Goal: Task Accomplishment & Management: Manage account settings

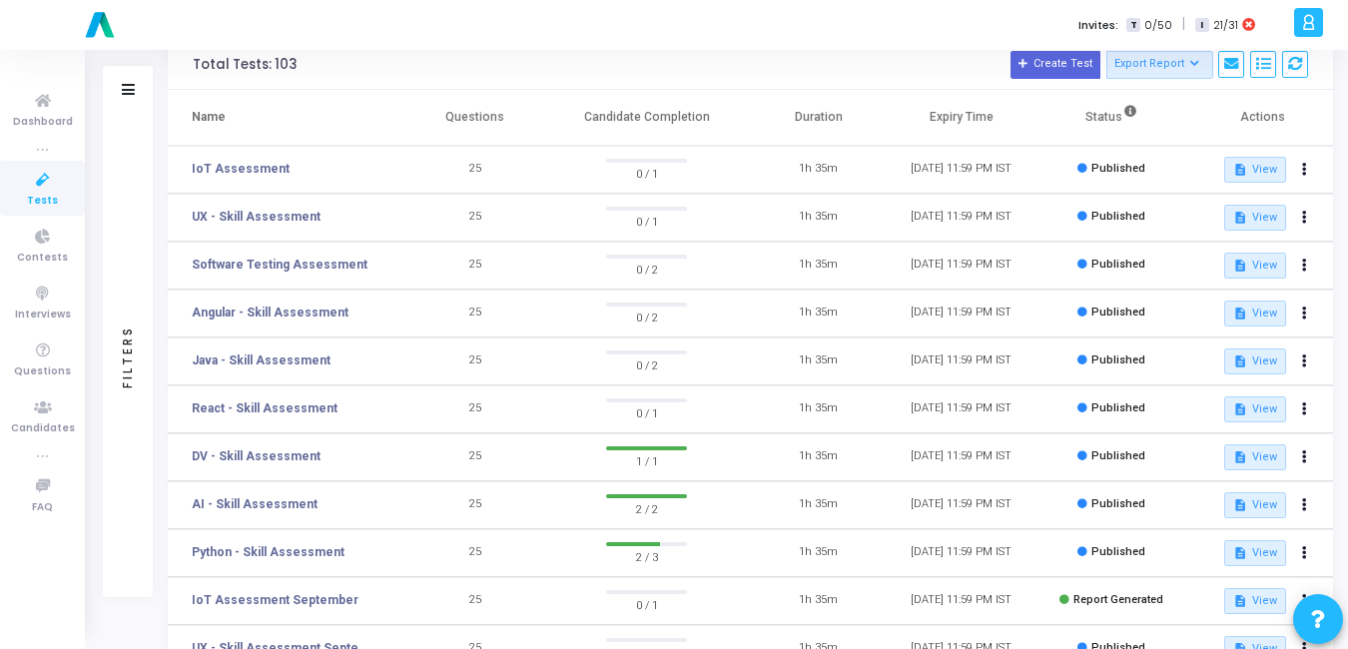
scroll to position [94, 0]
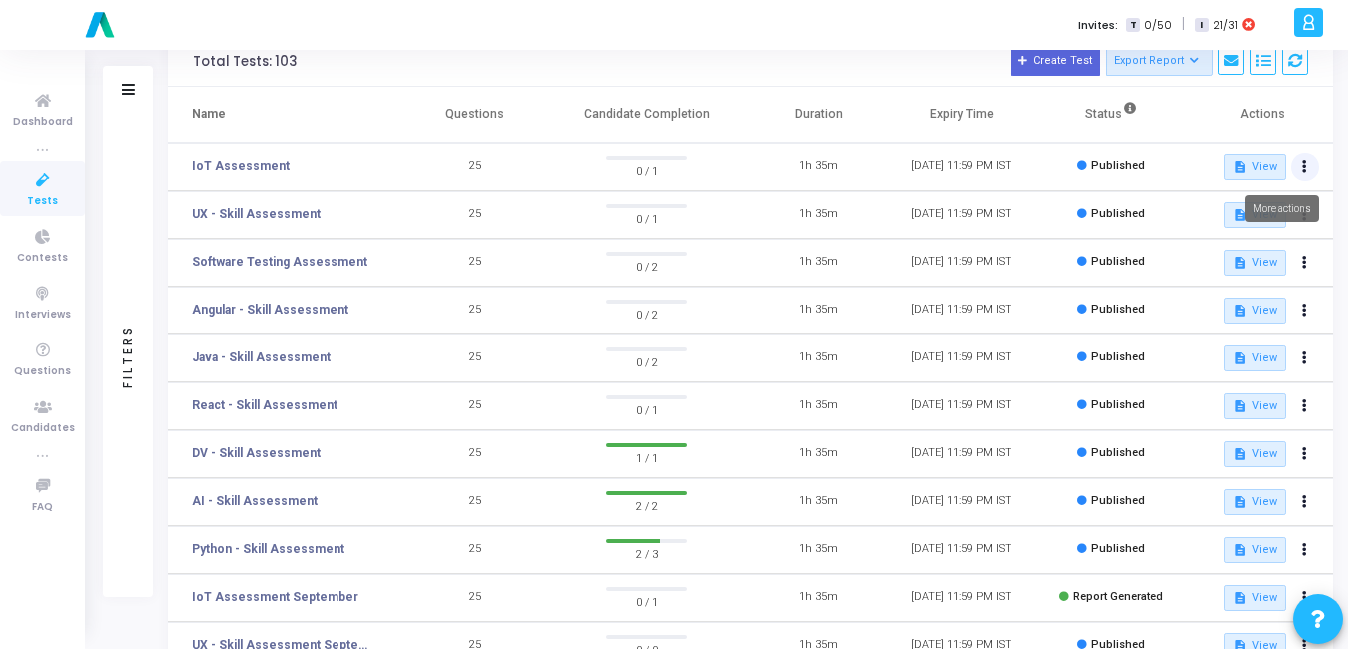
click at [1309, 160] on button at bounding box center [1305, 167] width 28 height 28
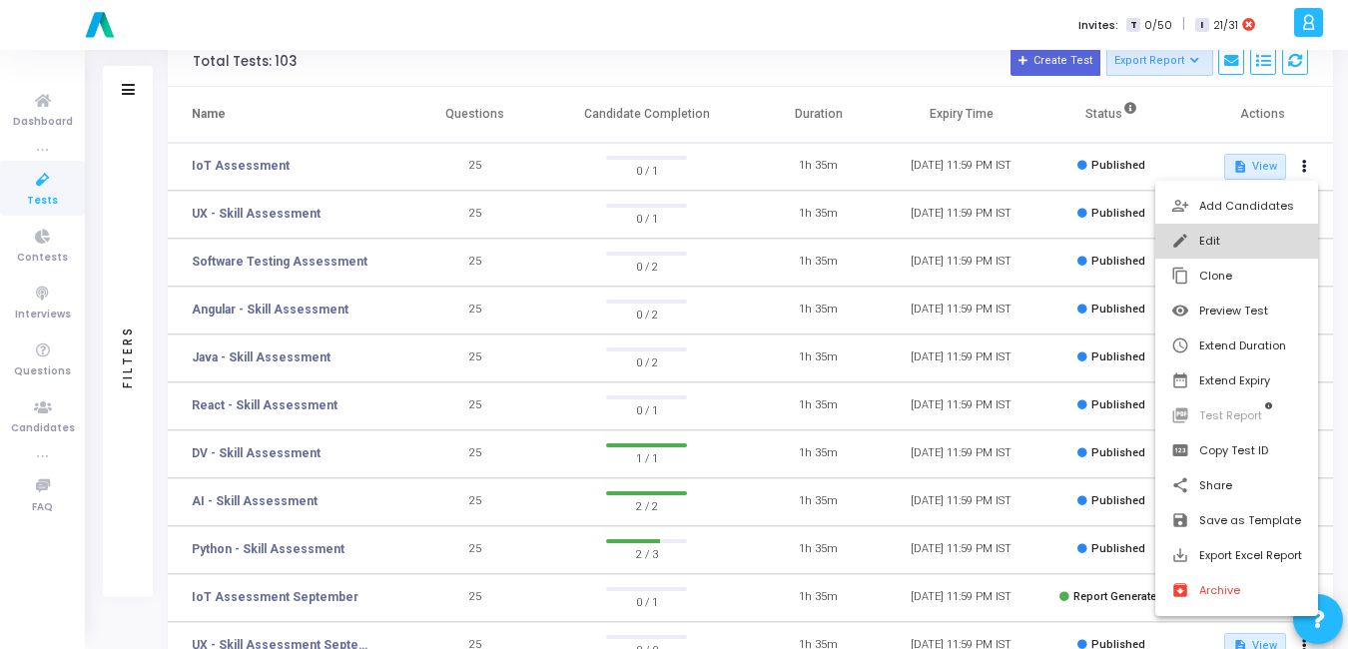
click at [1242, 243] on button "edit Edit" at bounding box center [1236, 241] width 163 height 35
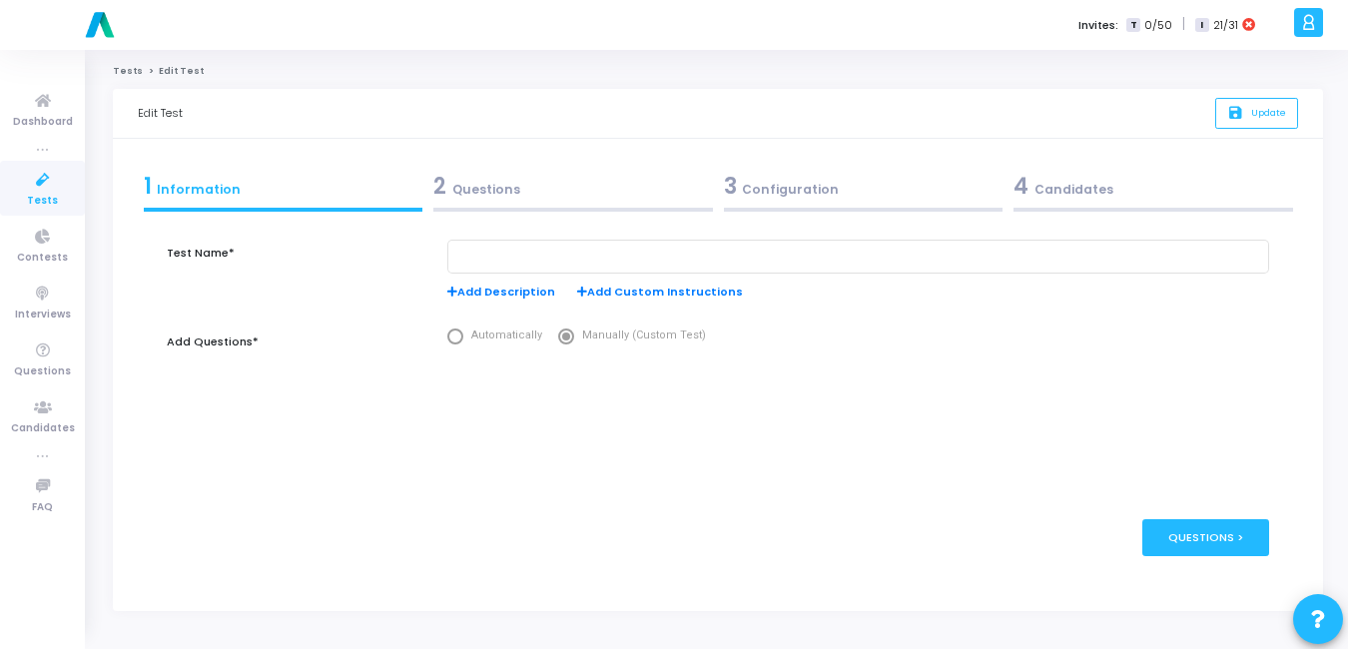
type input "IoT Assessment"
click at [747, 196] on div "3 Configuration" at bounding box center [869, 186] width 282 height 33
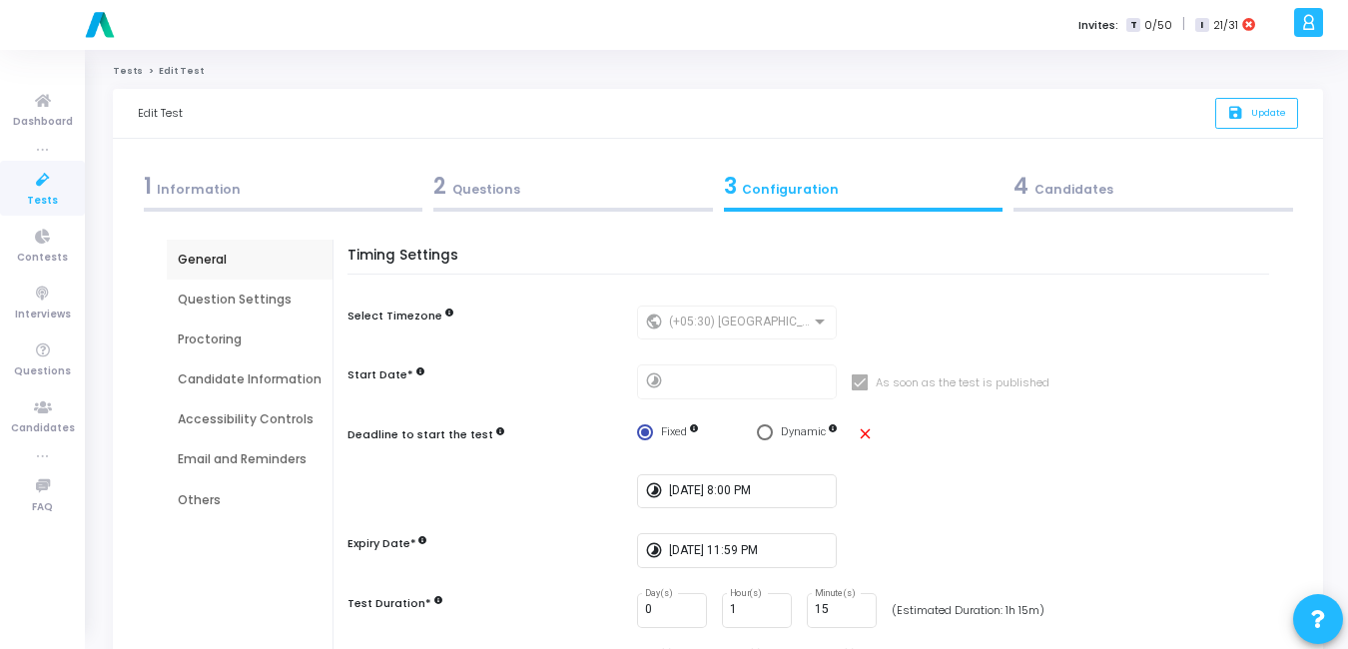
click at [284, 450] on div "Email and Reminders" at bounding box center [250, 459] width 144 height 18
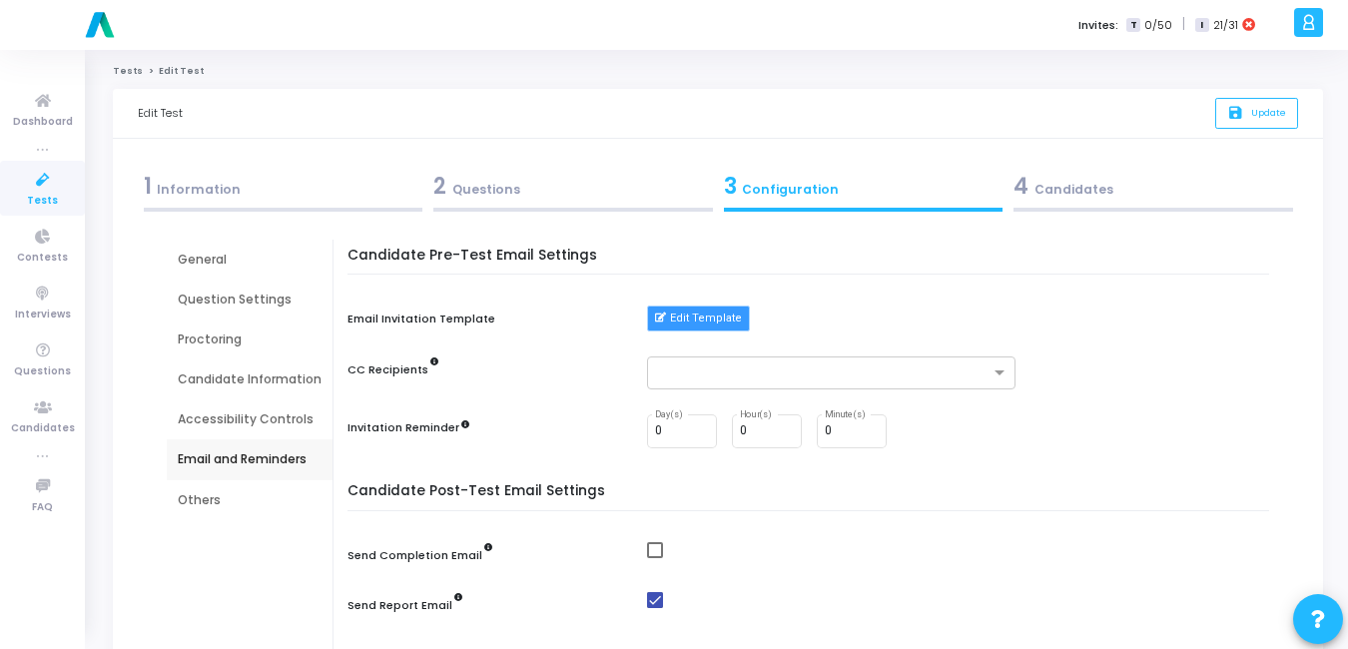
click at [693, 317] on button "Edit Template" at bounding box center [698, 319] width 103 height 26
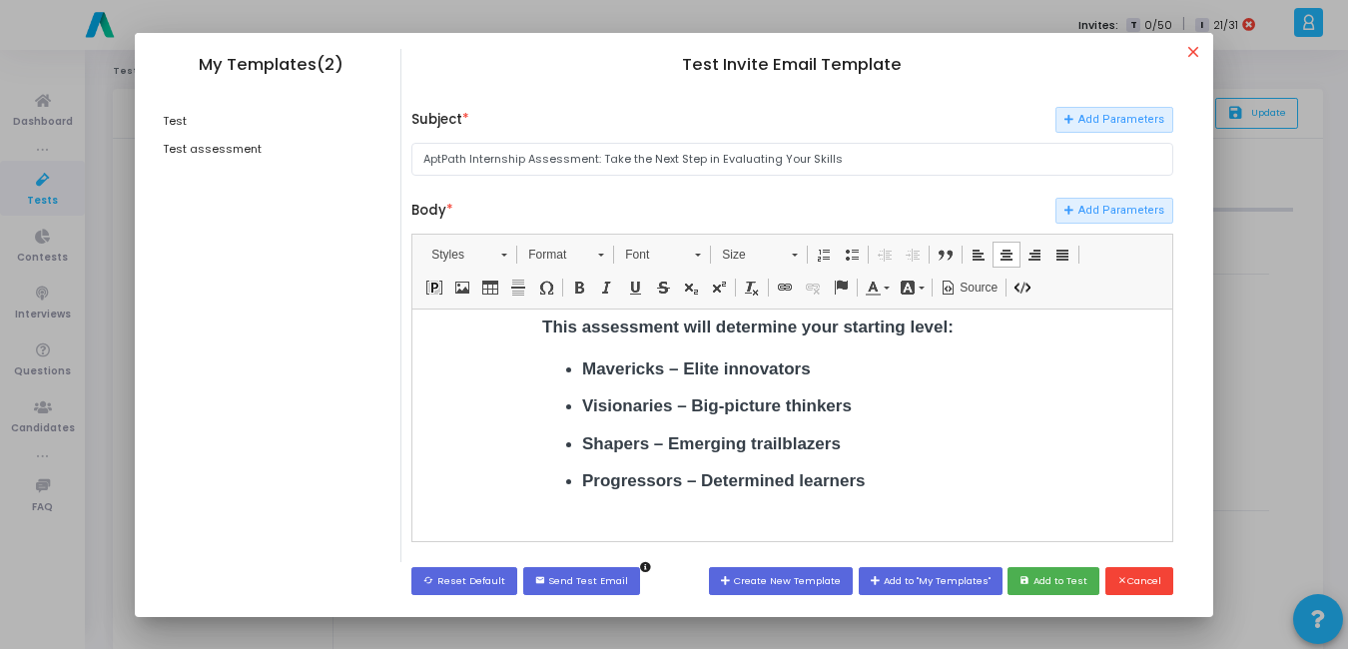
scroll to position [406, 0]
click at [1054, 589] on button "save Add to Test" at bounding box center [1054, 580] width 92 height 27
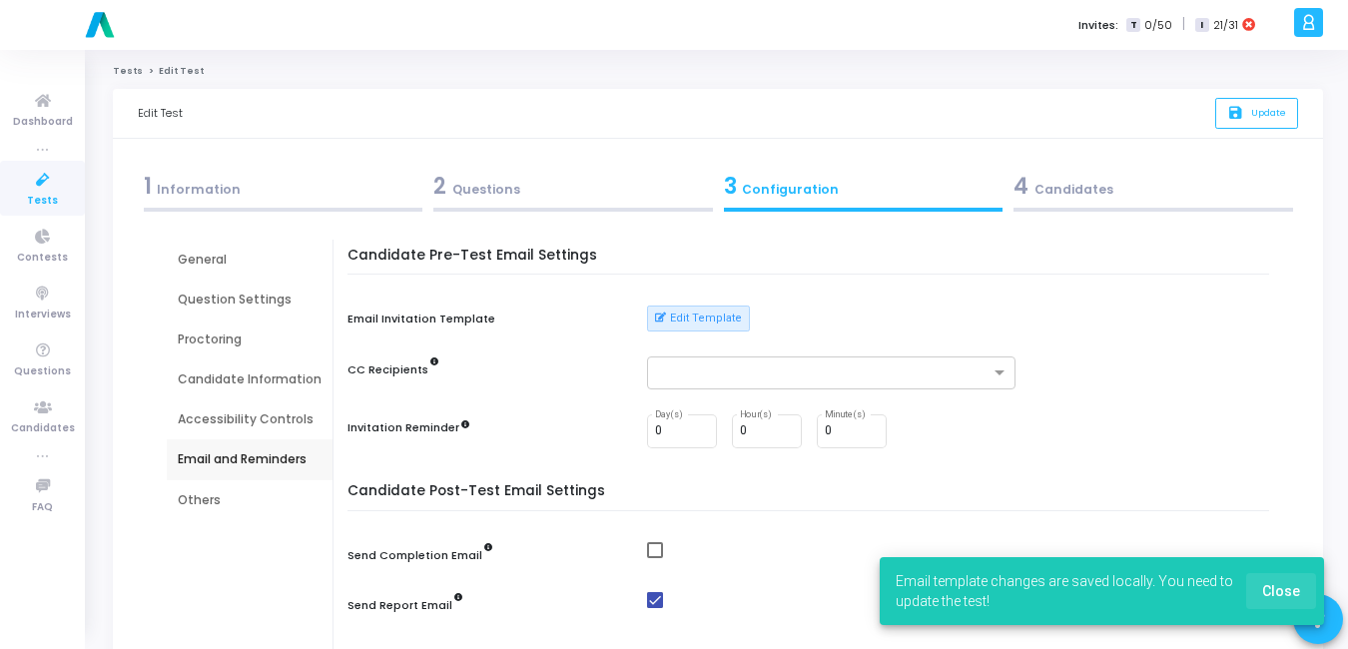
click at [1286, 593] on span "Close" at bounding box center [1281, 591] width 38 height 16
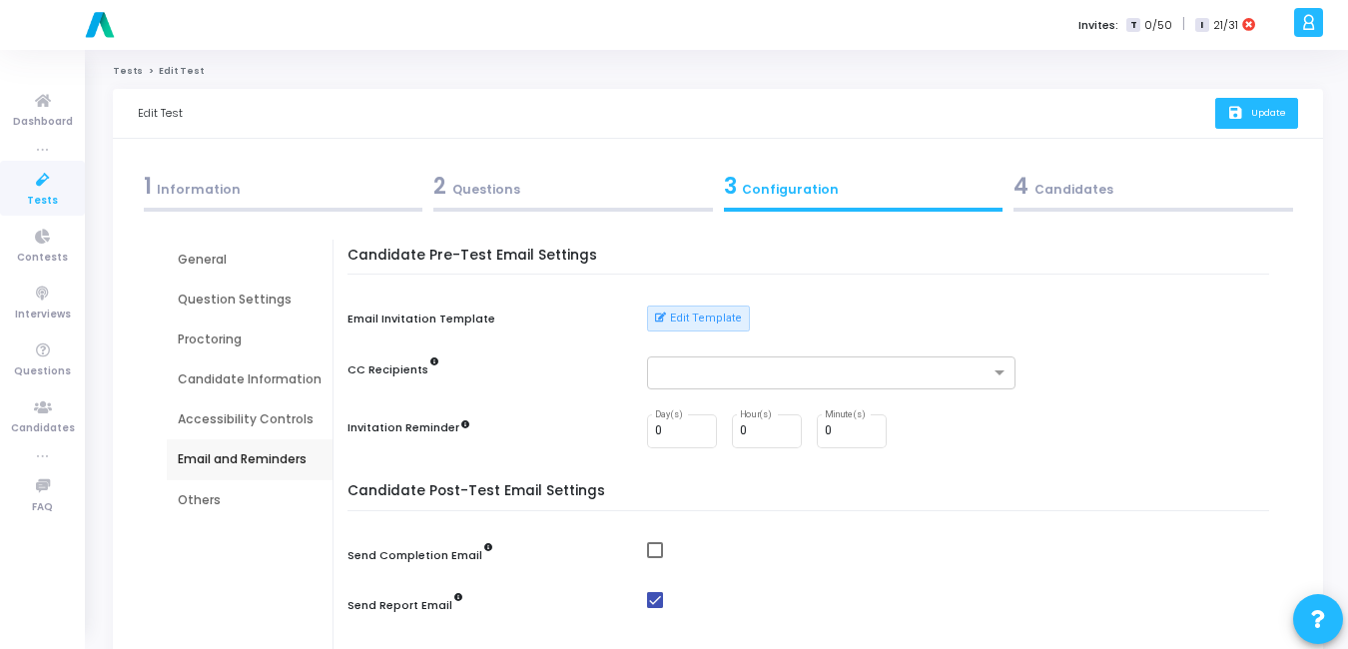
click at [1277, 102] on button "save Update" at bounding box center [1256, 113] width 83 height 31
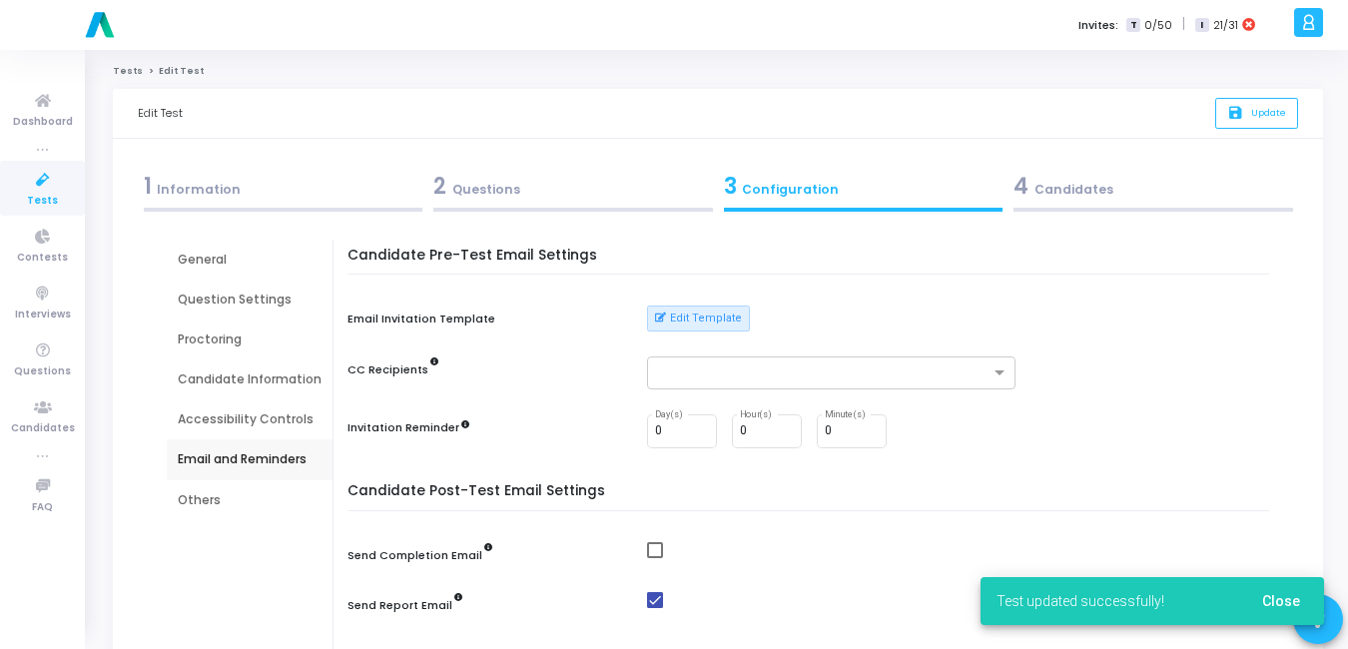
click at [45, 187] on icon at bounding box center [43, 180] width 42 height 25
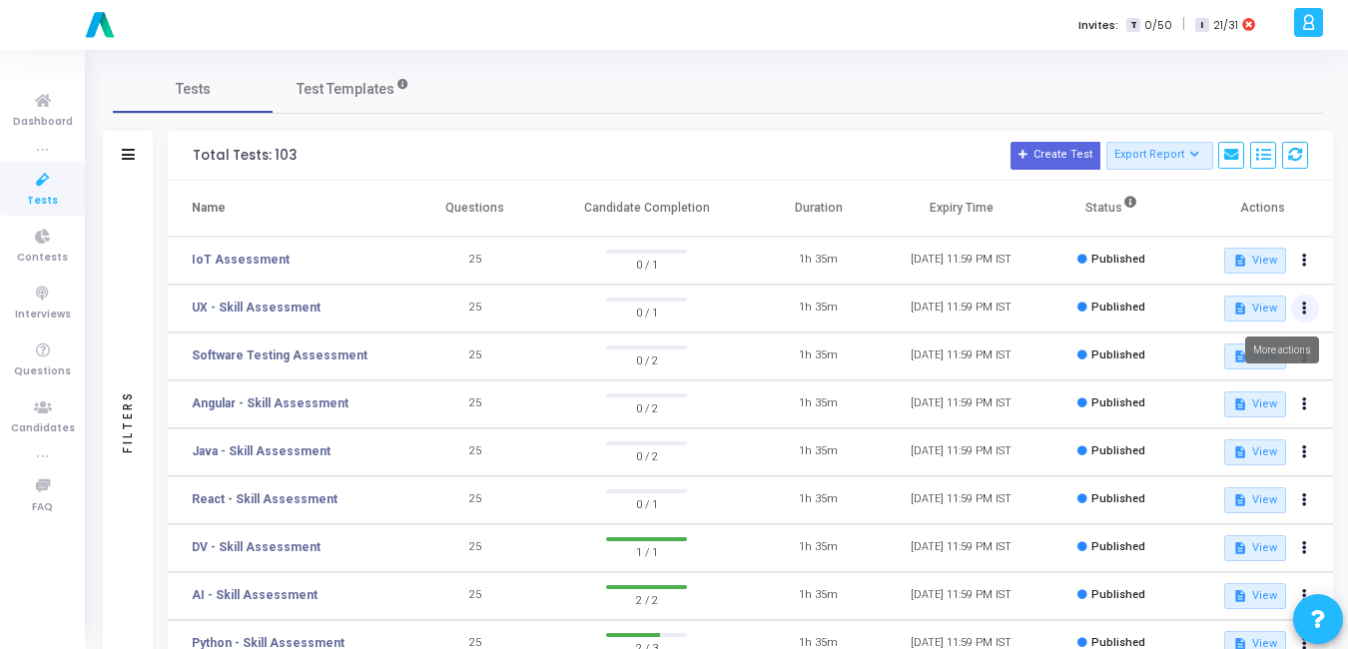
click at [1307, 305] on button at bounding box center [1305, 309] width 28 height 28
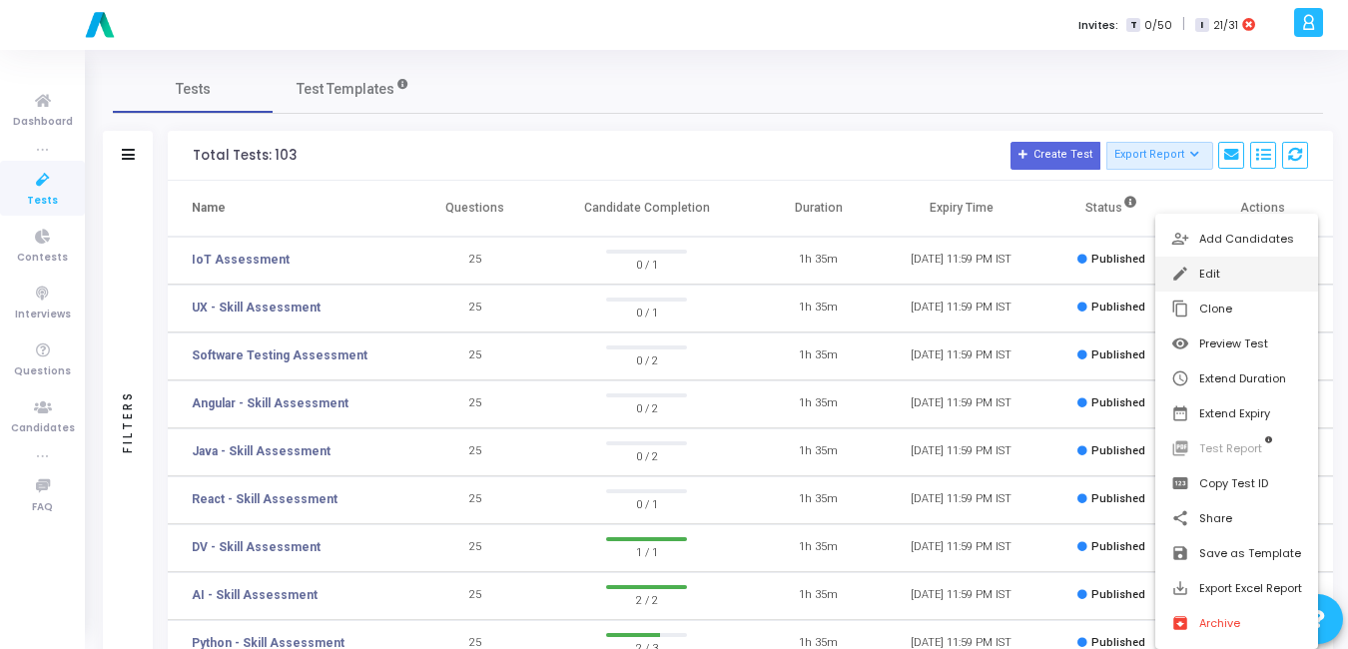
click at [1209, 283] on button "edit Edit" at bounding box center [1236, 274] width 163 height 35
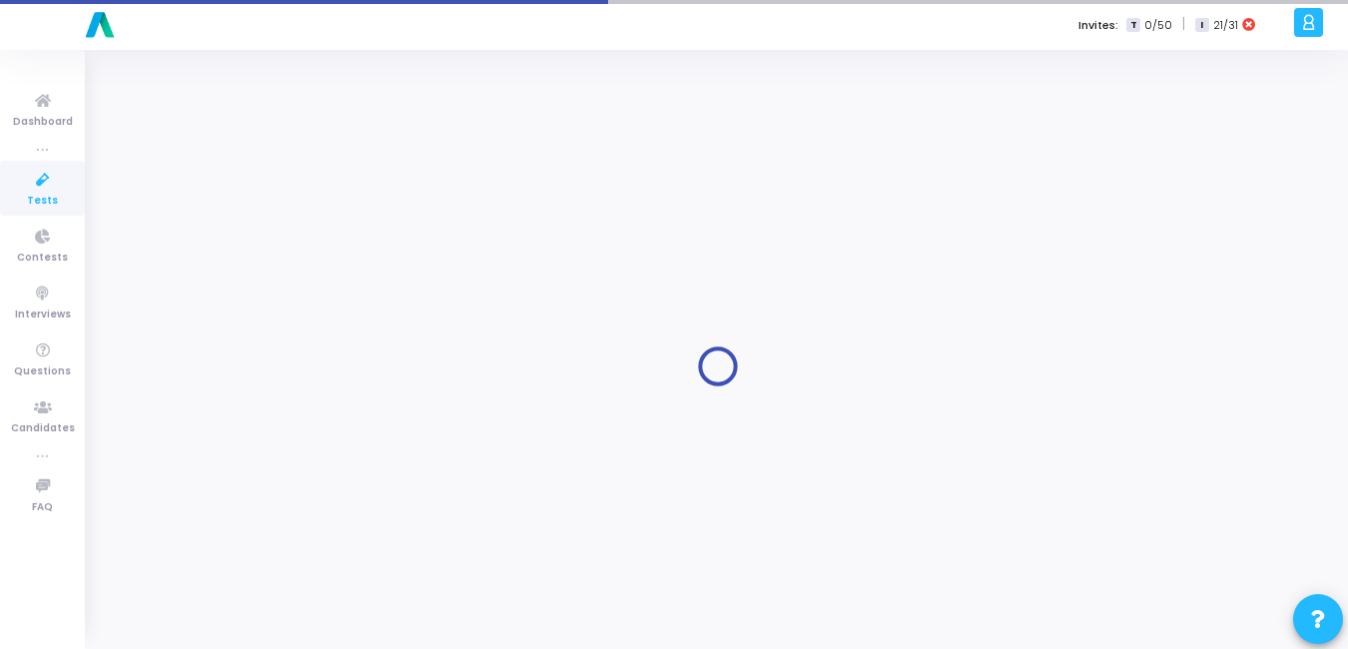
type input "UX - Skill Assessment"
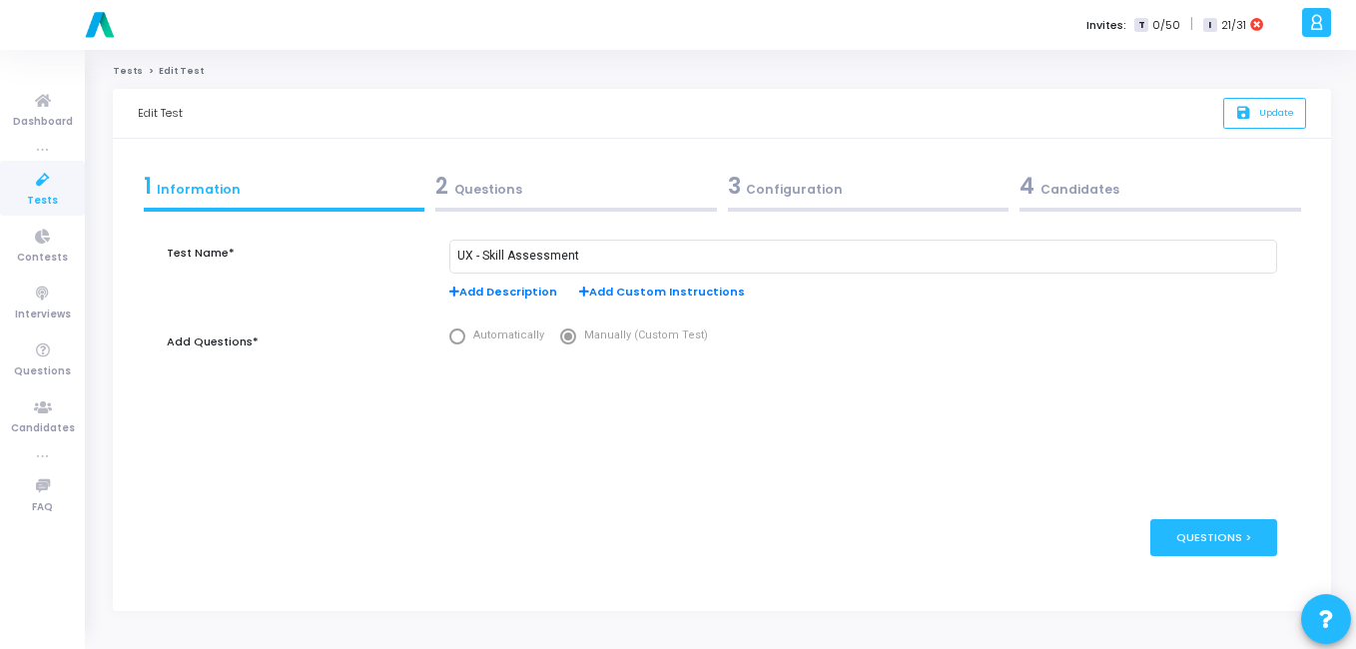
click at [773, 168] on div "3 Configuration" at bounding box center [868, 191] width 293 height 54
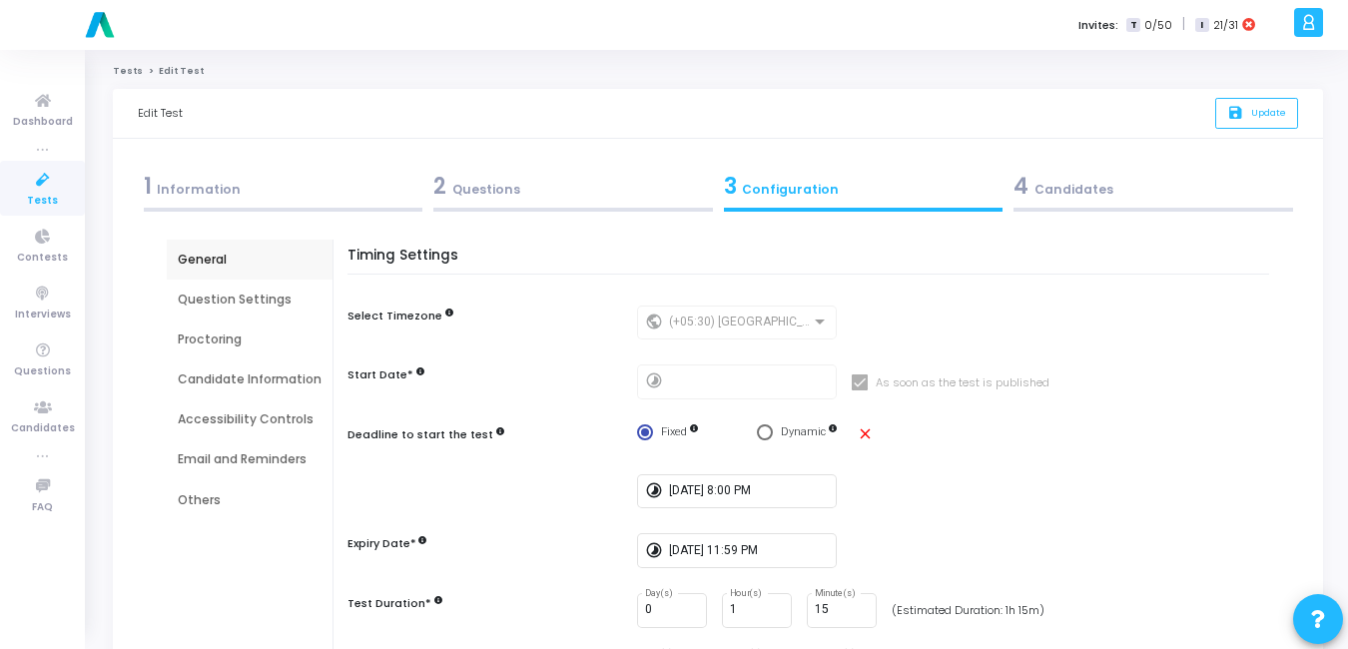
click at [215, 451] on div "Email and Reminders" at bounding box center [250, 459] width 144 height 18
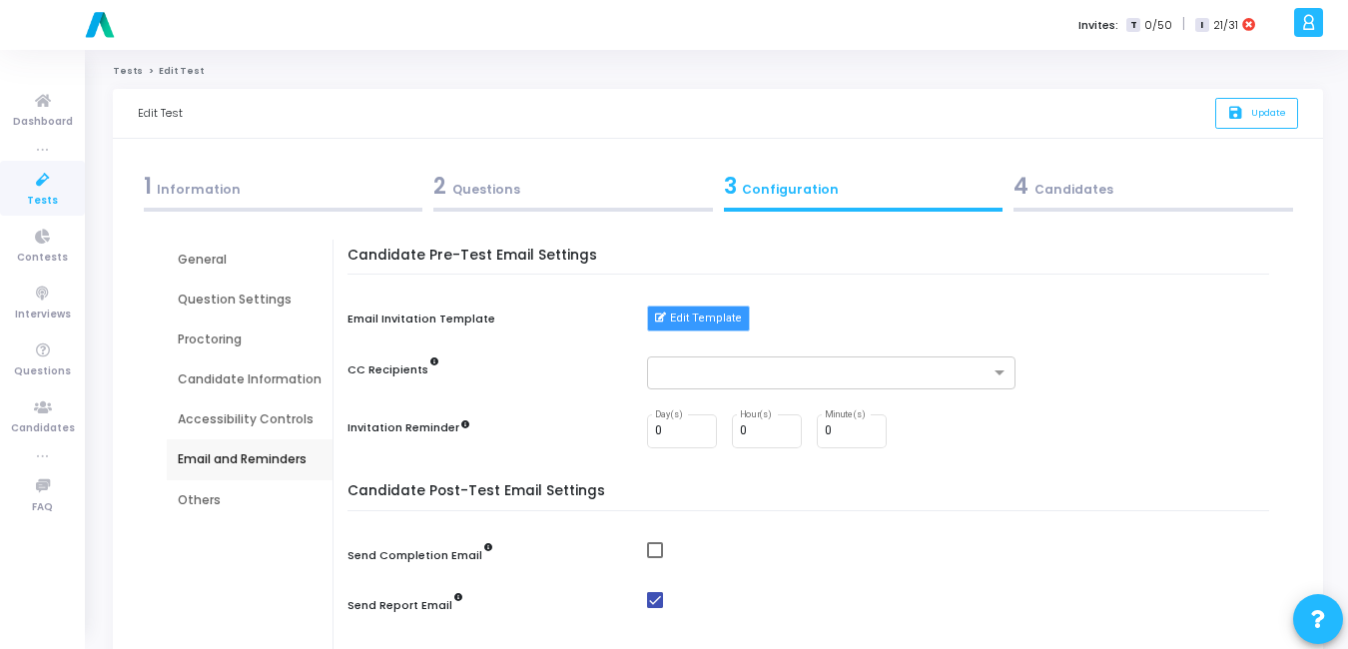
click at [677, 317] on button "Edit Template" at bounding box center [698, 319] width 103 height 26
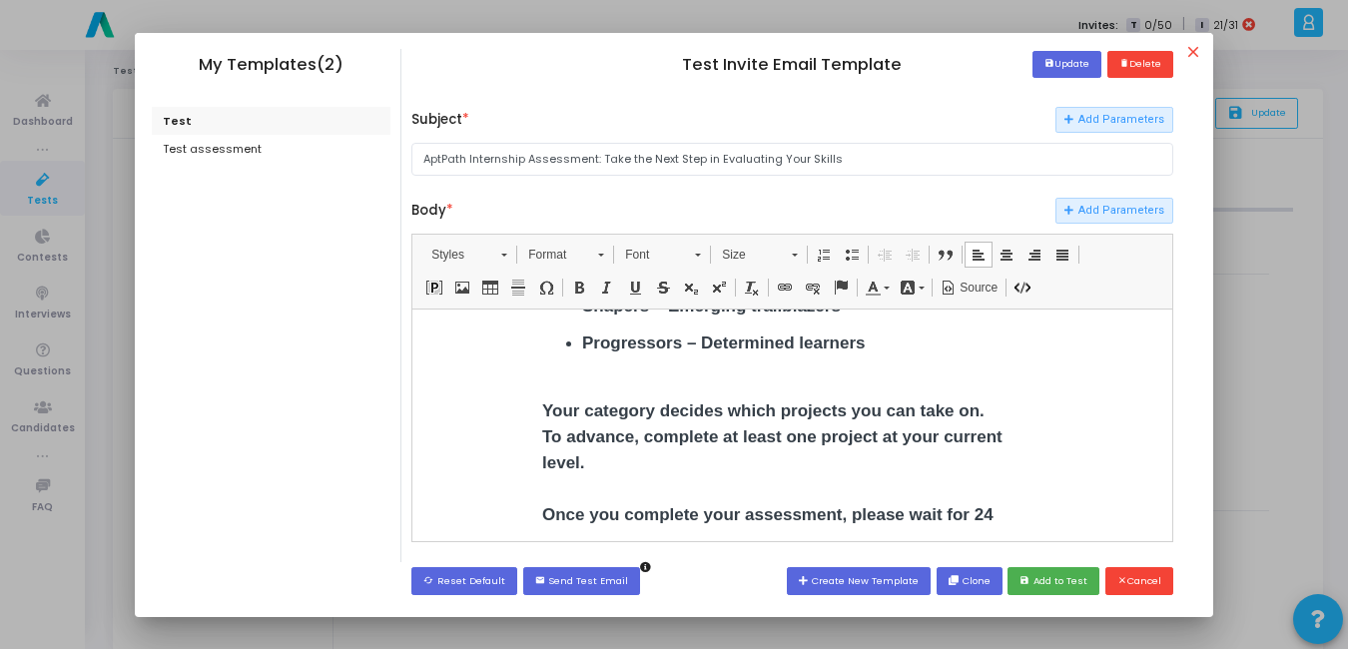
scroll to position [549, 0]
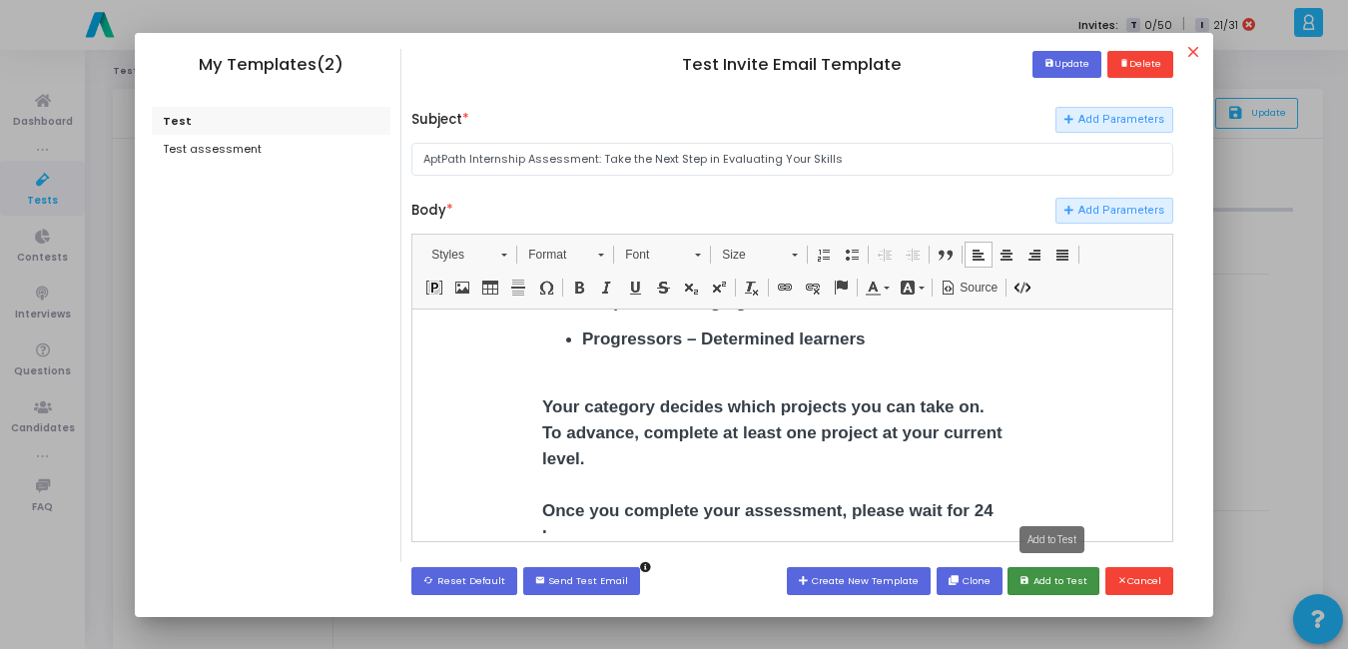
click at [1064, 581] on button "save Add to Test" at bounding box center [1054, 580] width 92 height 27
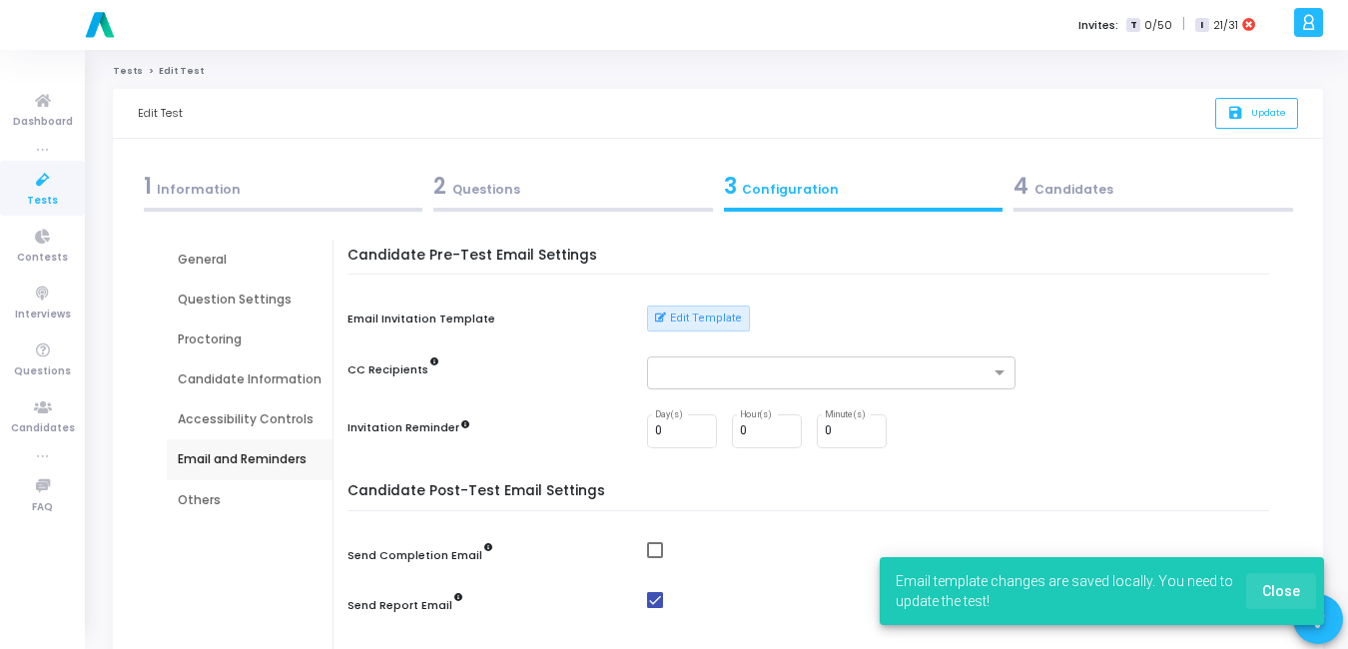
click at [1278, 596] on span "Close" at bounding box center [1281, 591] width 38 height 16
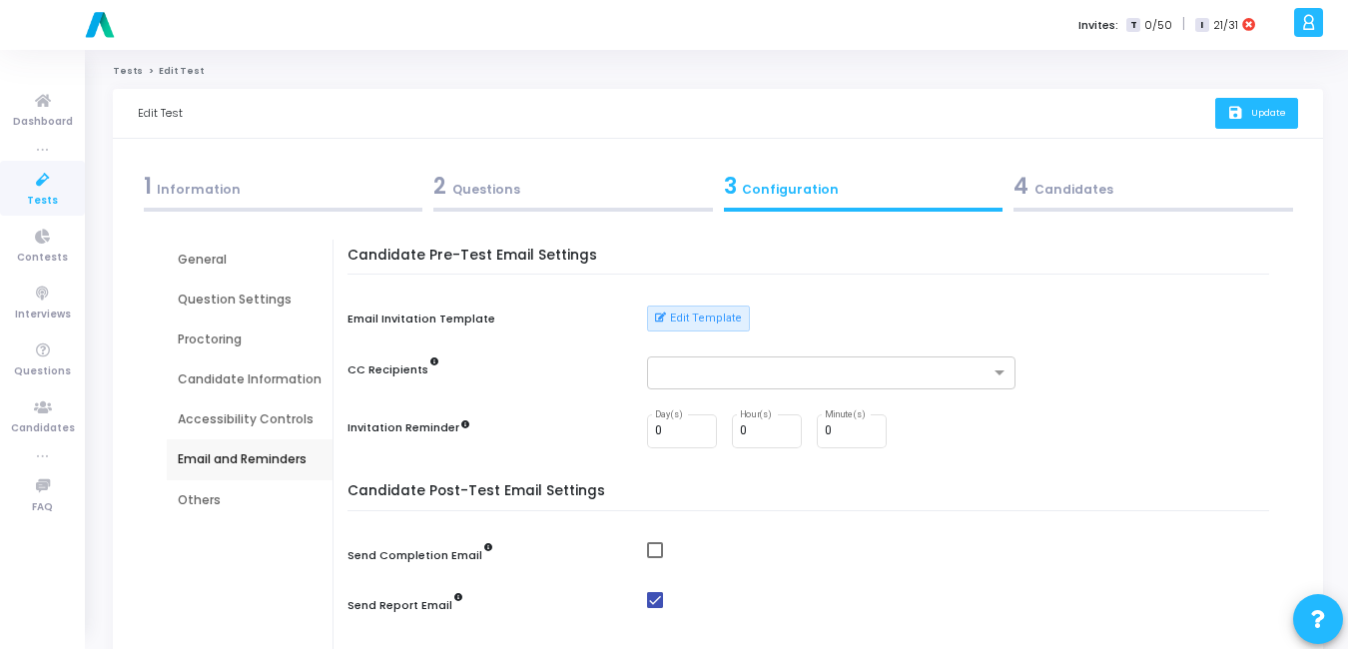
click at [1257, 107] on span "Update" at bounding box center [1268, 112] width 35 height 13
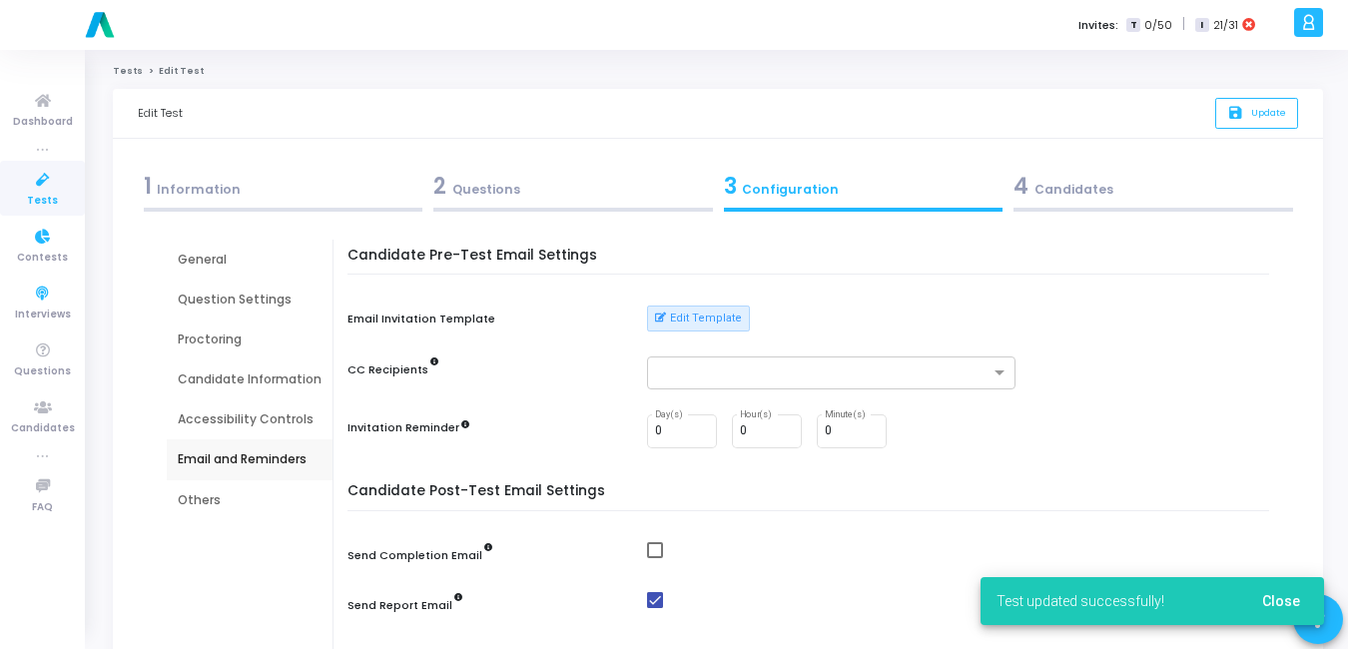
click at [44, 195] on span "Tests" at bounding box center [42, 201] width 31 height 17
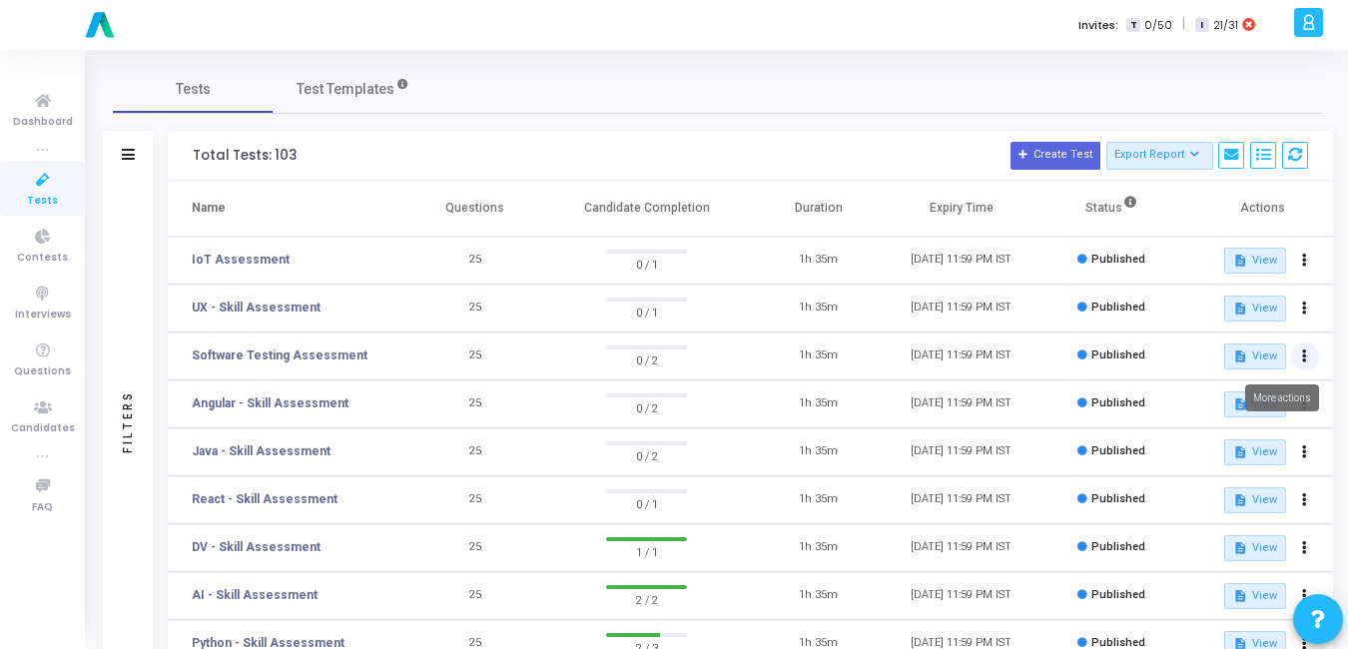
click at [1304, 354] on icon at bounding box center [1304, 357] width 5 height 10
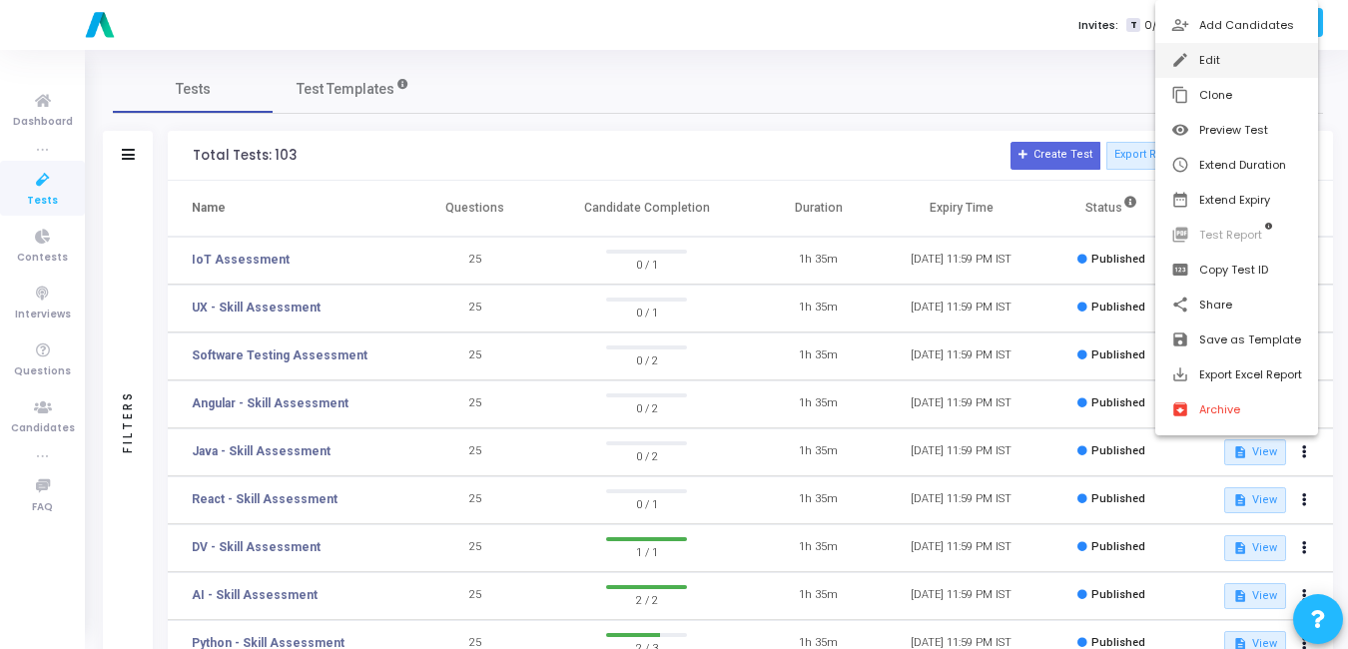
click at [1175, 54] on mat-icon "edit" at bounding box center [1181, 61] width 20 height 20
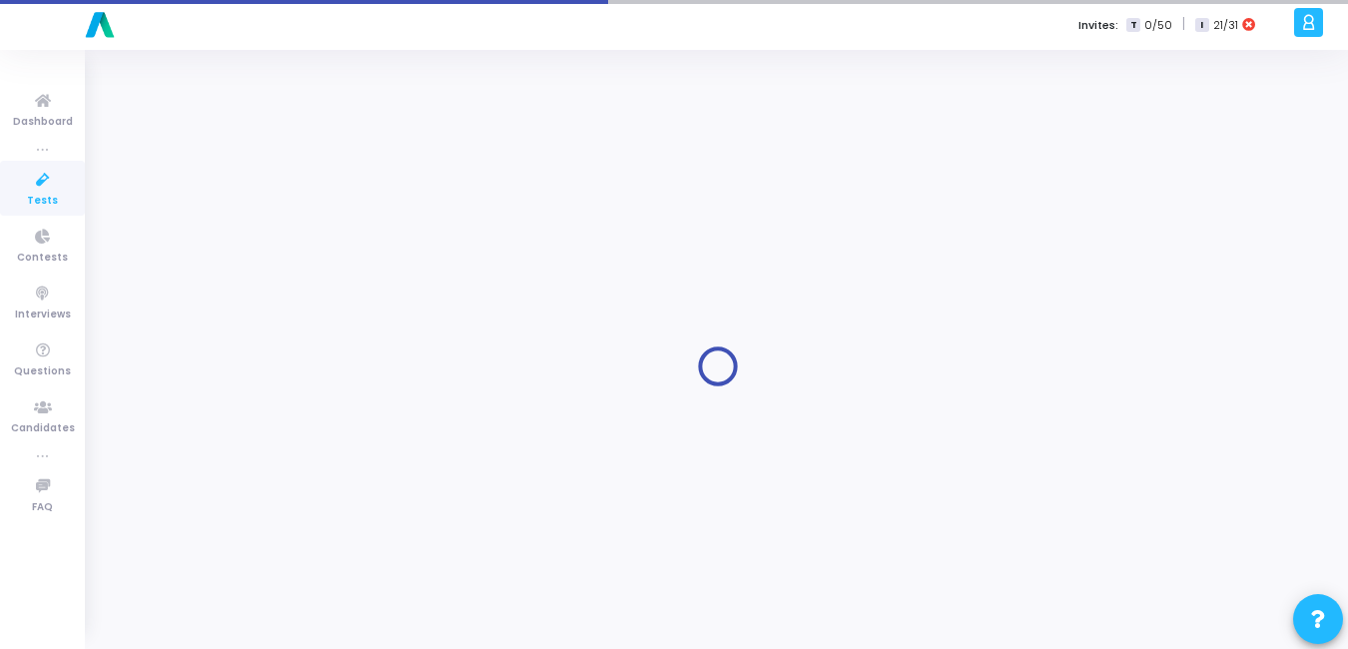
type input "Software Testing Assessment"
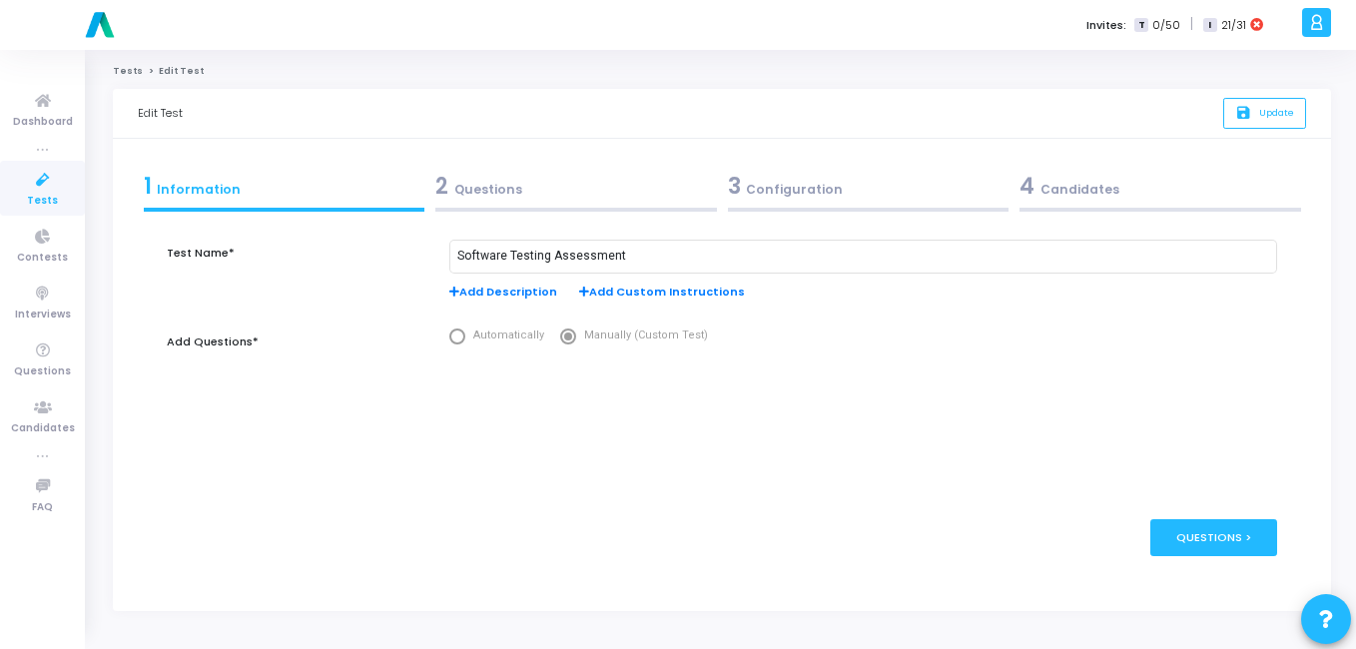
click at [788, 187] on div "3 Configuration" at bounding box center [869, 186] width 282 height 33
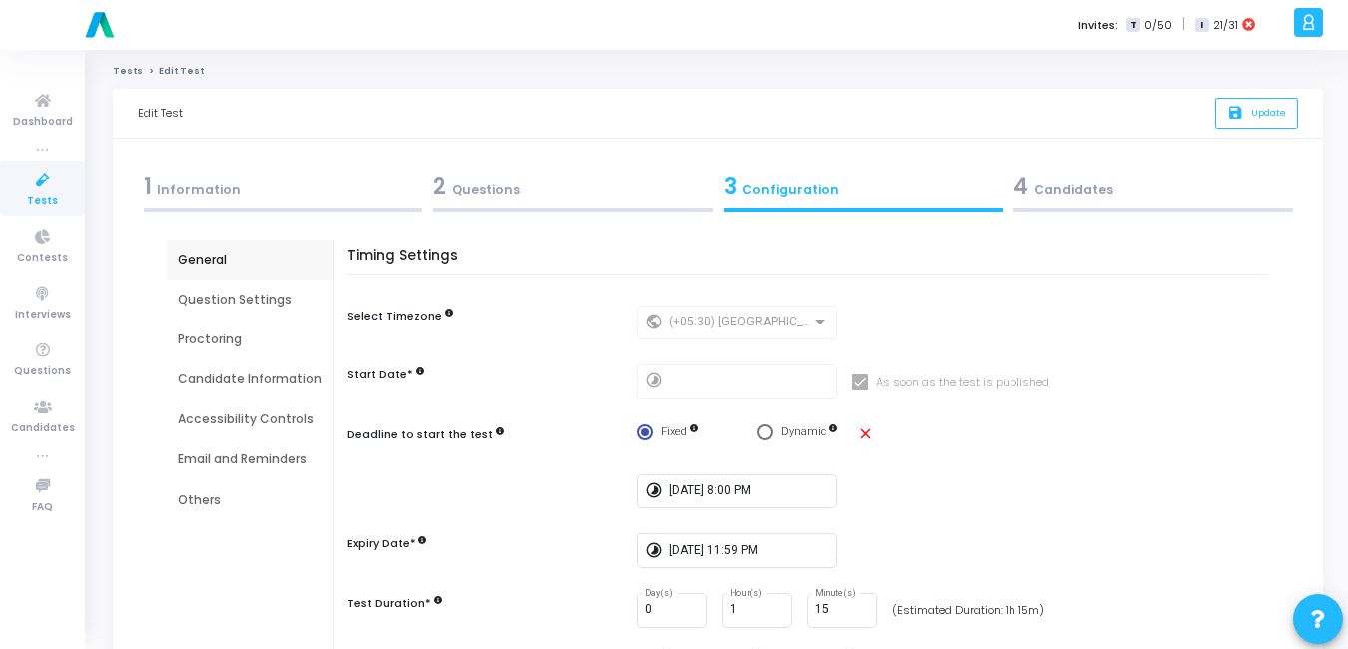
click at [255, 461] on div "Email and Reminders" at bounding box center [250, 459] width 144 height 18
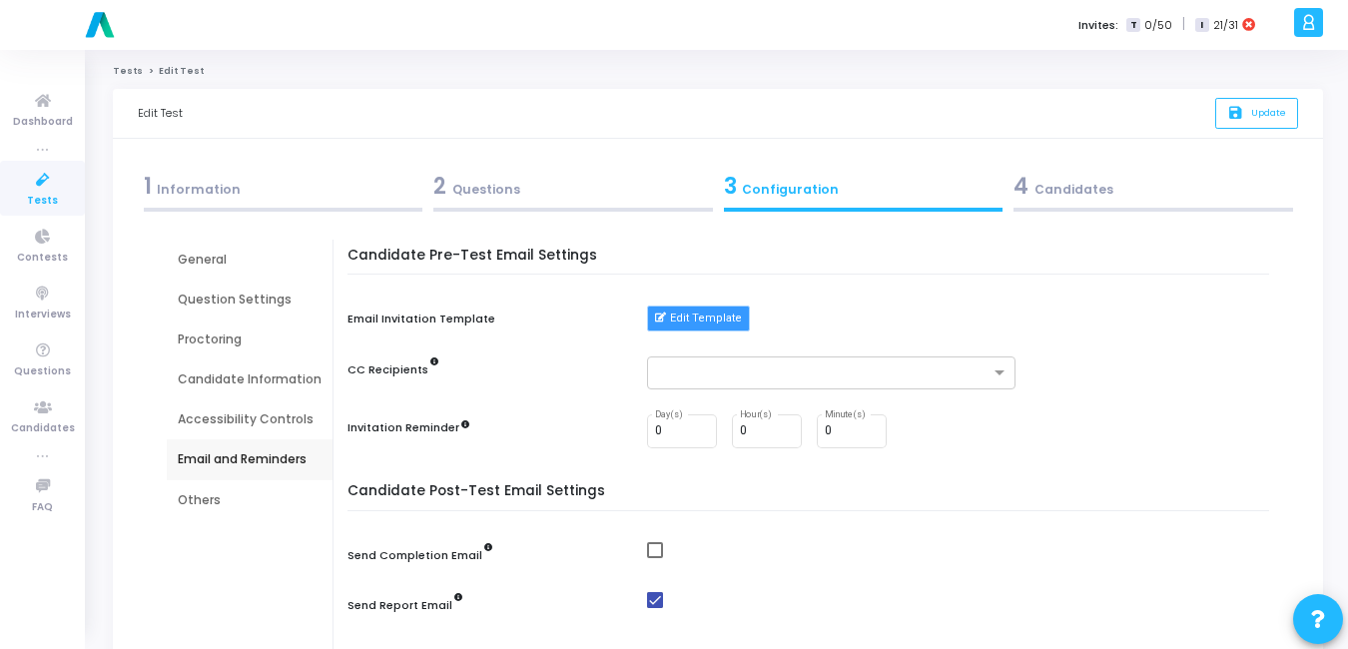
click at [684, 318] on button "Edit Template" at bounding box center [698, 319] width 103 height 26
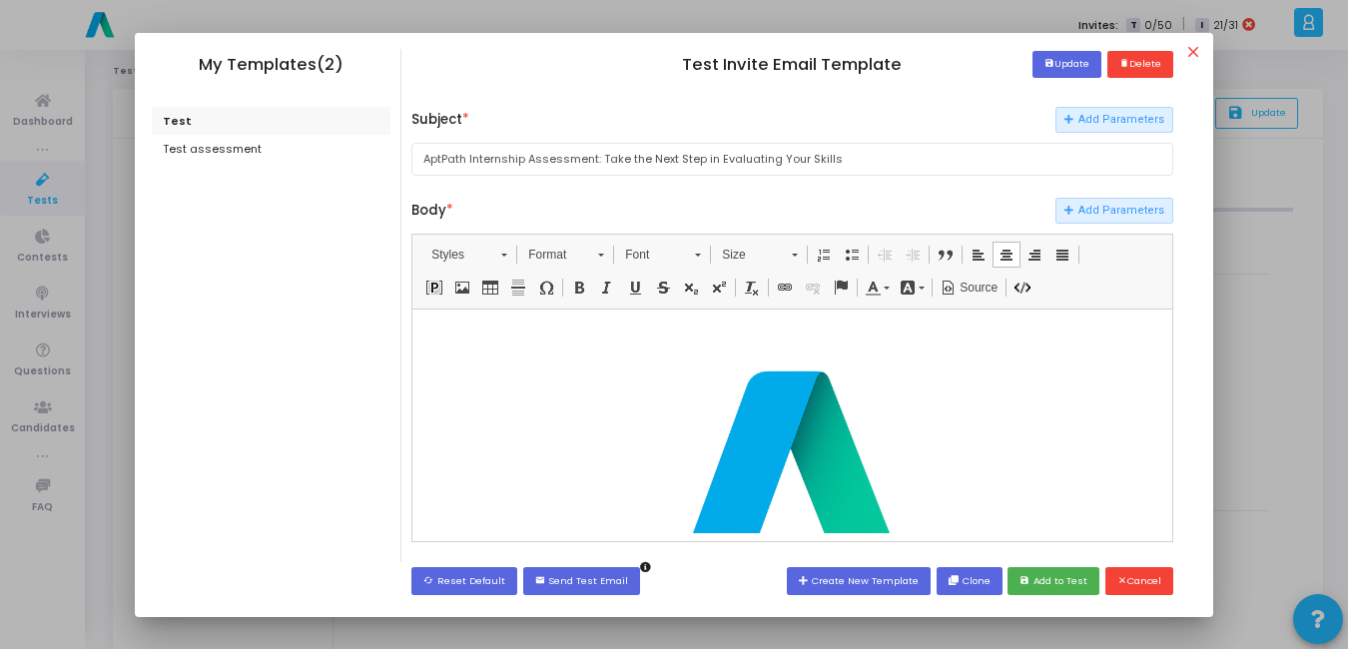
click at [1025, 485] on div "​" at bounding box center [791, 471] width 499 height 307
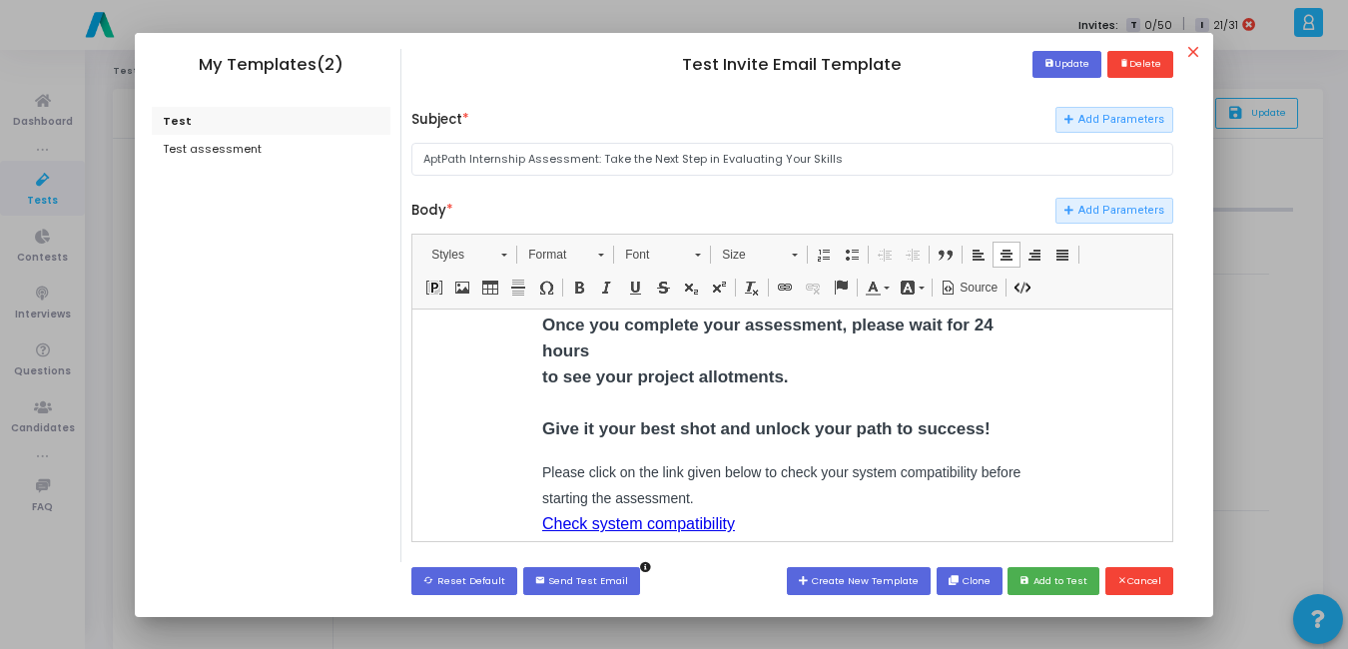
scroll to position [736, 0]
click at [1055, 591] on button "save Add to Test" at bounding box center [1054, 580] width 92 height 27
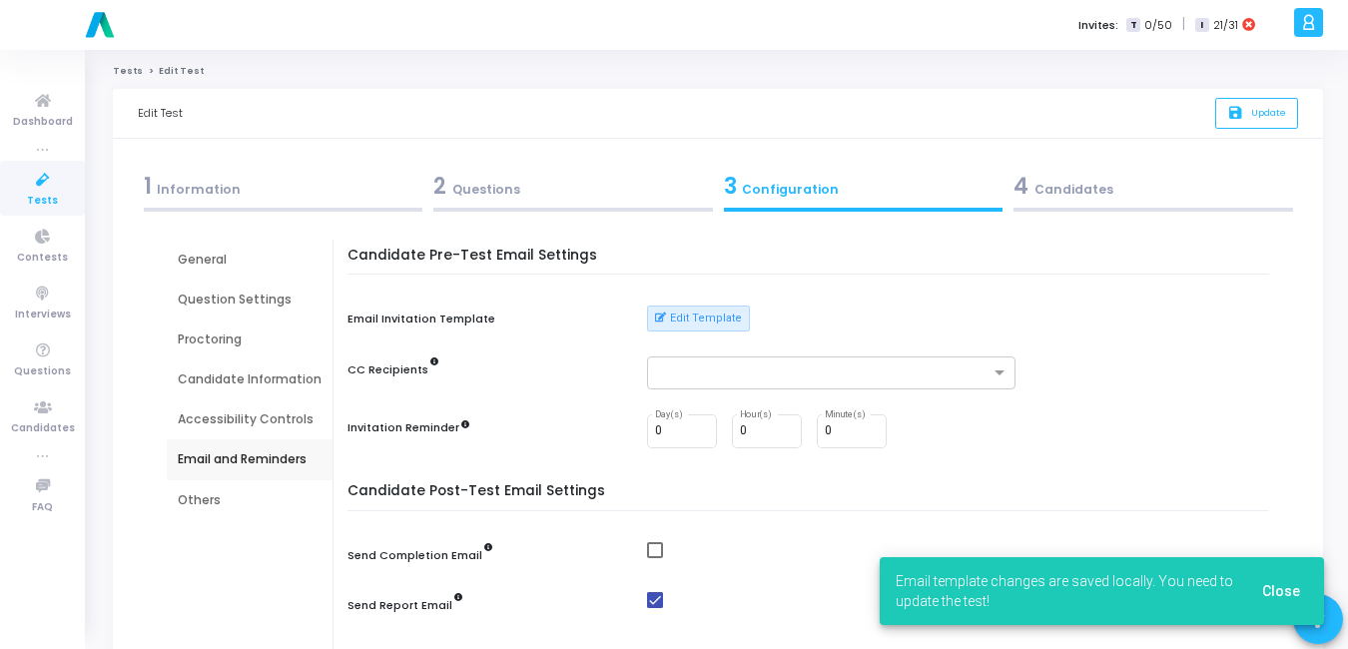
click at [1271, 597] on span "Close" at bounding box center [1281, 591] width 38 height 16
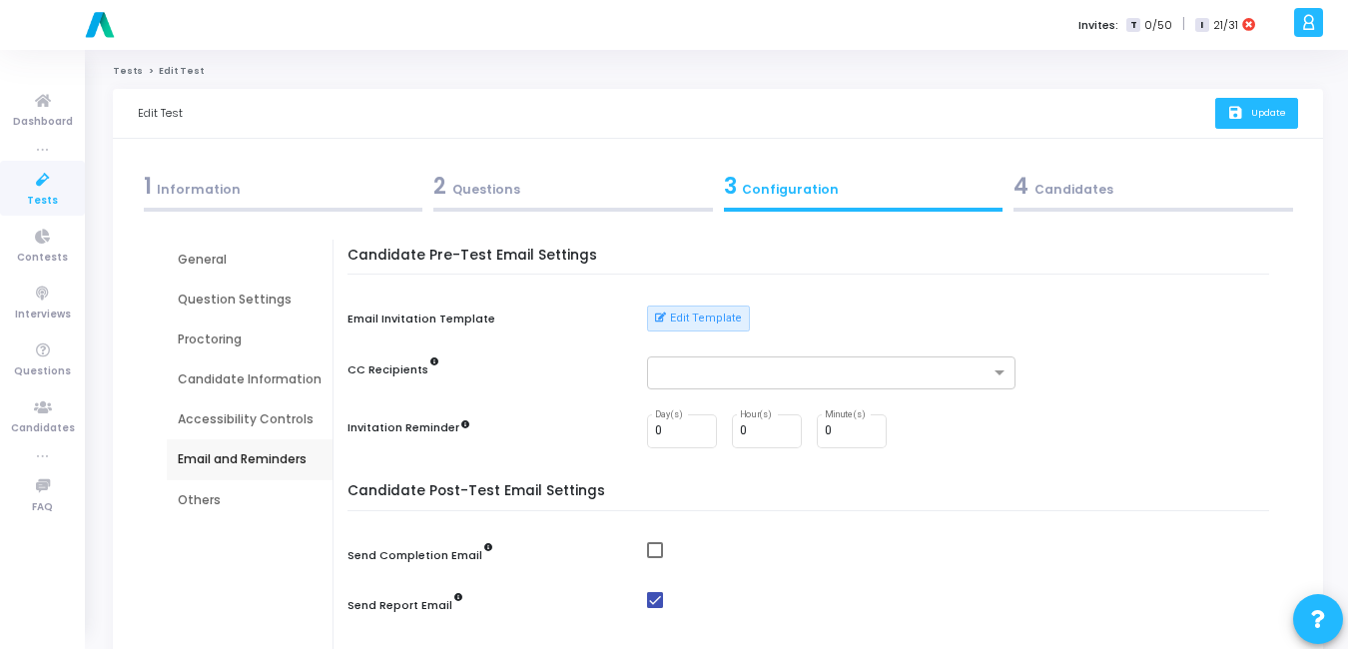
click at [1263, 124] on button "save Update" at bounding box center [1256, 113] width 83 height 31
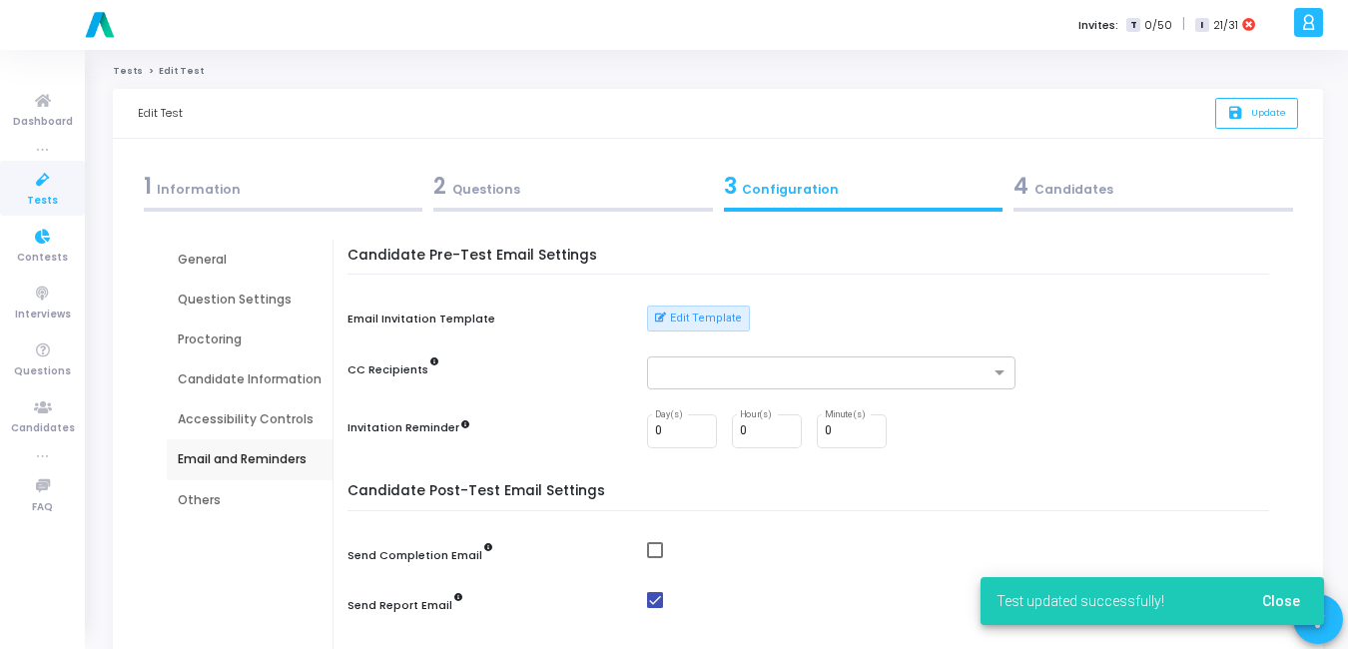
click at [49, 207] on span "Tests" at bounding box center [42, 201] width 31 height 17
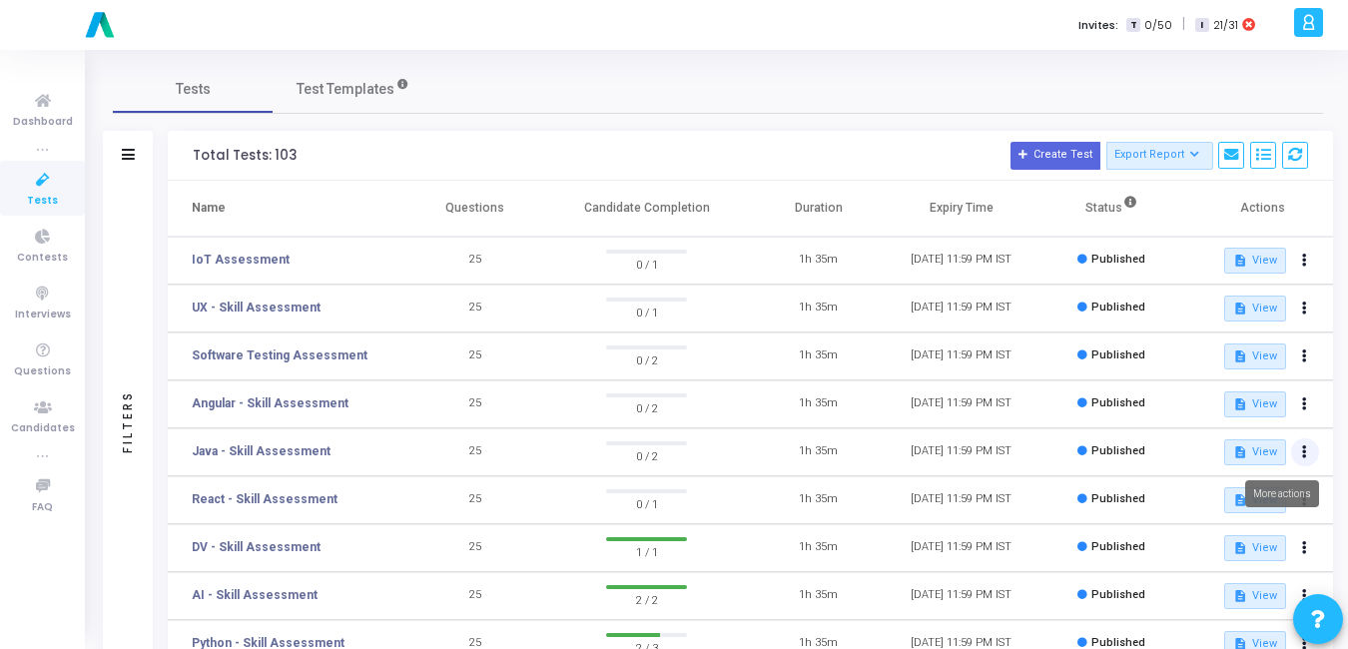
click at [1311, 457] on button at bounding box center [1305, 452] width 28 height 28
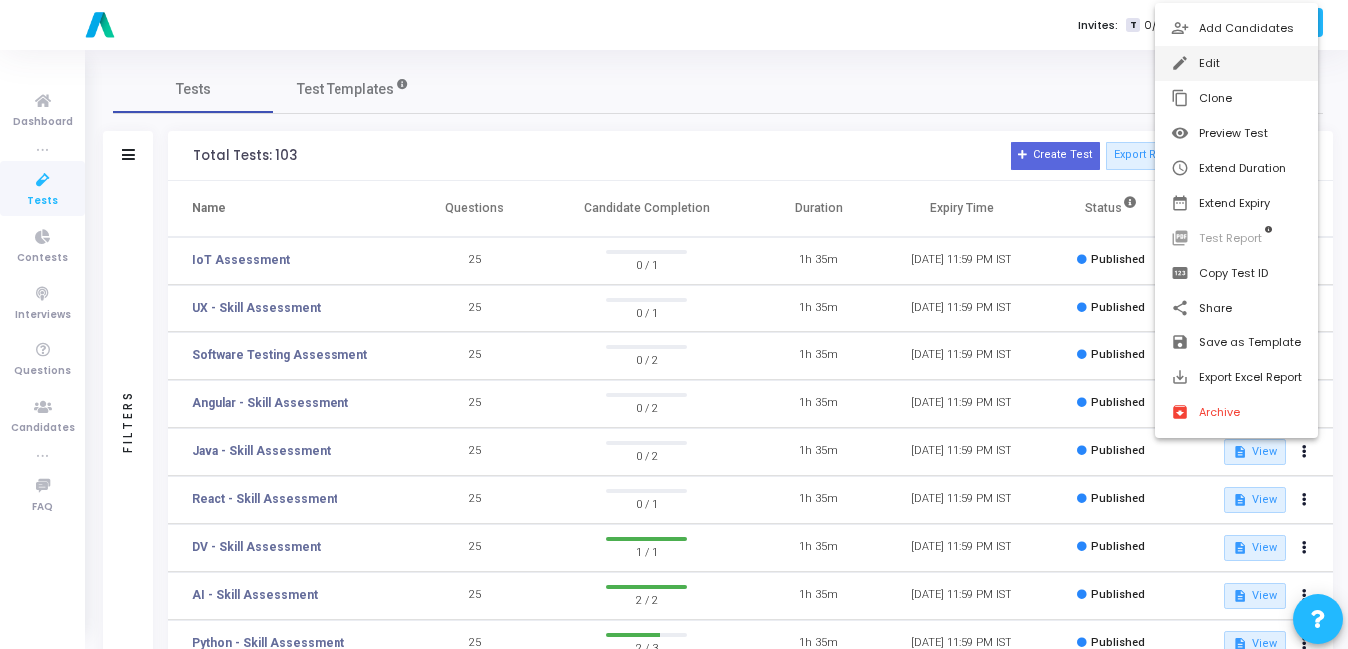
click at [1208, 72] on button "edit Edit" at bounding box center [1236, 63] width 163 height 35
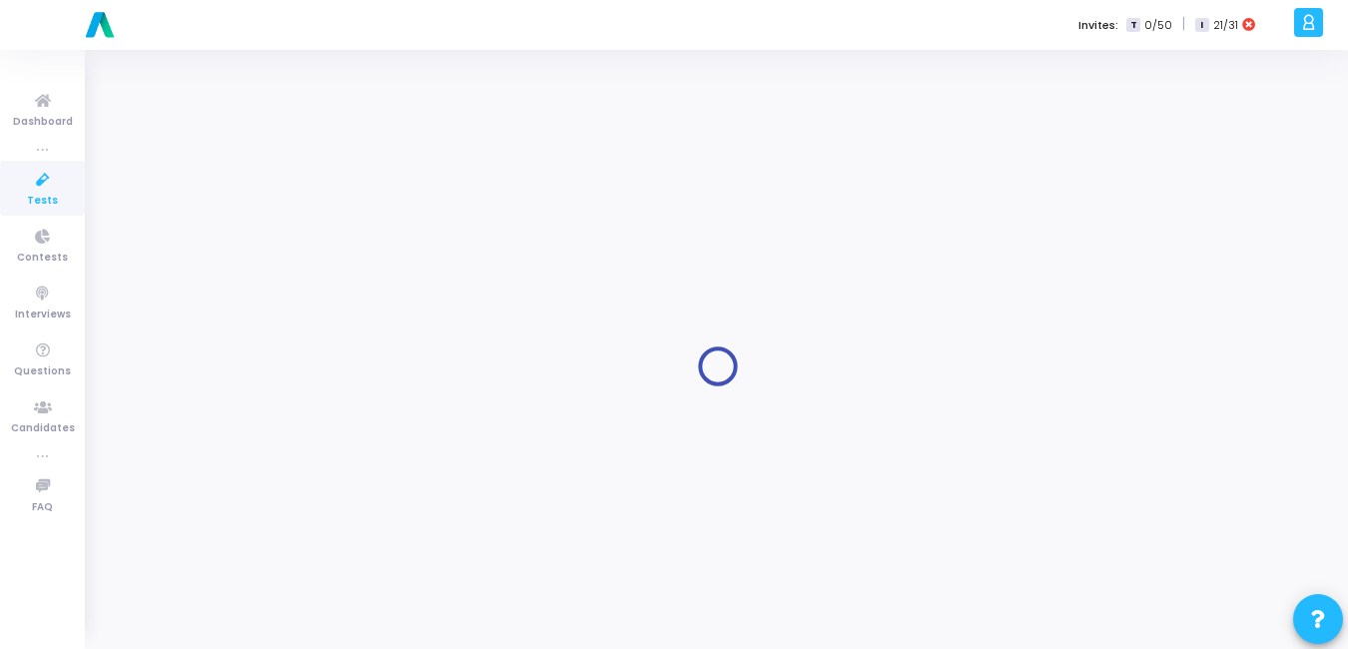
type input "Java - Skill Assessment"
radio input "true"
type input "[DATE] 11:59 PM"
type input "1"
type input "15"
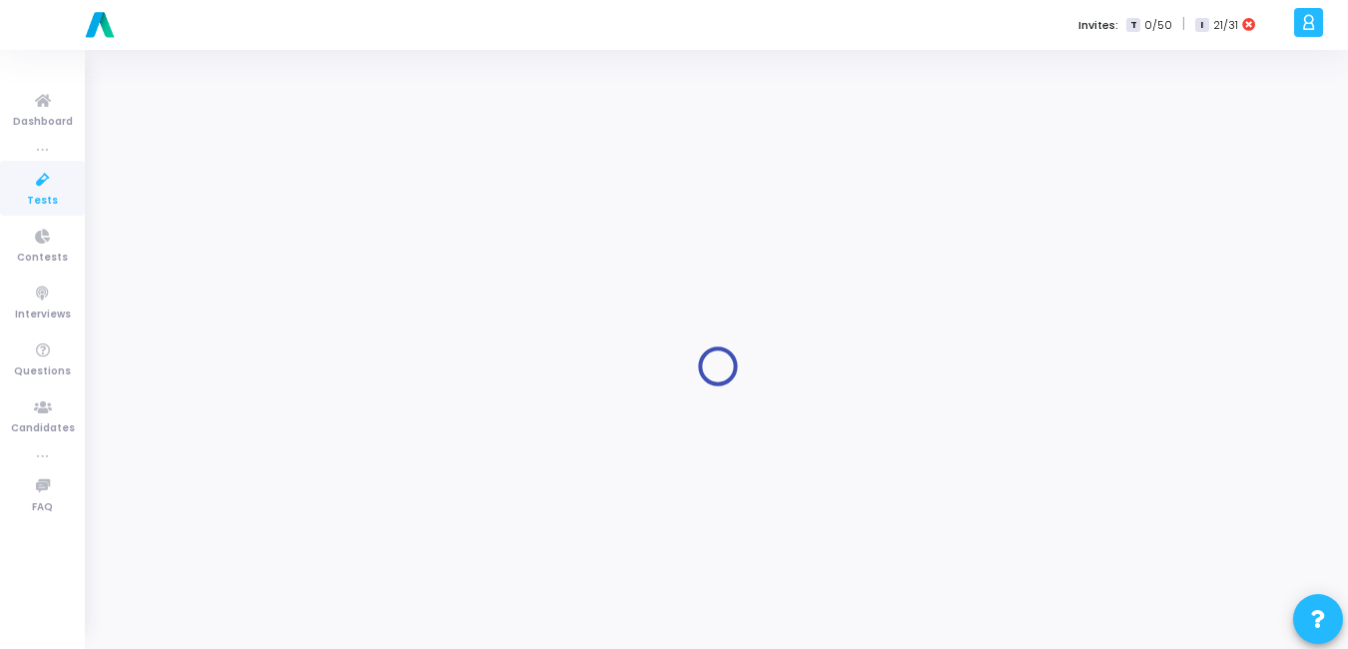
type input "50"
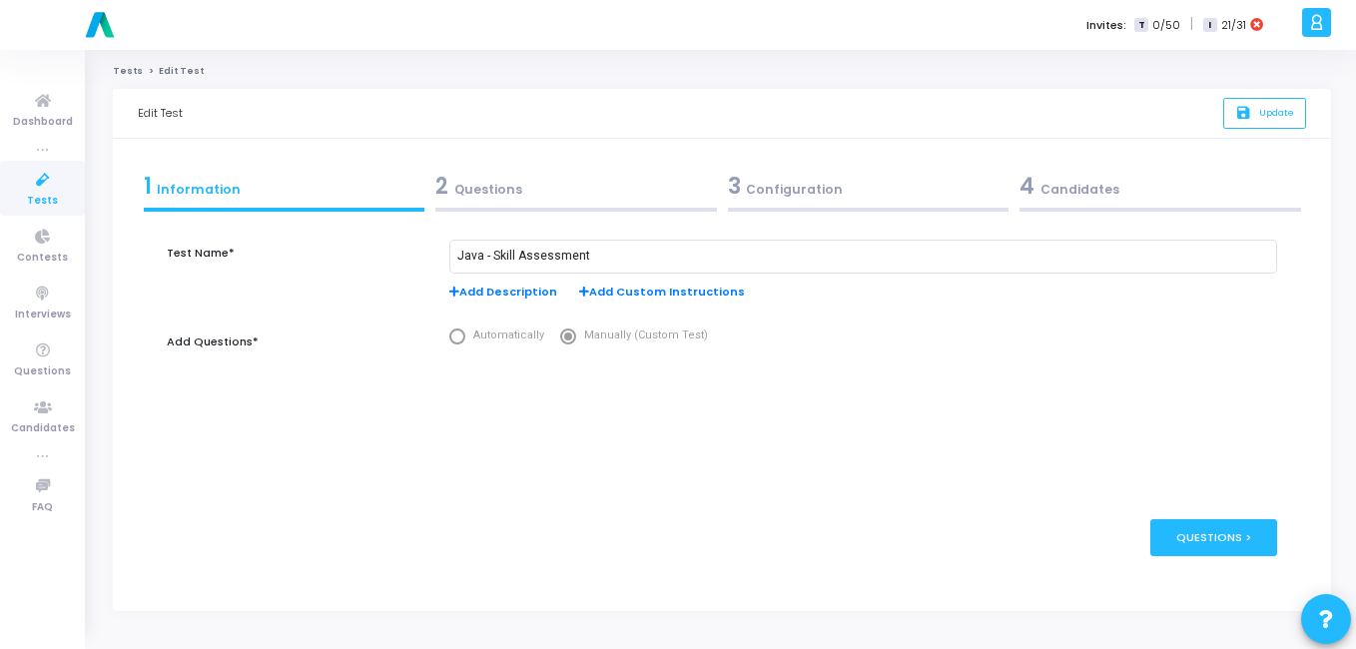
click at [761, 186] on div "3 Configuration" at bounding box center [869, 186] width 282 height 33
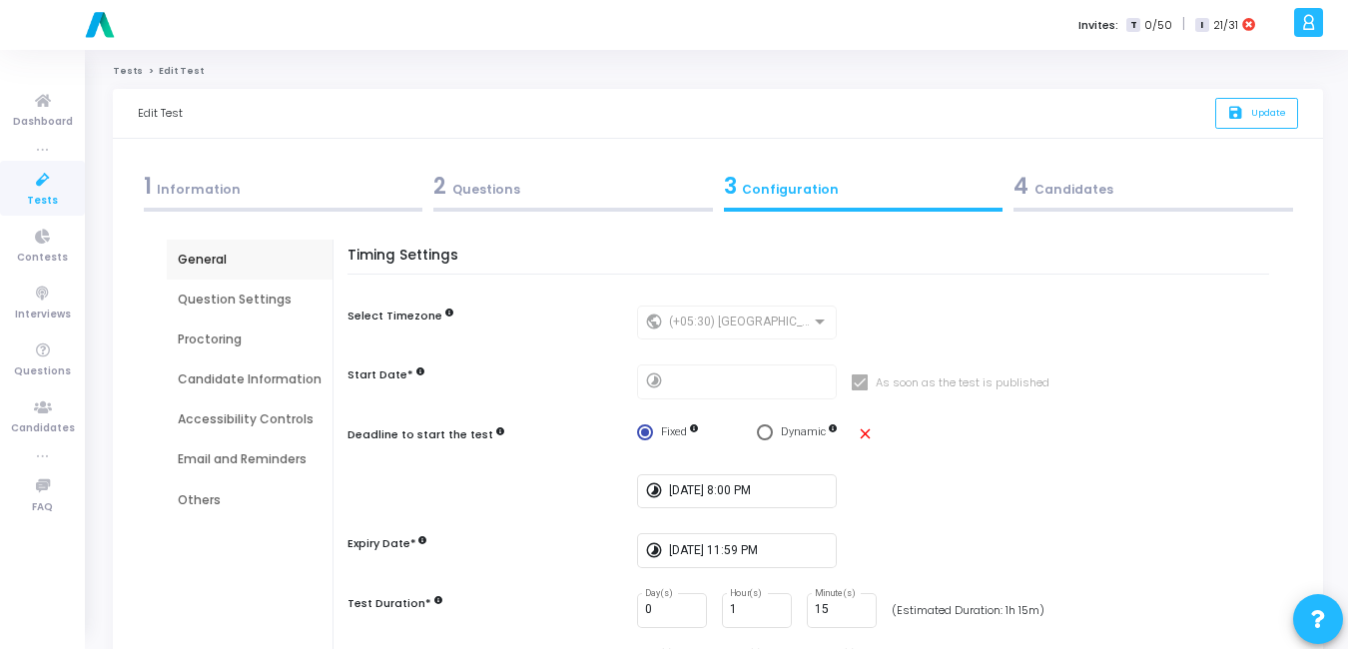
click at [245, 454] on div "Email and Reminders" at bounding box center [250, 459] width 144 height 18
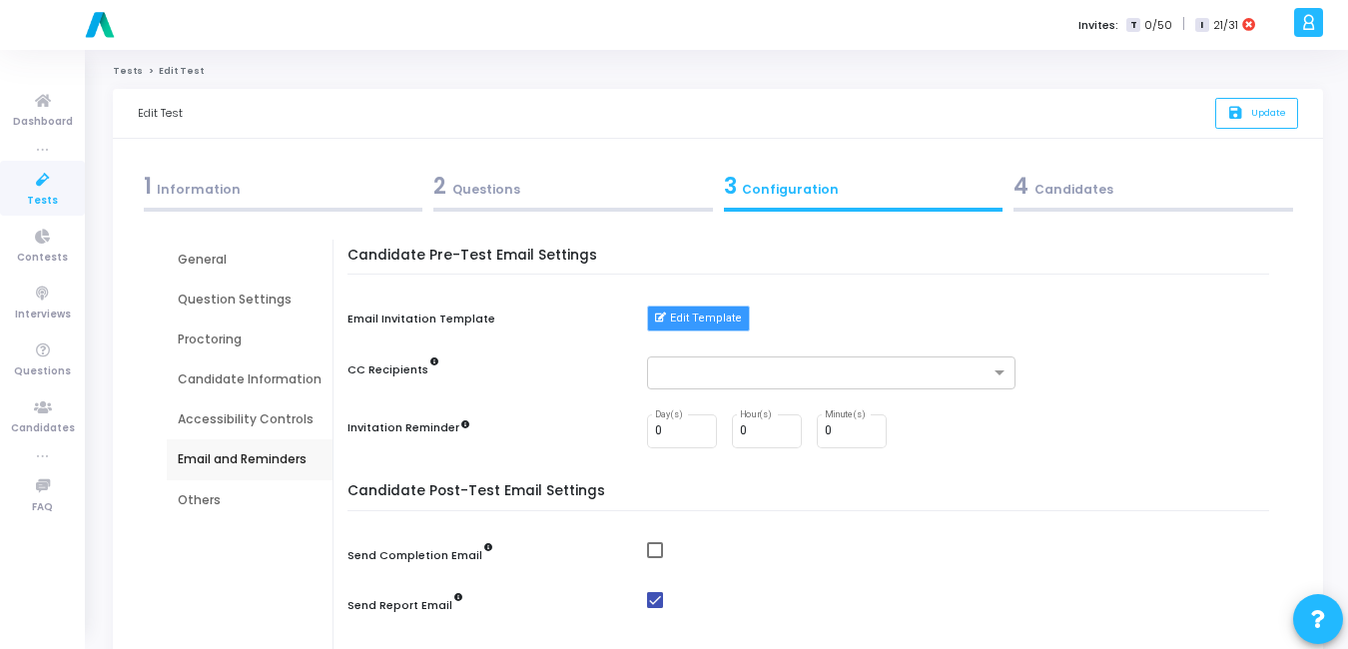
click at [714, 318] on button "Edit Template" at bounding box center [698, 319] width 103 height 26
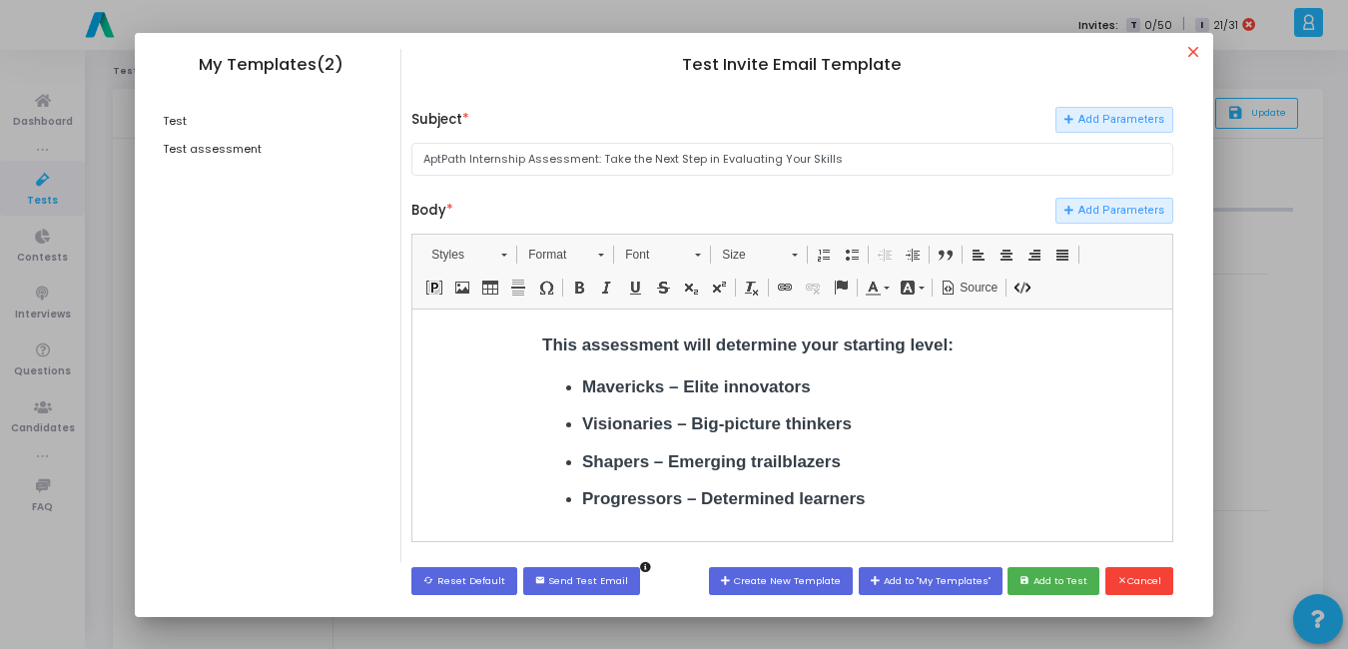
scroll to position [395, 0]
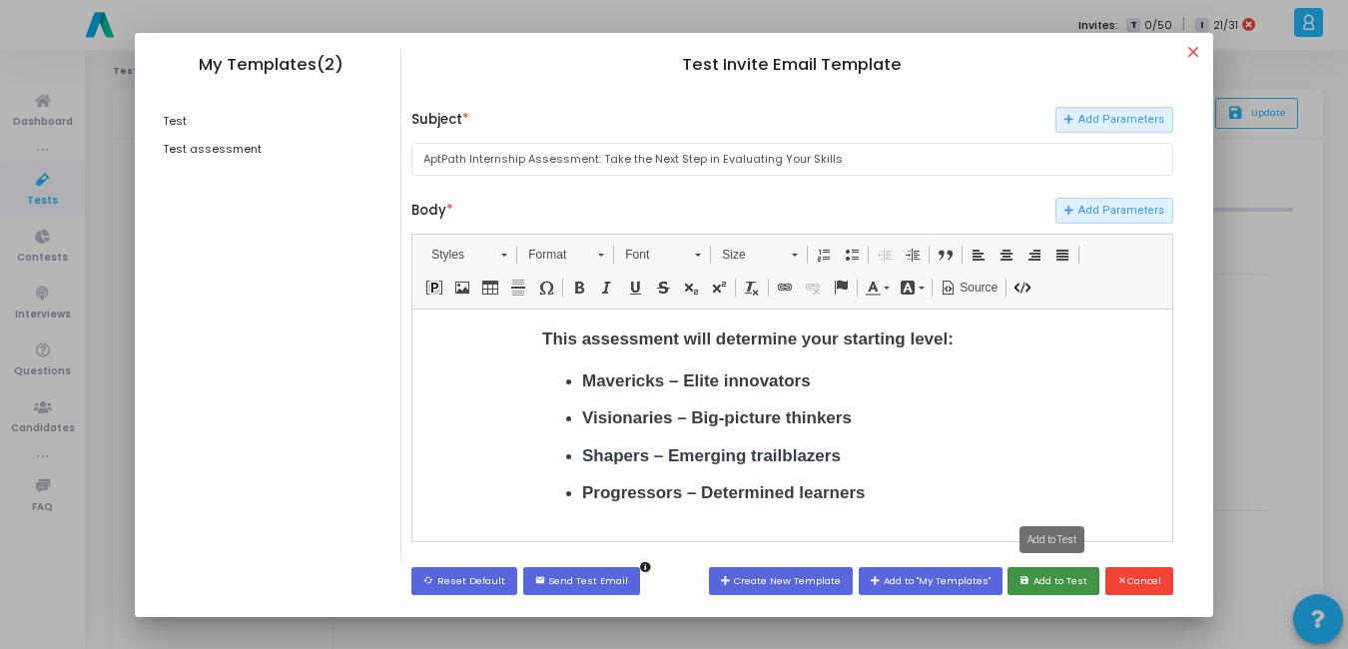
click at [1095, 583] on button "save Add to Test" at bounding box center [1054, 580] width 92 height 27
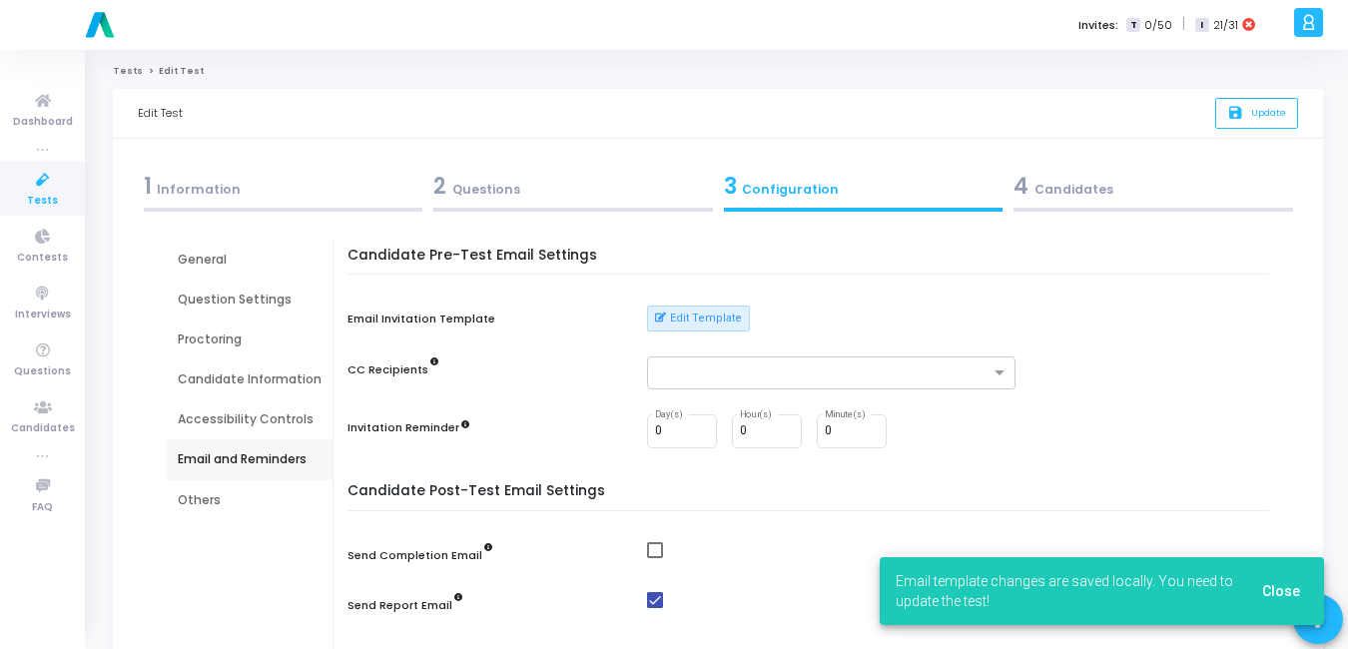
click at [1291, 593] on span "Close" at bounding box center [1281, 591] width 38 height 16
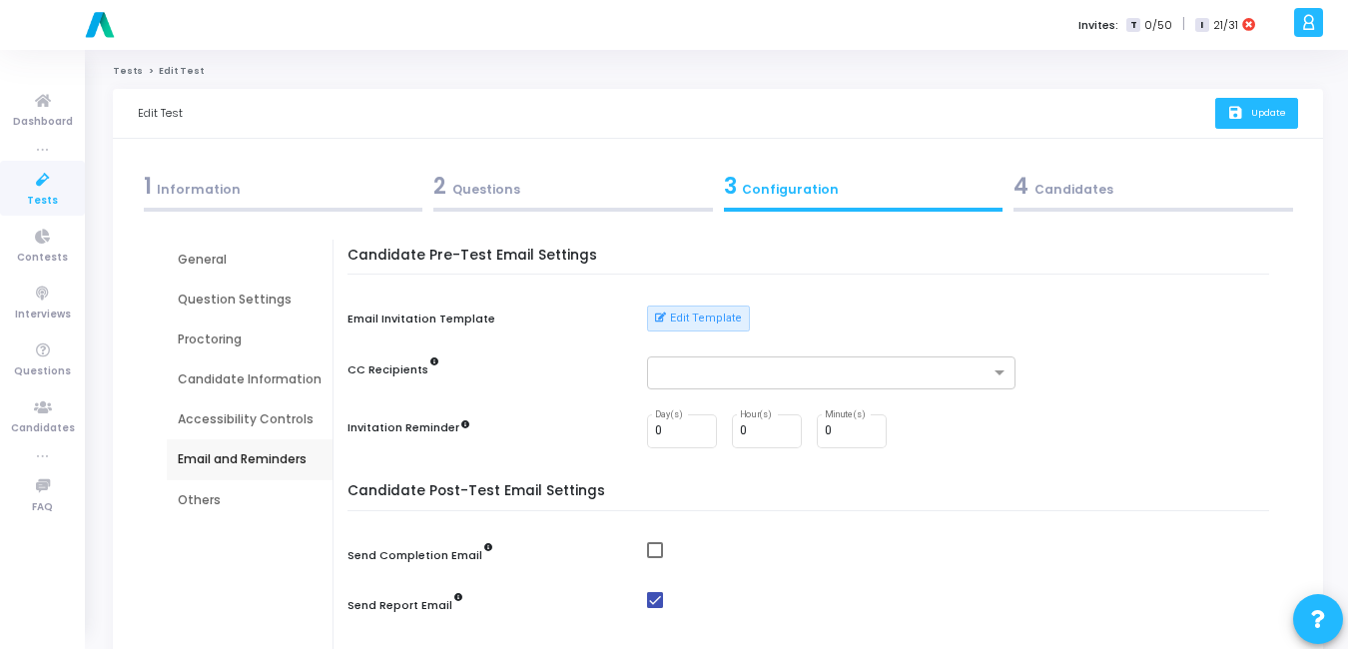
click at [1265, 124] on button "save Update" at bounding box center [1256, 113] width 83 height 31
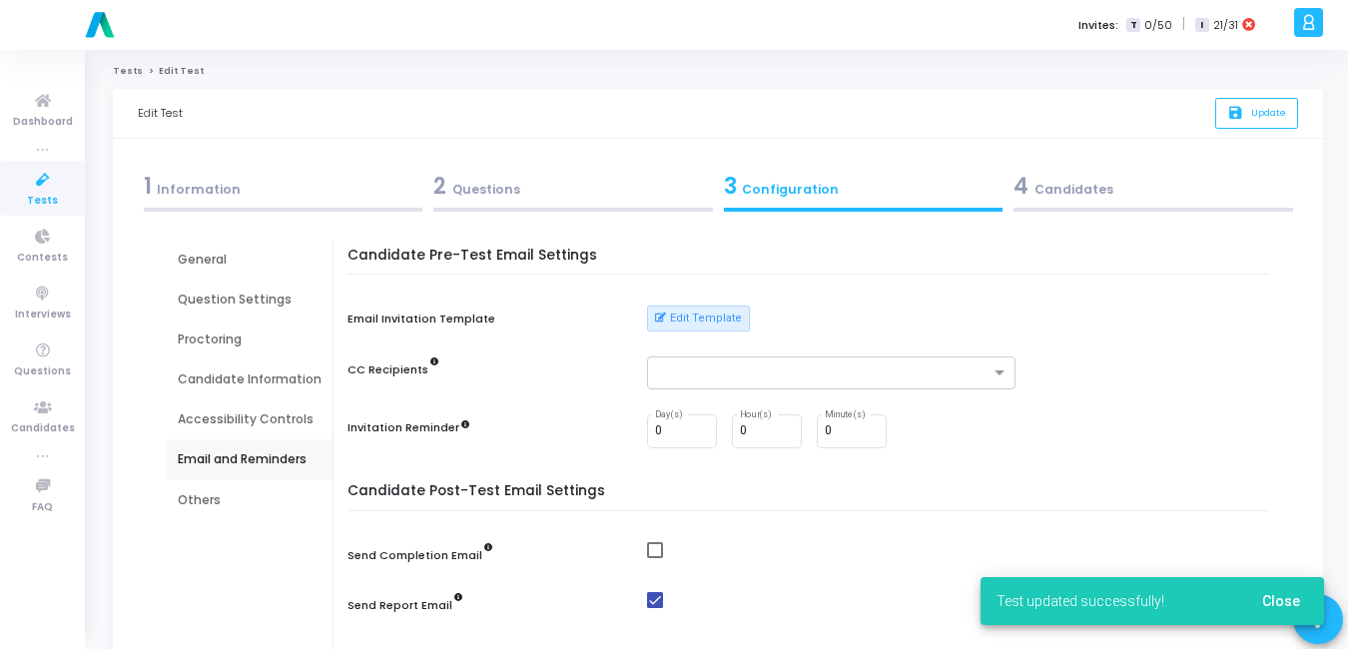
click at [39, 184] on icon at bounding box center [43, 180] width 42 height 25
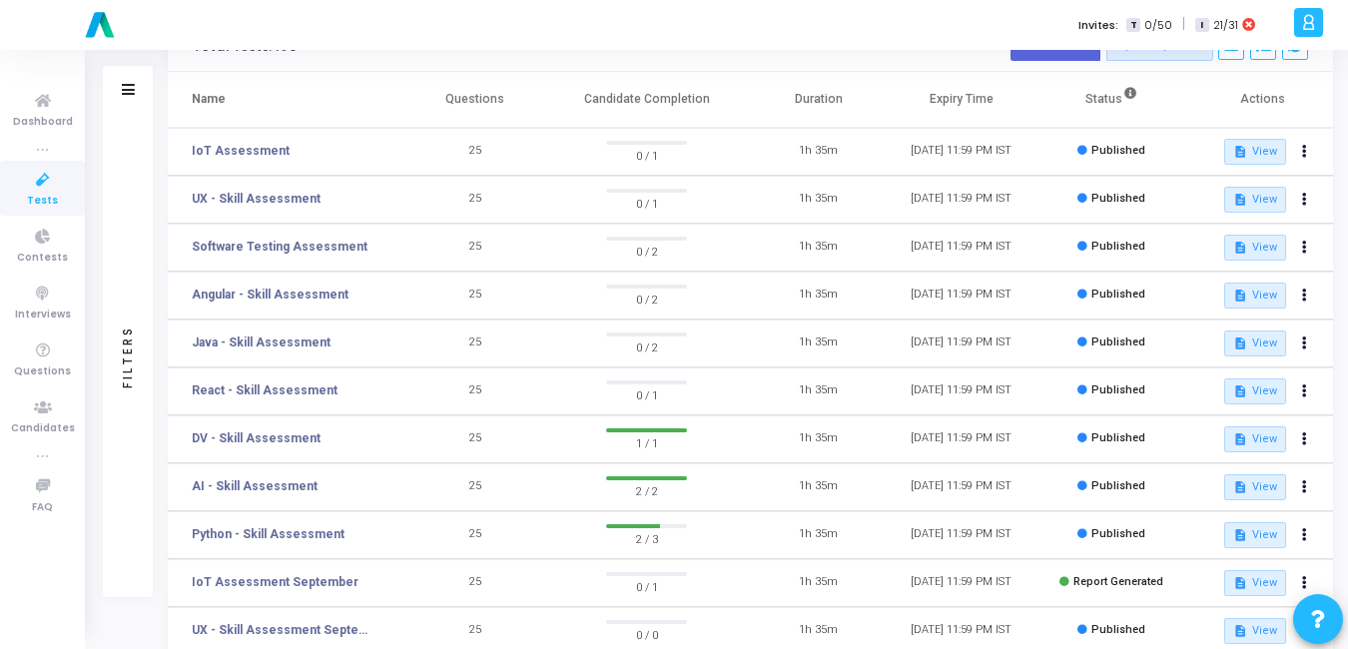
scroll to position [110, 0]
click at [1304, 385] on icon at bounding box center [1304, 390] width 5 height 10
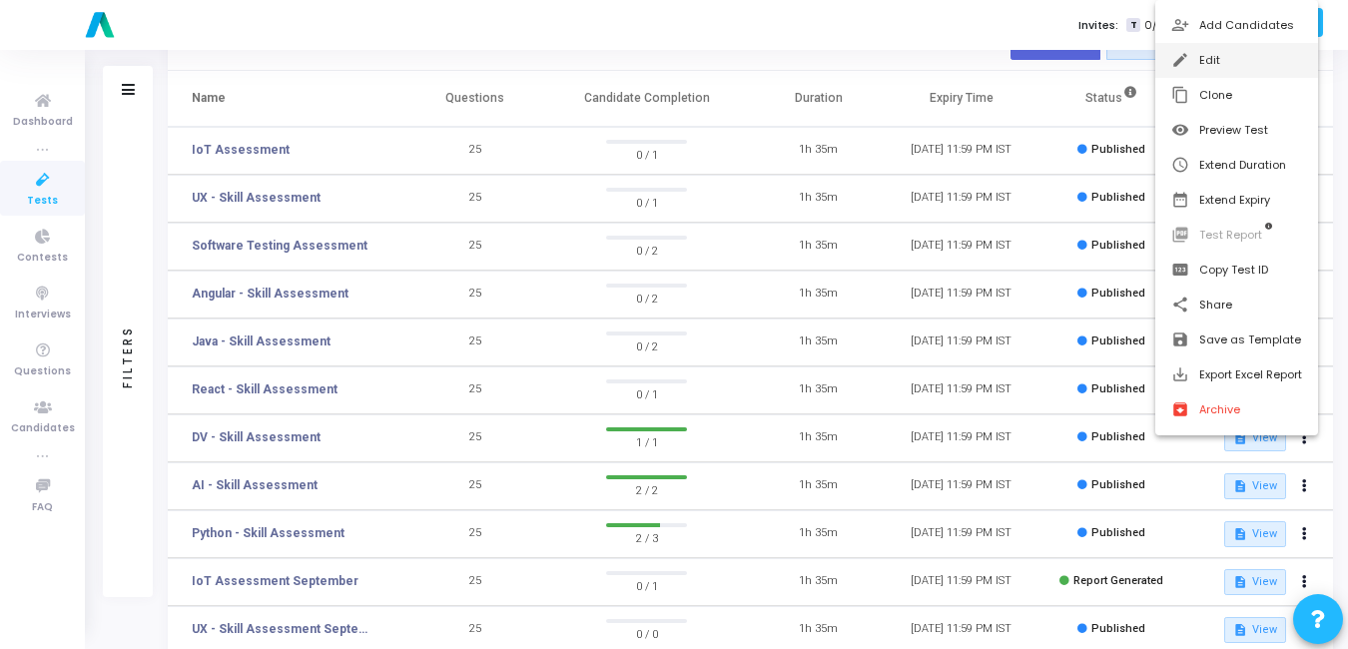
click at [1174, 60] on mat-icon "edit" at bounding box center [1181, 61] width 20 height 20
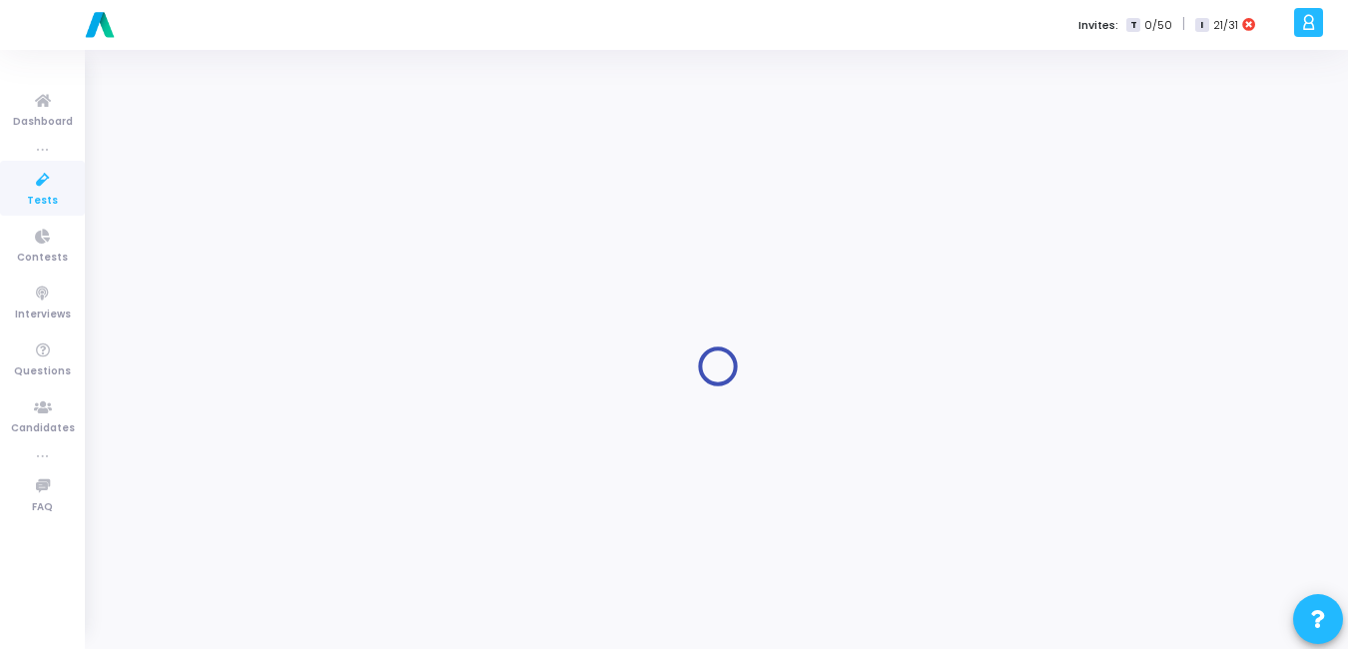
type input "React - Skill Assessment"
radio input "true"
type input "[DATE] 11:59 PM"
type input "1"
type input "15"
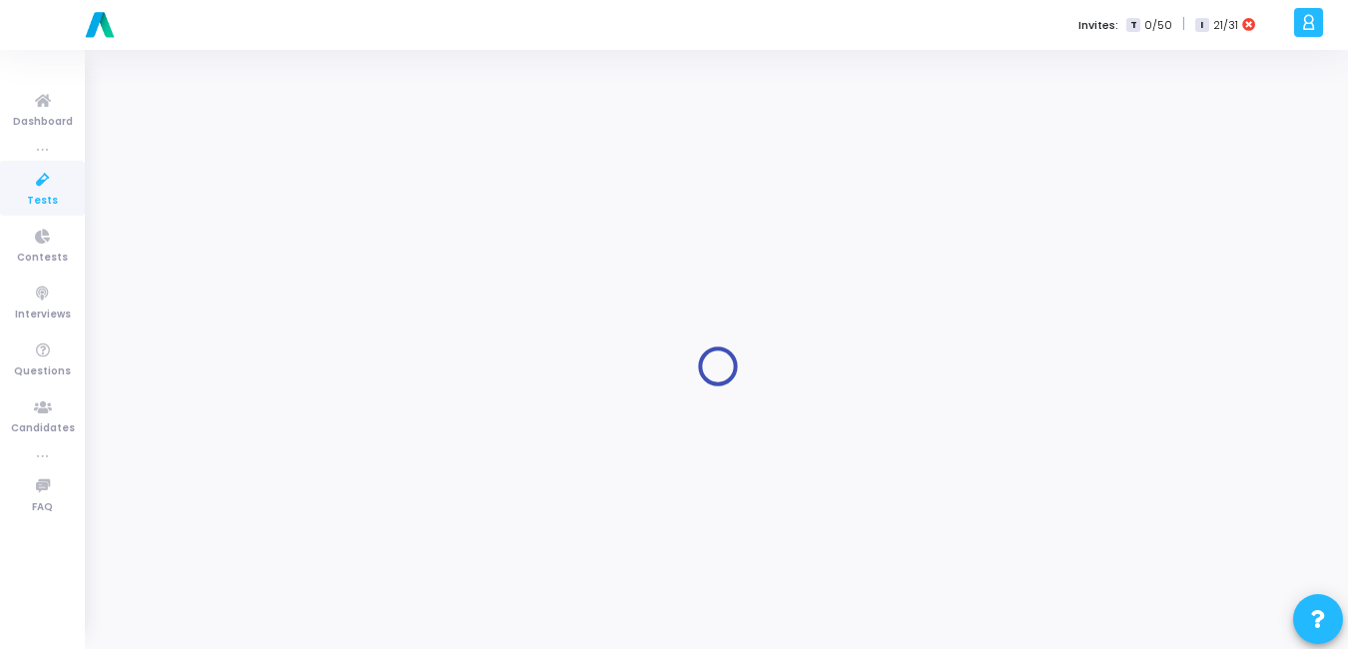
type input "50"
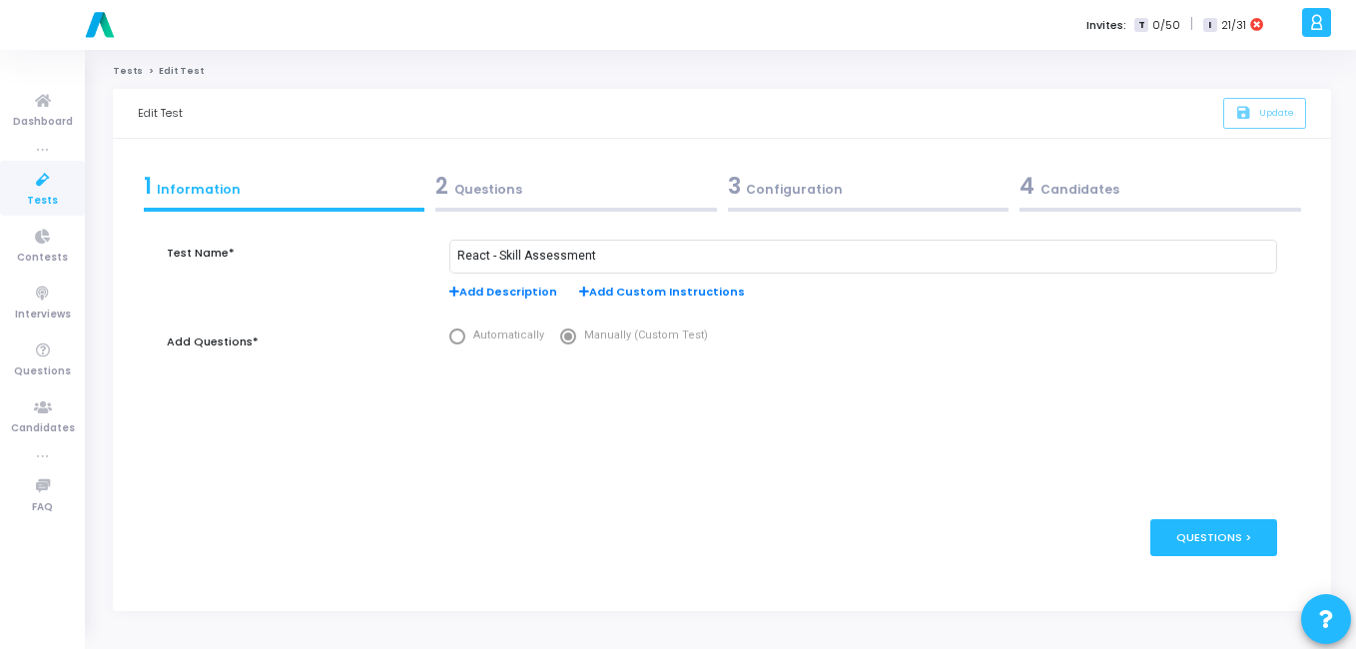
click at [793, 175] on div "3 Configuration" at bounding box center [869, 186] width 282 height 33
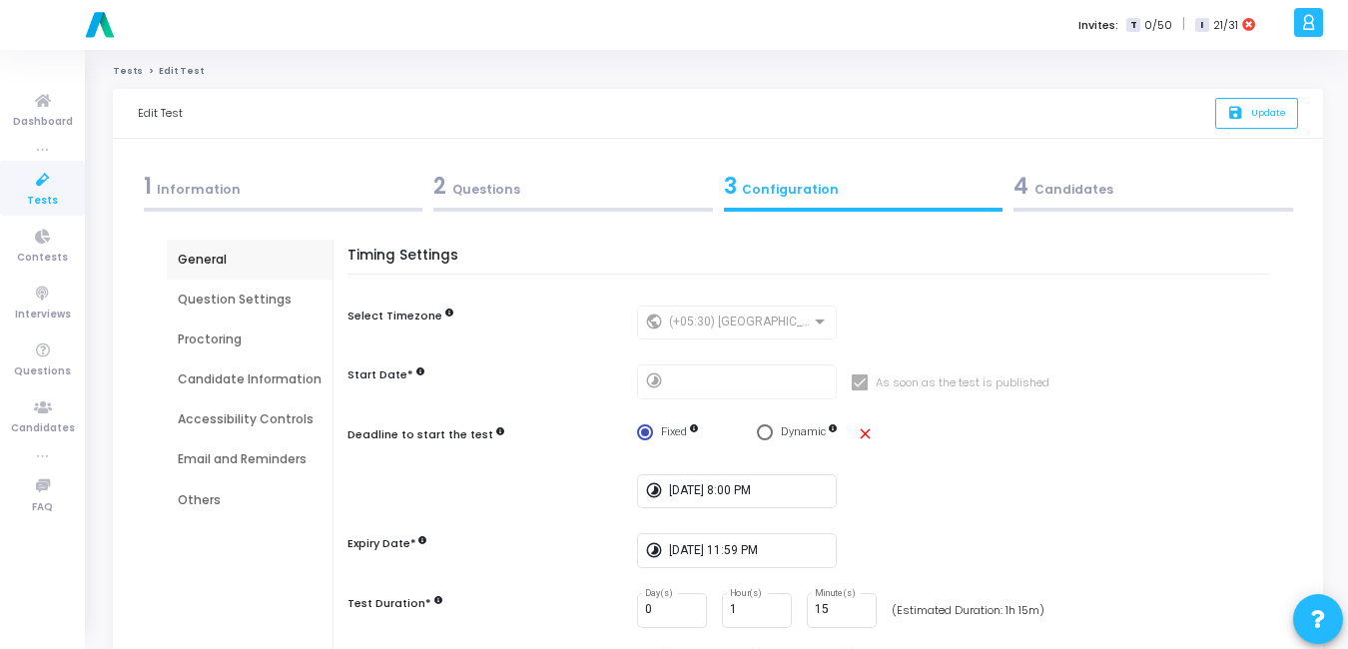
click at [287, 450] on div "Email and Reminders" at bounding box center [250, 459] width 144 height 18
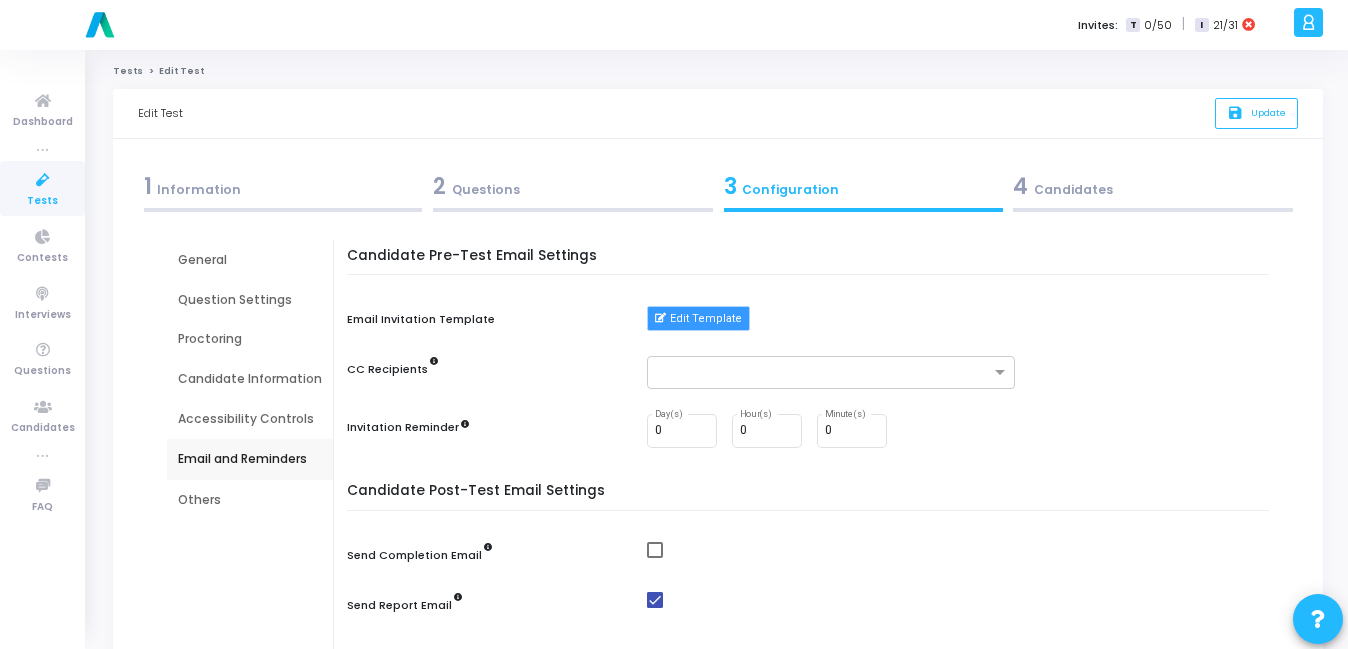
click at [679, 307] on button "Edit Template" at bounding box center [698, 319] width 103 height 26
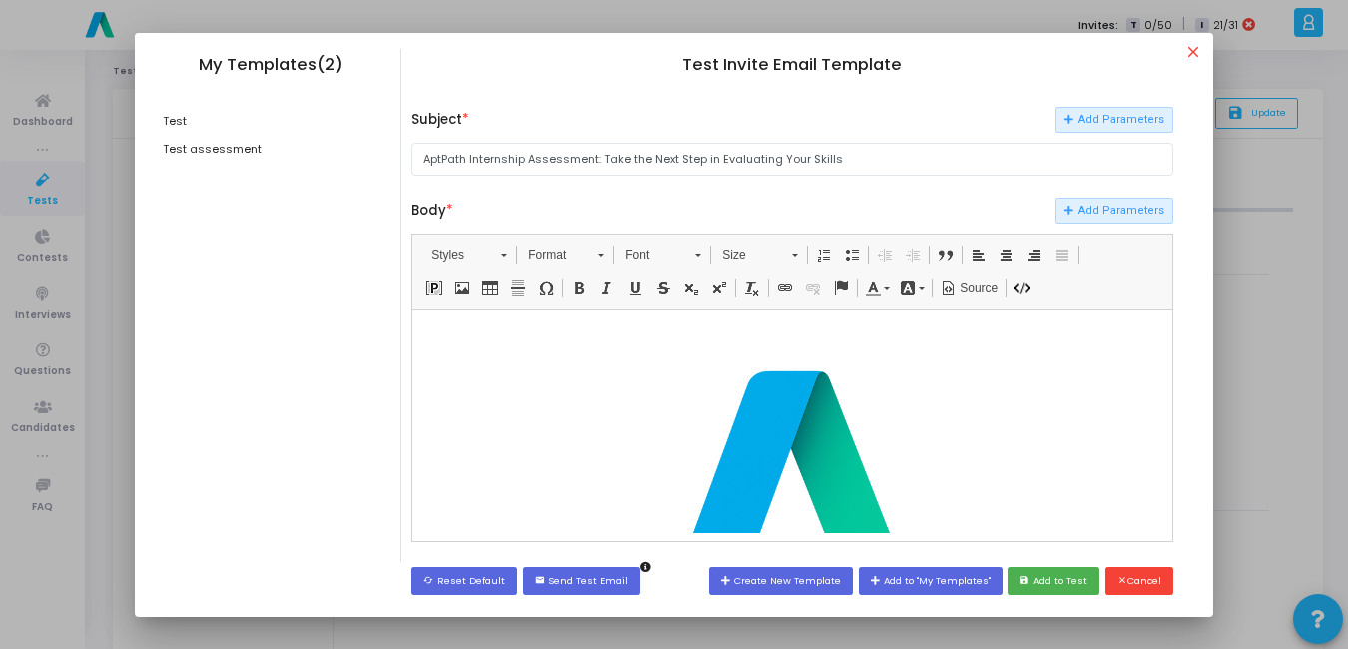
click at [769, 445] on img "image widget" at bounding box center [792, 469] width 303 height 303
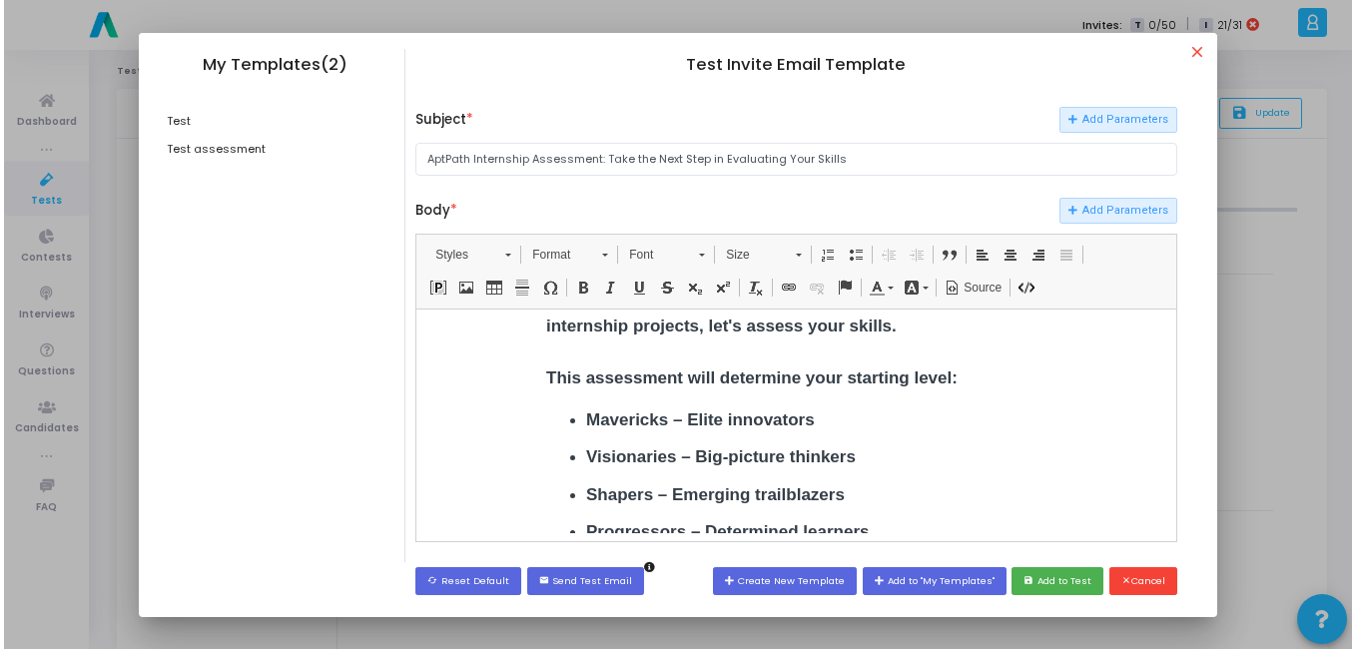
scroll to position [360, 0]
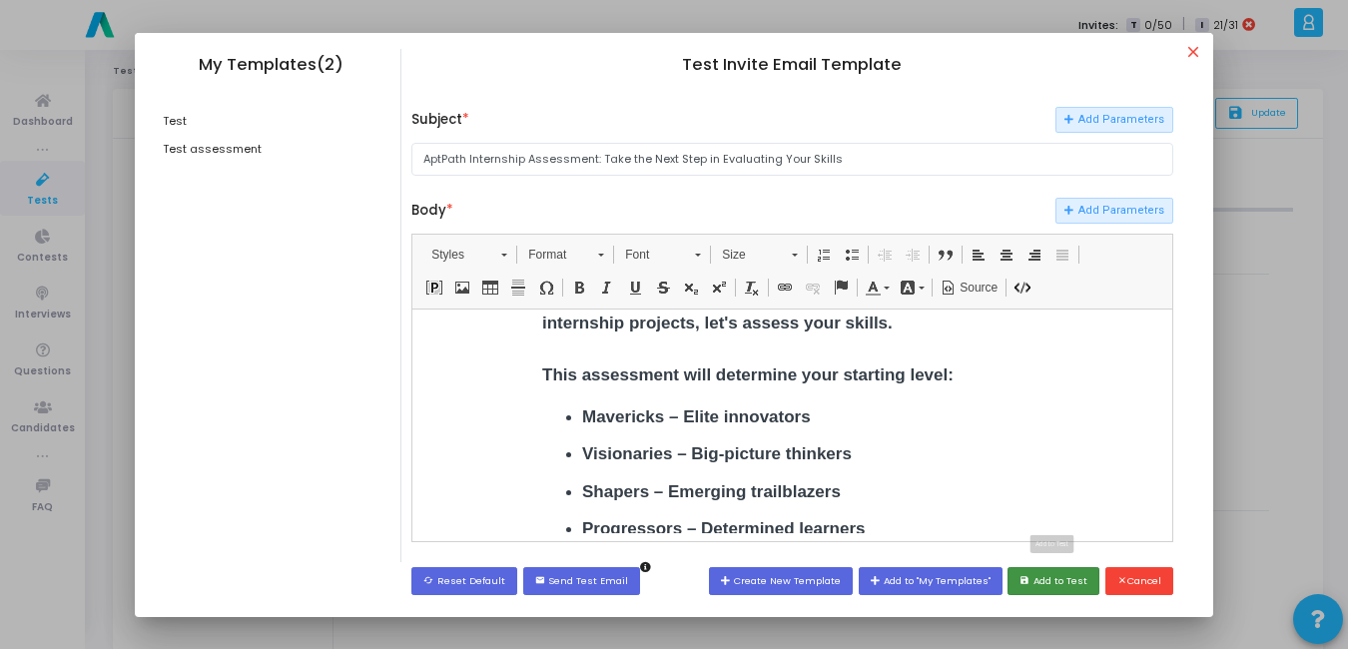
click at [1047, 587] on button "save Add to Test" at bounding box center [1054, 580] width 92 height 27
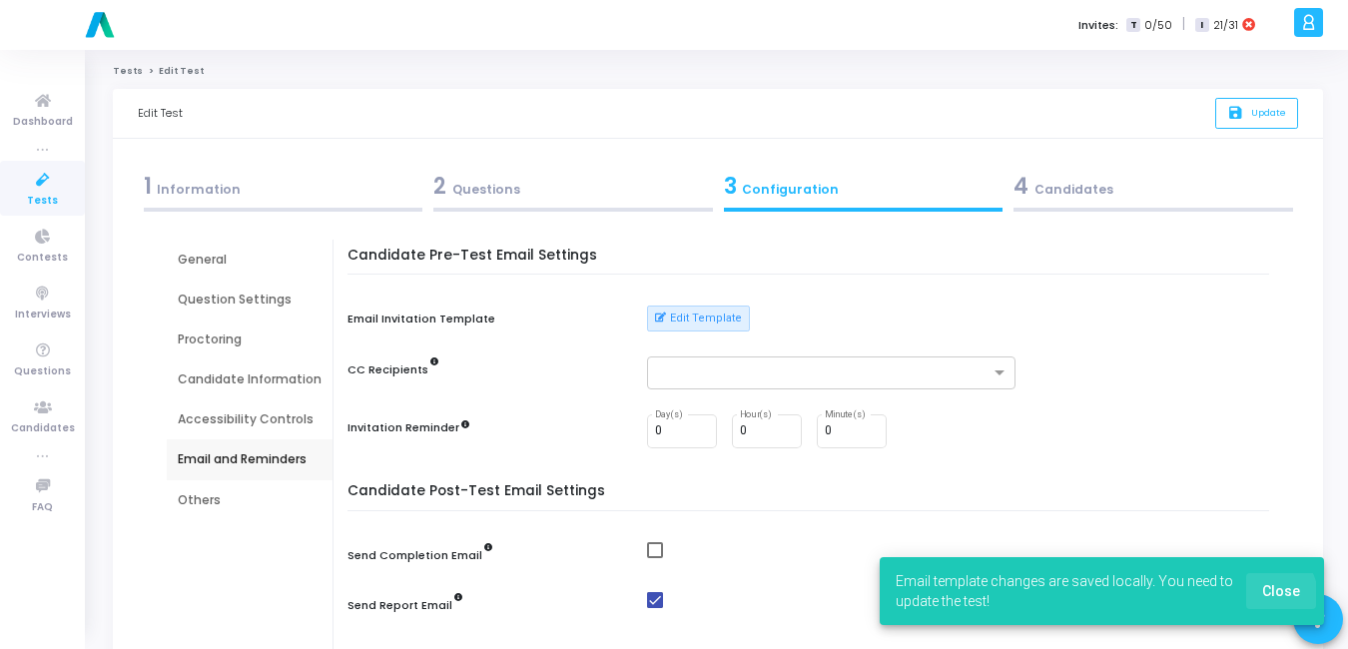
click at [1267, 596] on span "Close" at bounding box center [1281, 591] width 38 height 16
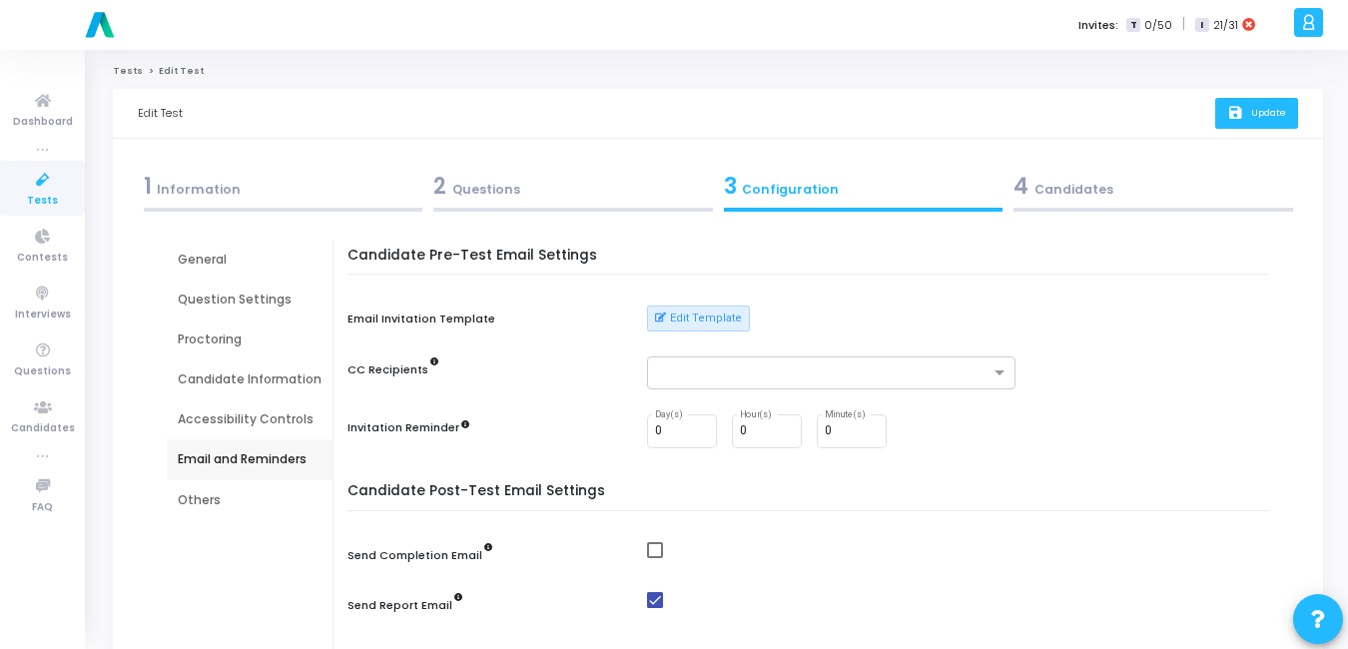
click at [1234, 118] on icon "save" at bounding box center [1237, 113] width 21 height 17
click at [245, 206] on div "1 Information" at bounding box center [283, 191] width 291 height 54
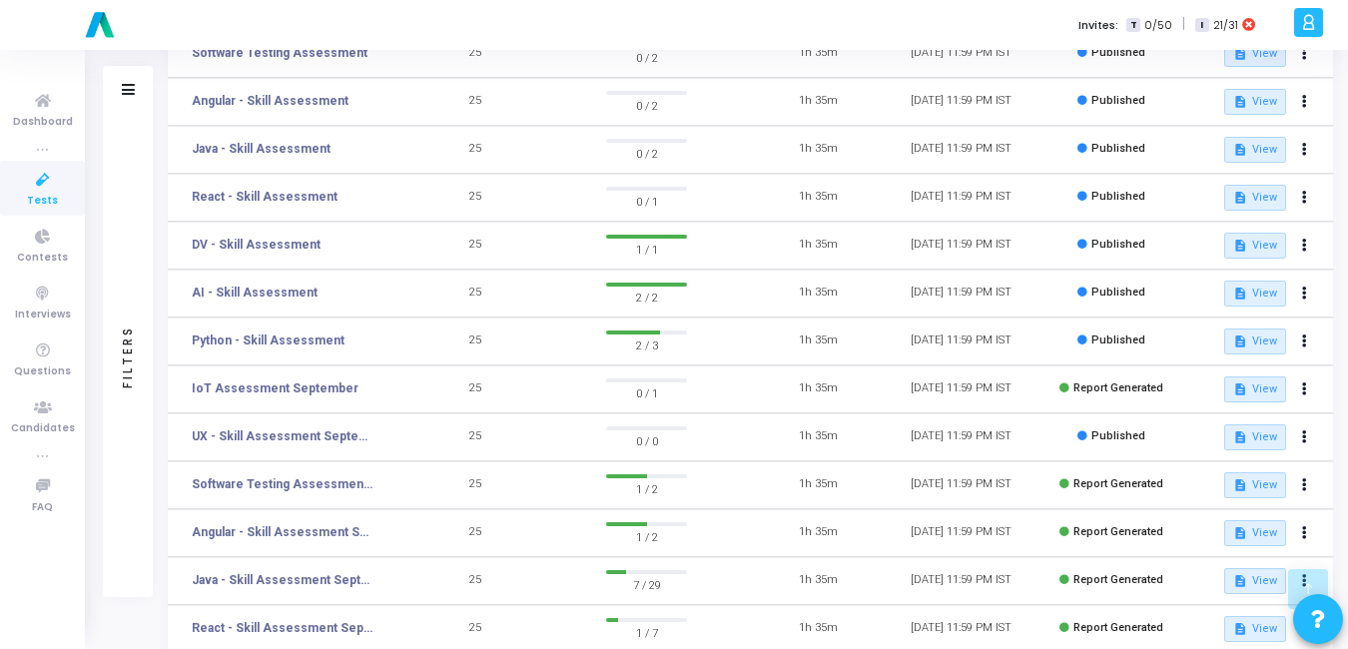
scroll to position [304, 0]
click at [1310, 250] on button at bounding box center [1305, 245] width 28 height 28
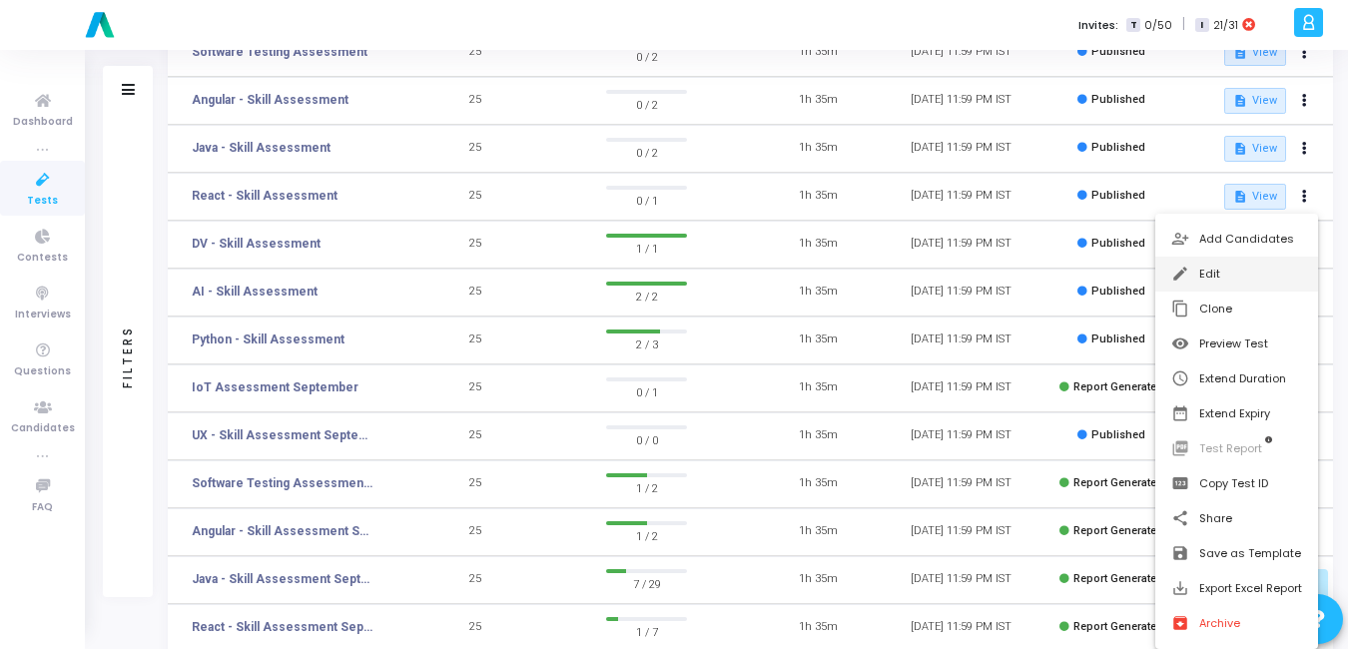
click at [1212, 276] on button "edit Edit" at bounding box center [1236, 274] width 163 height 35
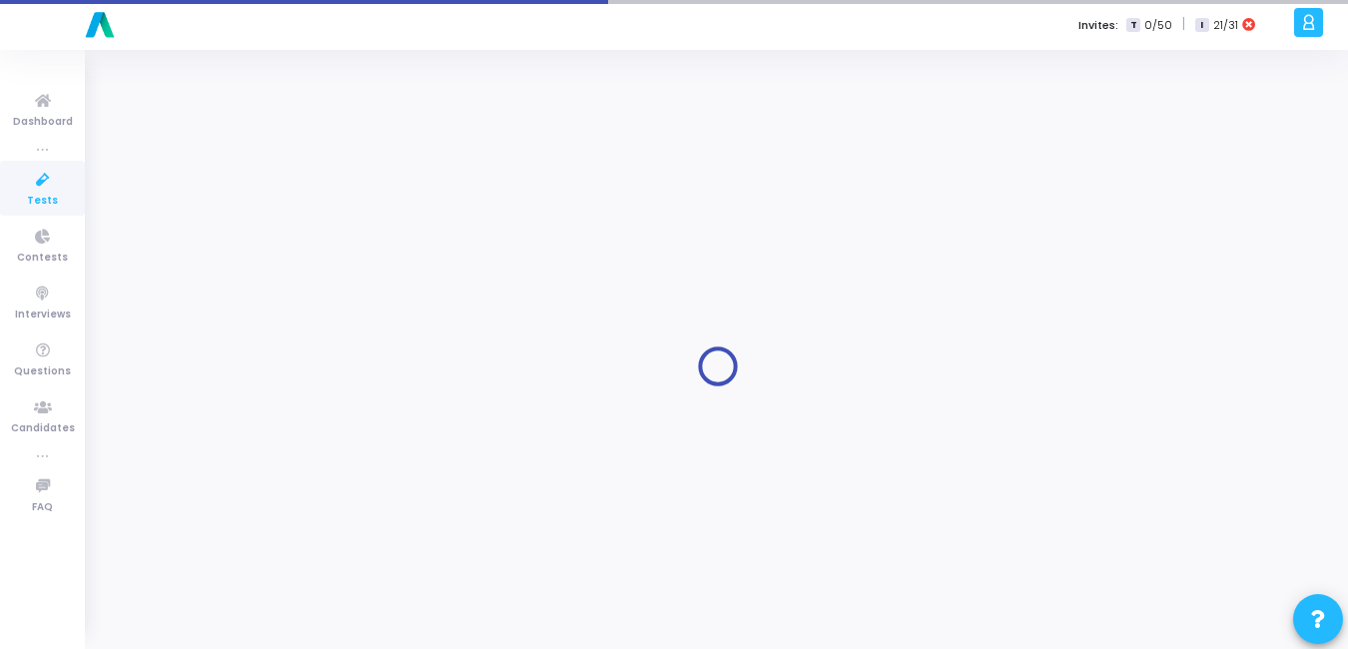
type input "DV - Skill Assessment"
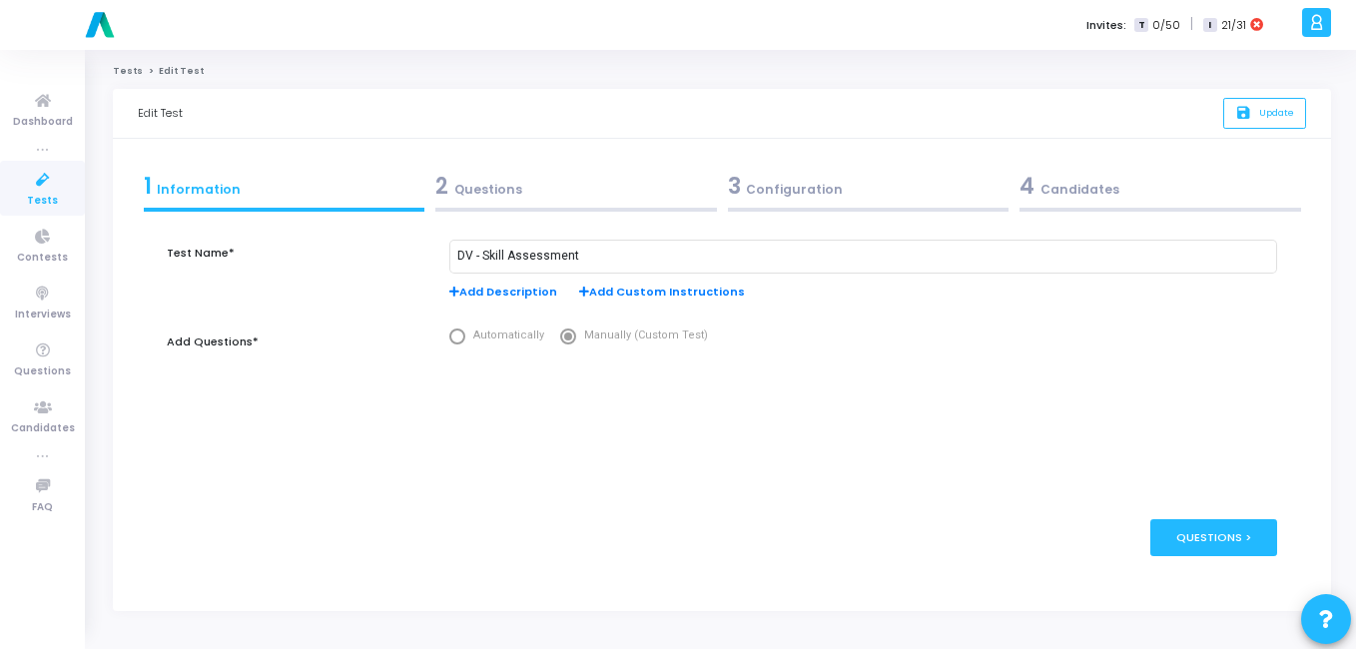
click at [880, 188] on div "3 Configuration" at bounding box center [869, 186] width 282 height 33
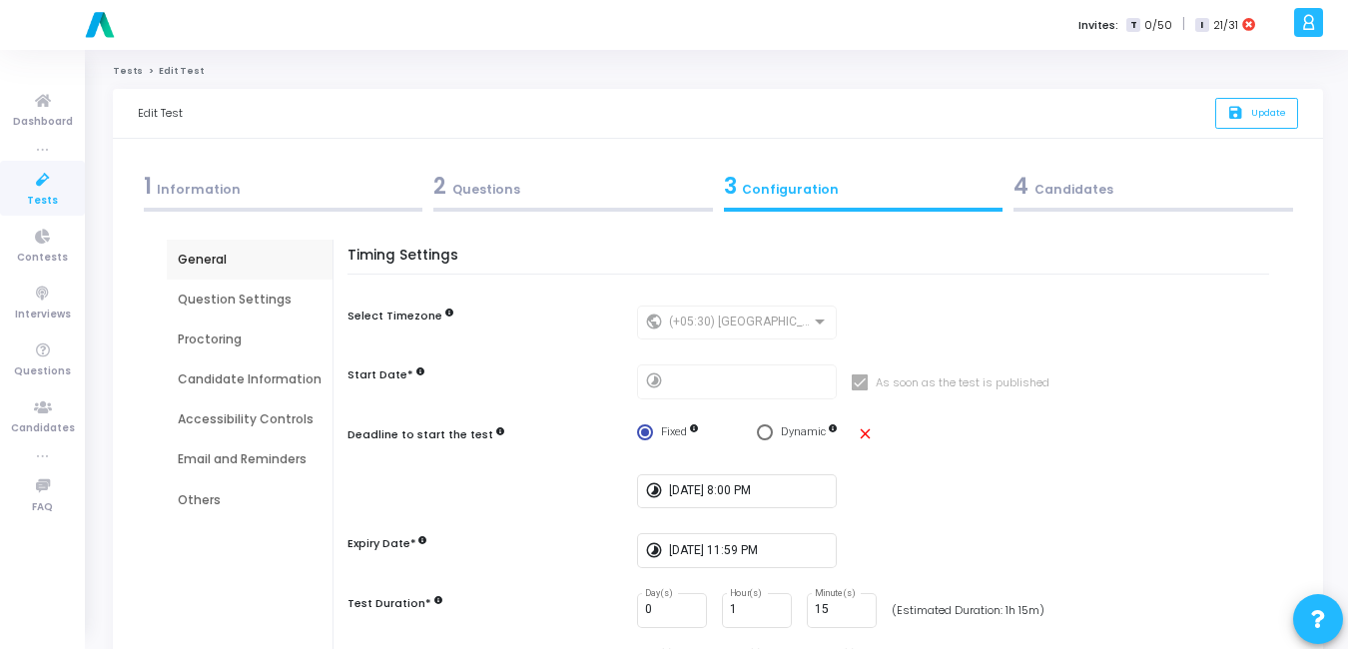
click at [278, 458] on div "Email and Reminders" at bounding box center [250, 459] width 144 height 18
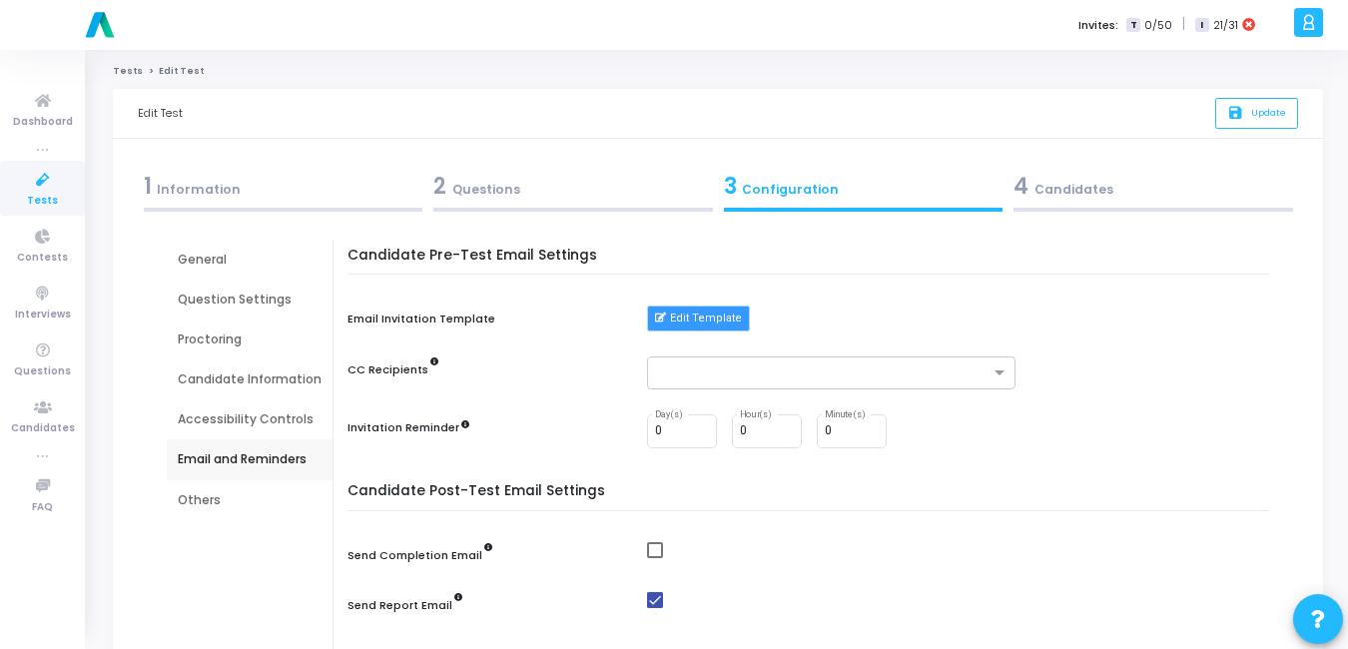
click at [707, 320] on button "Edit Template" at bounding box center [698, 319] width 103 height 26
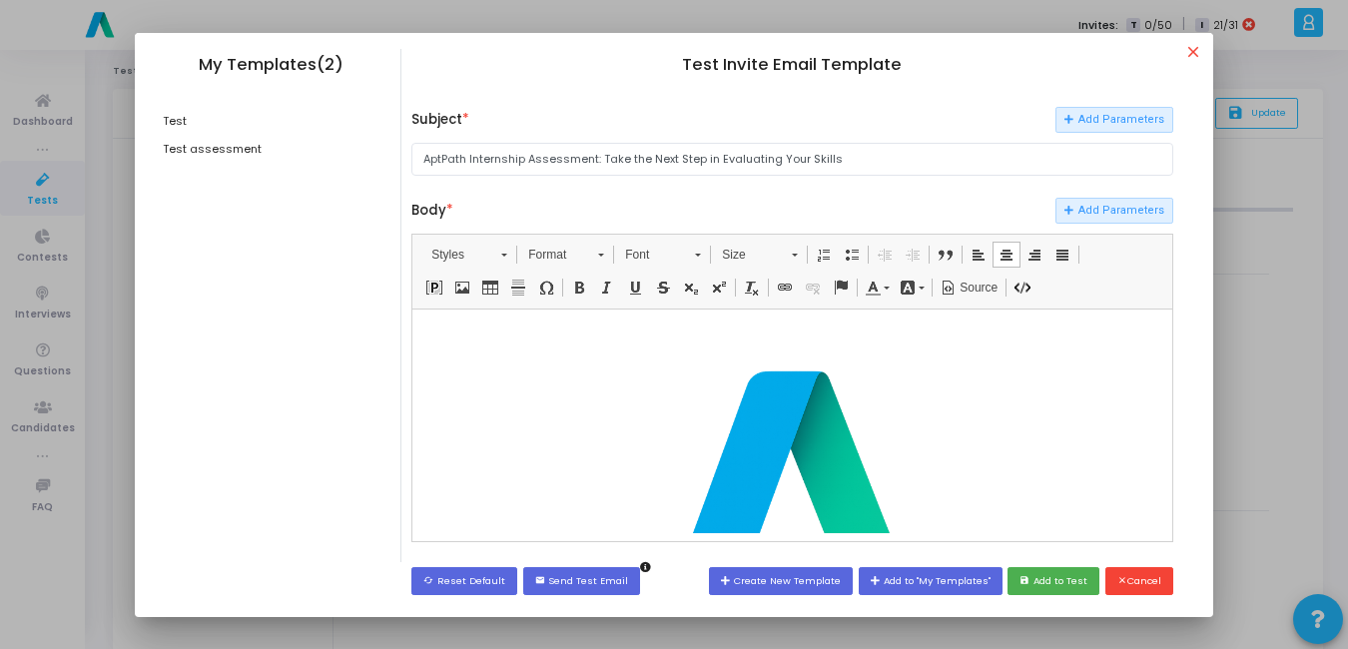
click at [980, 445] on div "​" at bounding box center [791, 471] width 499 height 307
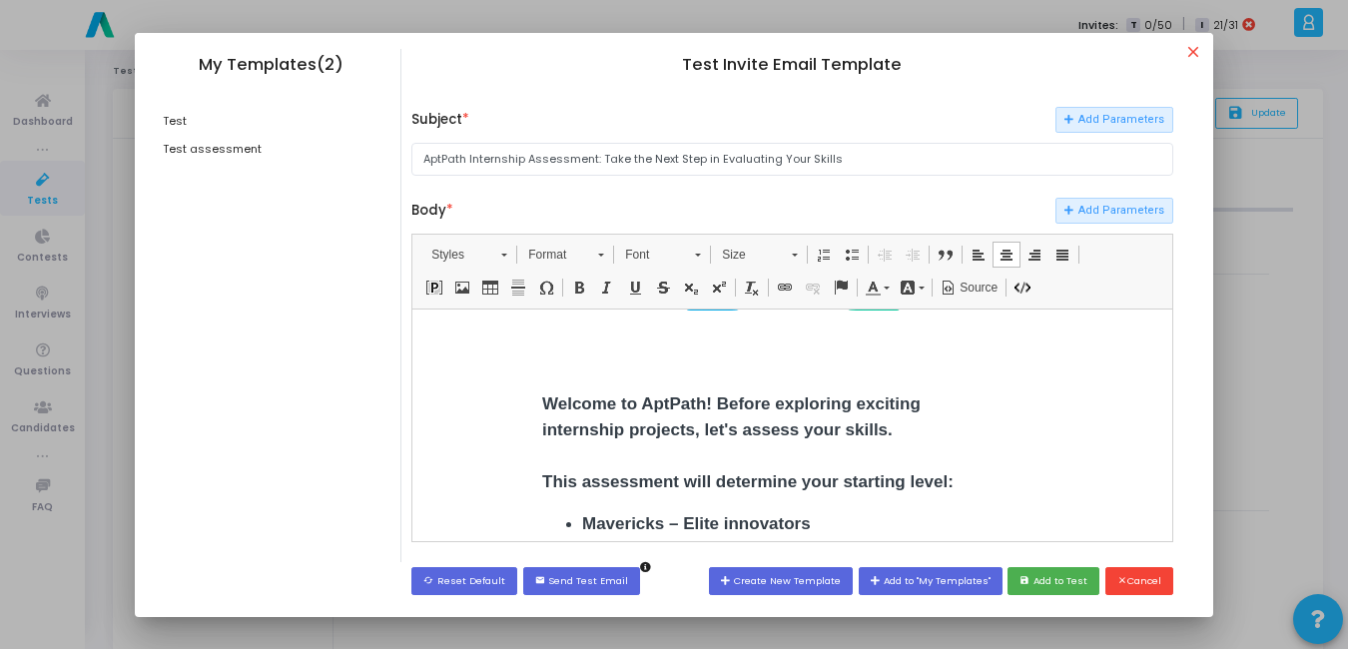
scroll to position [269, 0]
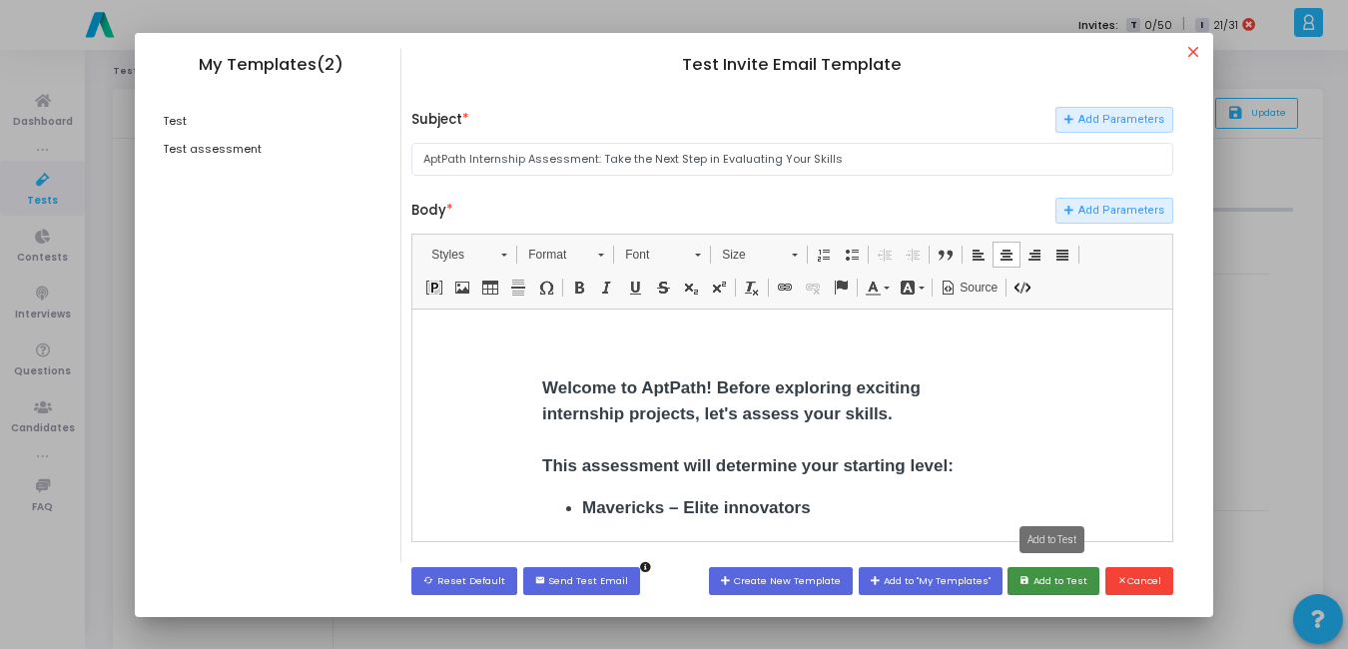
click at [1055, 581] on button "save Add to Test" at bounding box center [1054, 580] width 92 height 27
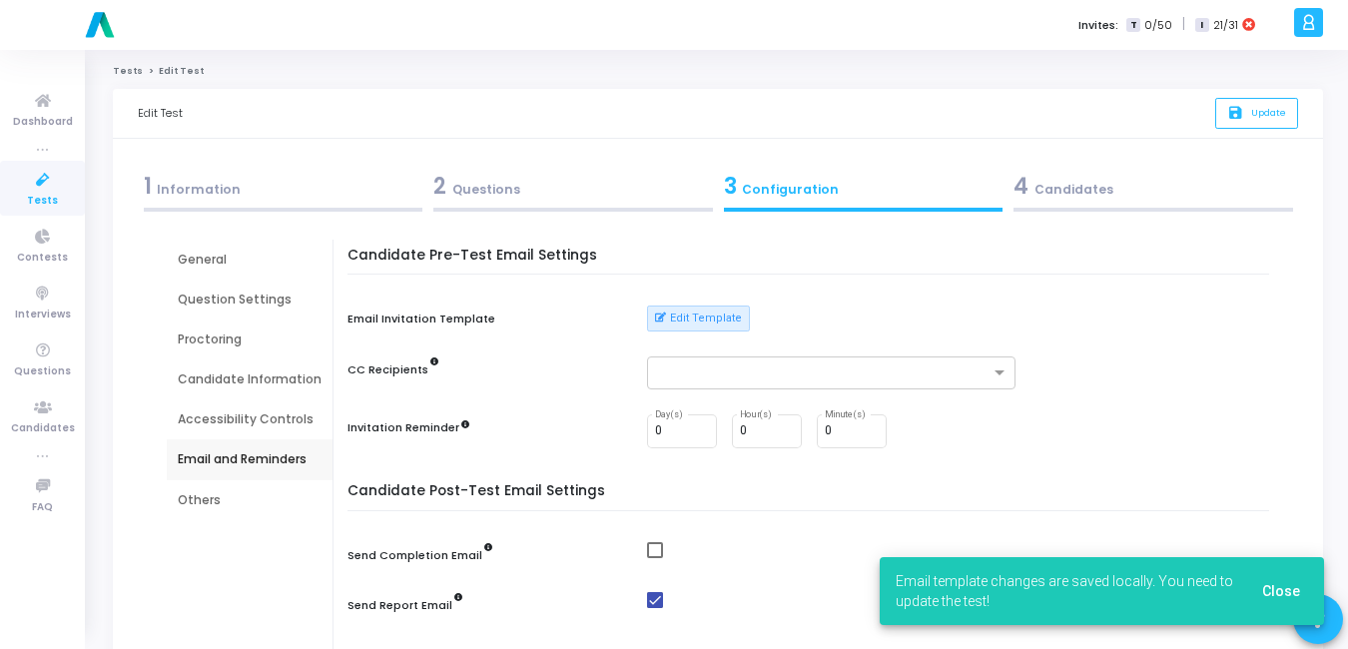
click at [1285, 581] on button "Close" at bounding box center [1281, 591] width 70 height 36
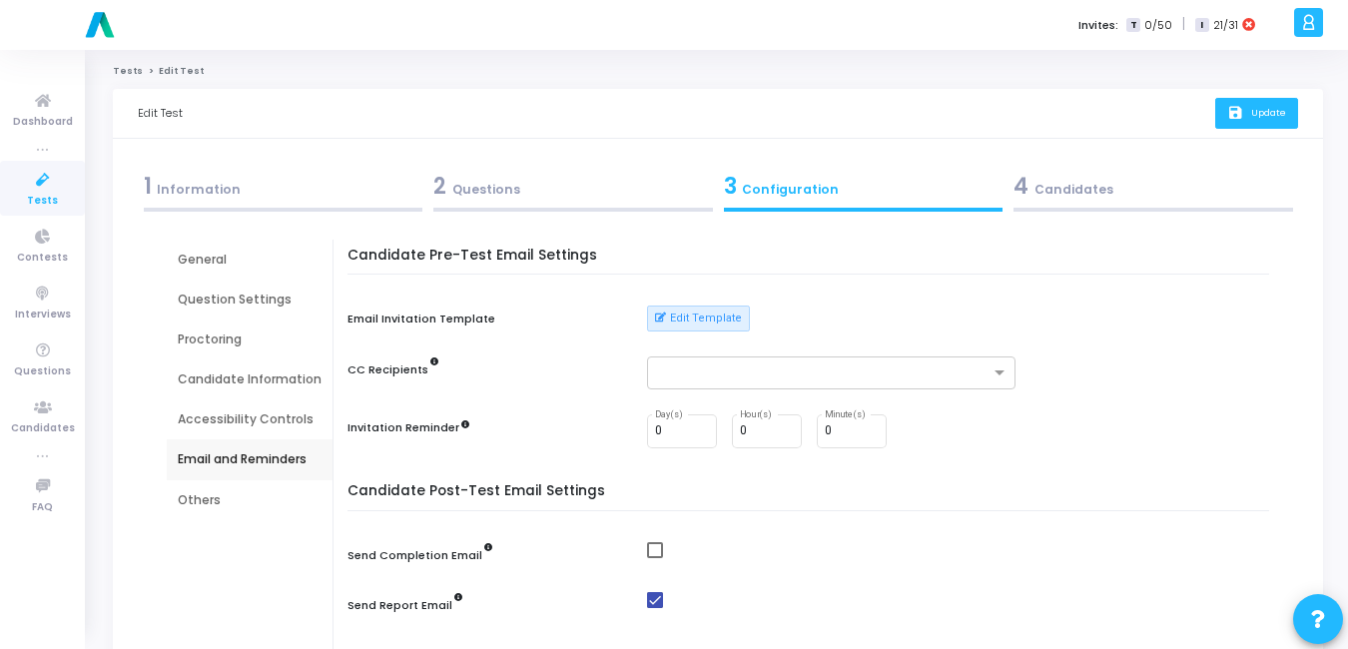
click at [1272, 125] on button "save Update" at bounding box center [1256, 113] width 83 height 31
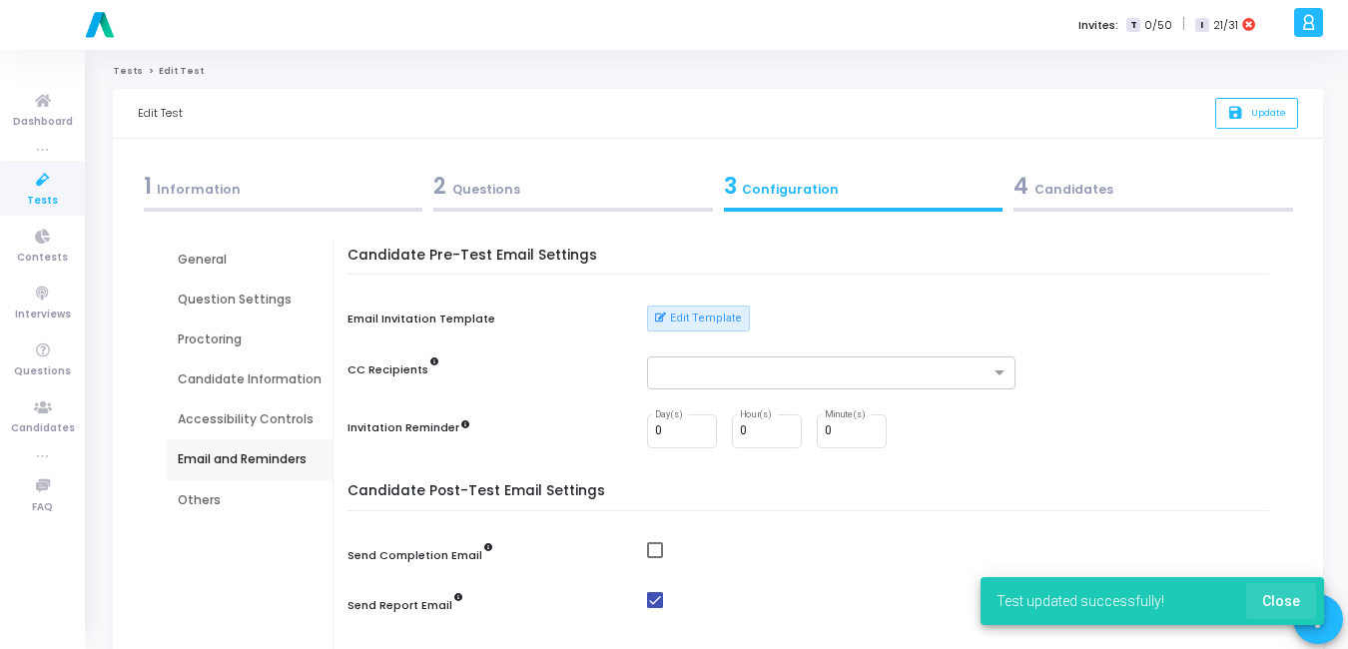
click at [1285, 595] on span "Close" at bounding box center [1281, 601] width 38 height 16
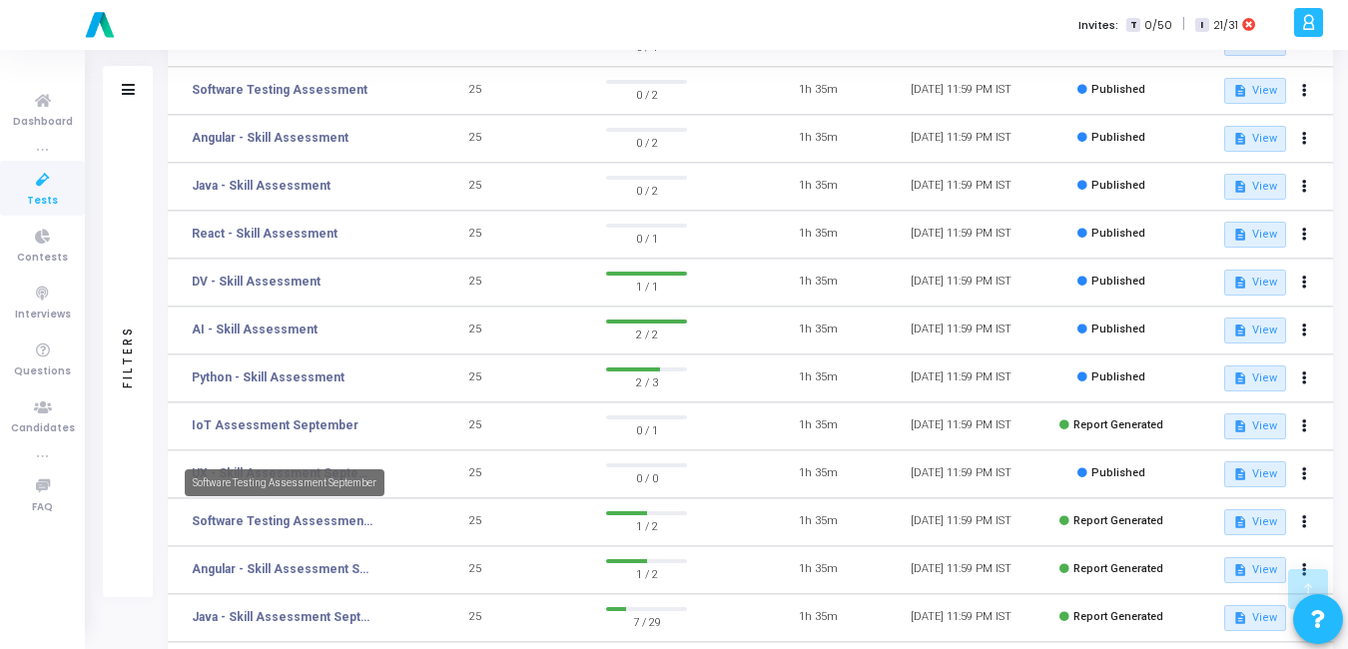
scroll to position [377, 0]
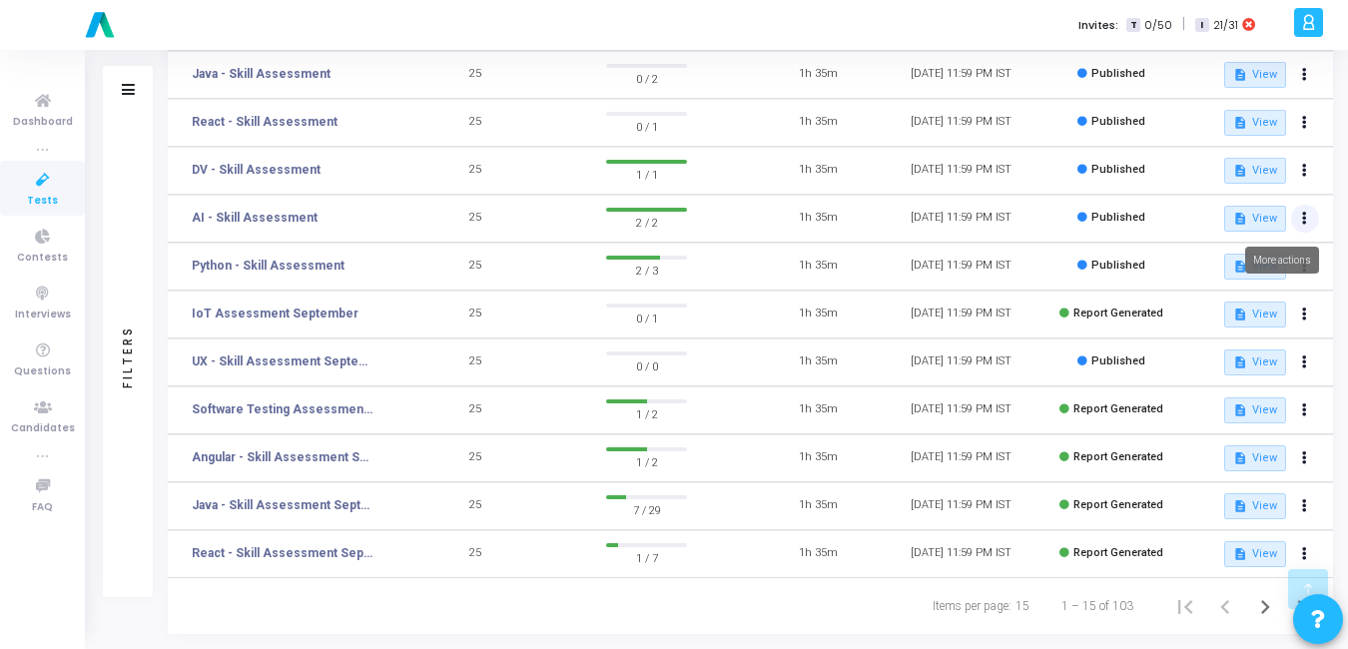
click at [1314, 223] on button at bounding box center [1305, 219] width 28 height 28
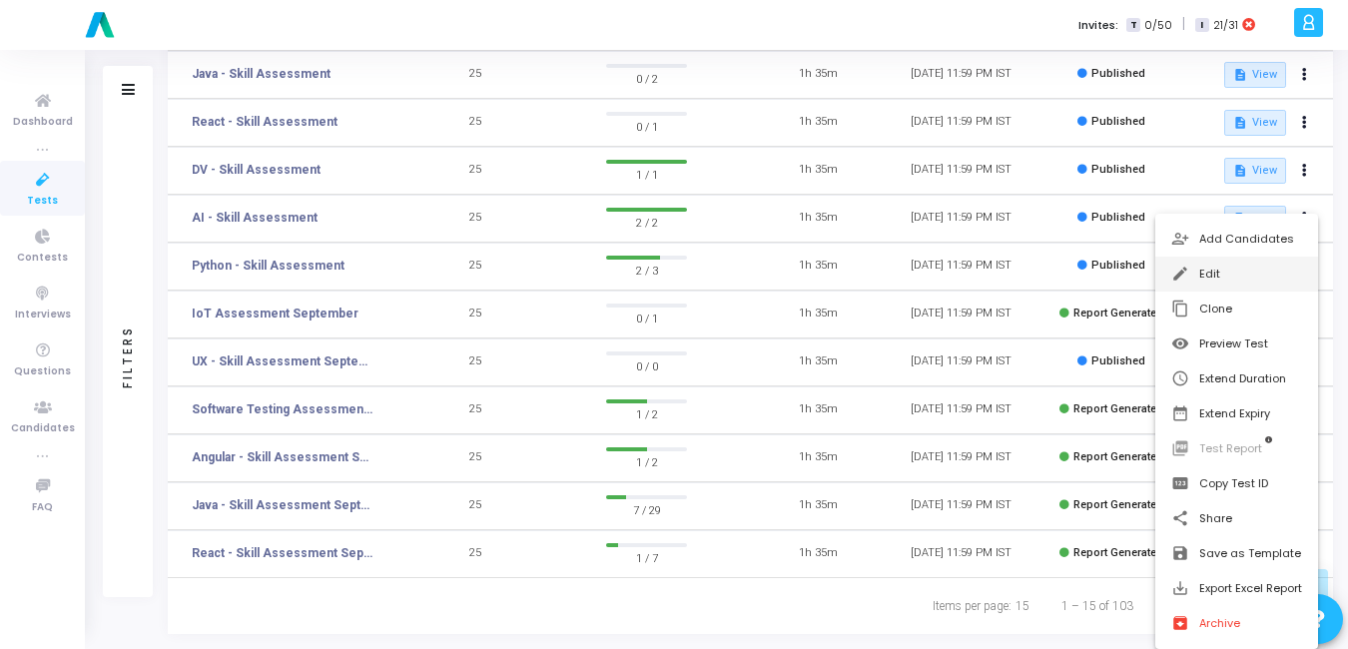
click at [1174, 284] on mat-icon "edit" at bounding box center [1181, 275] width 20 height 20
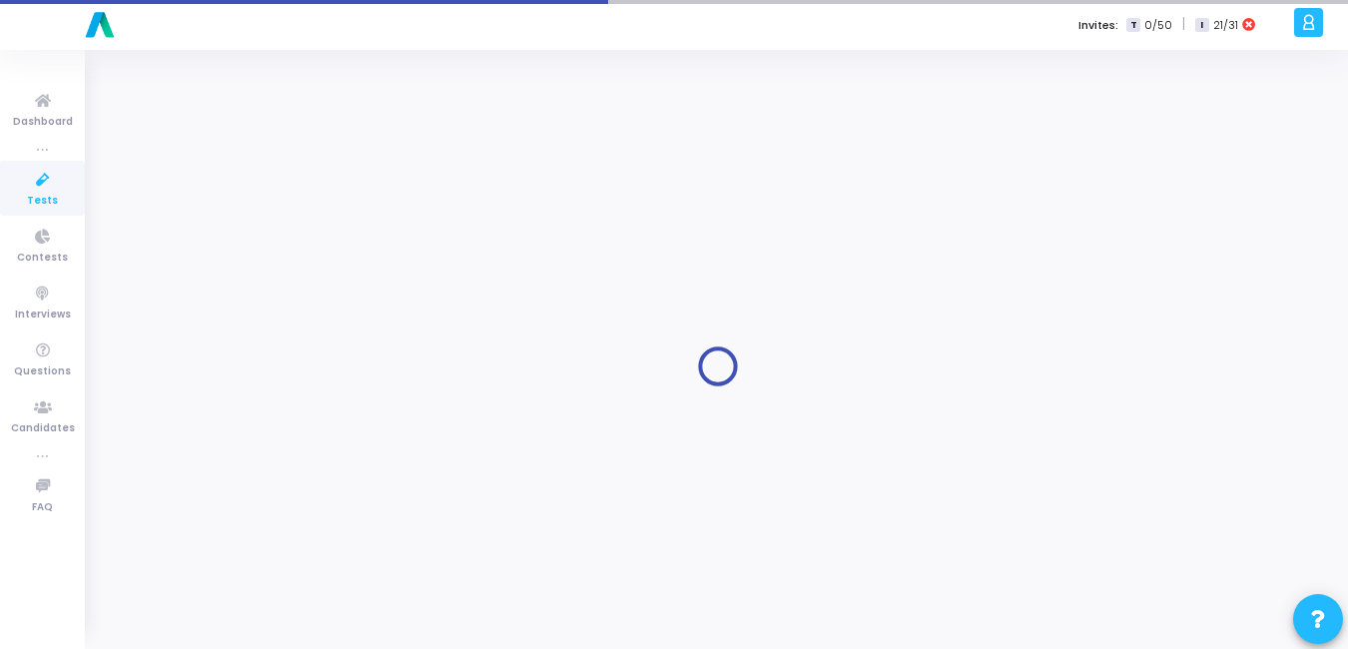
type input "AI - Skill Assessment"
radio input "true"
type input "[DATE] 11:59 PM"
type input "1"
type input "15"
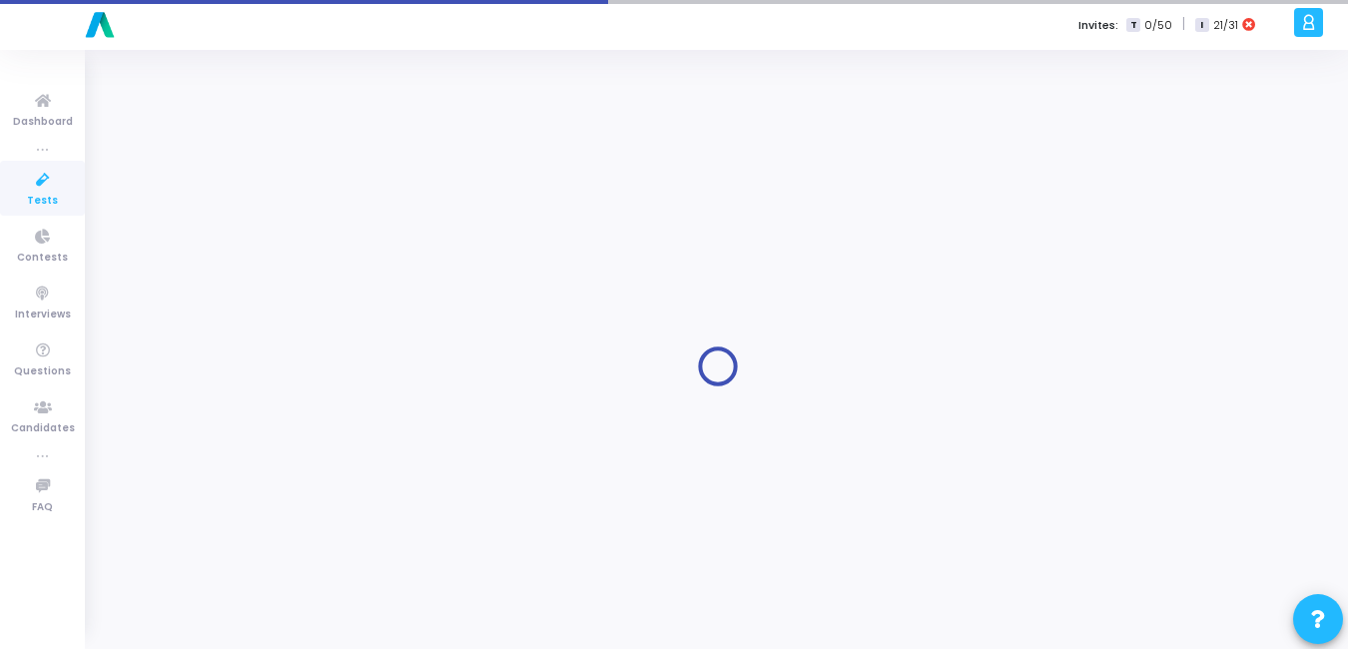
type input "50"
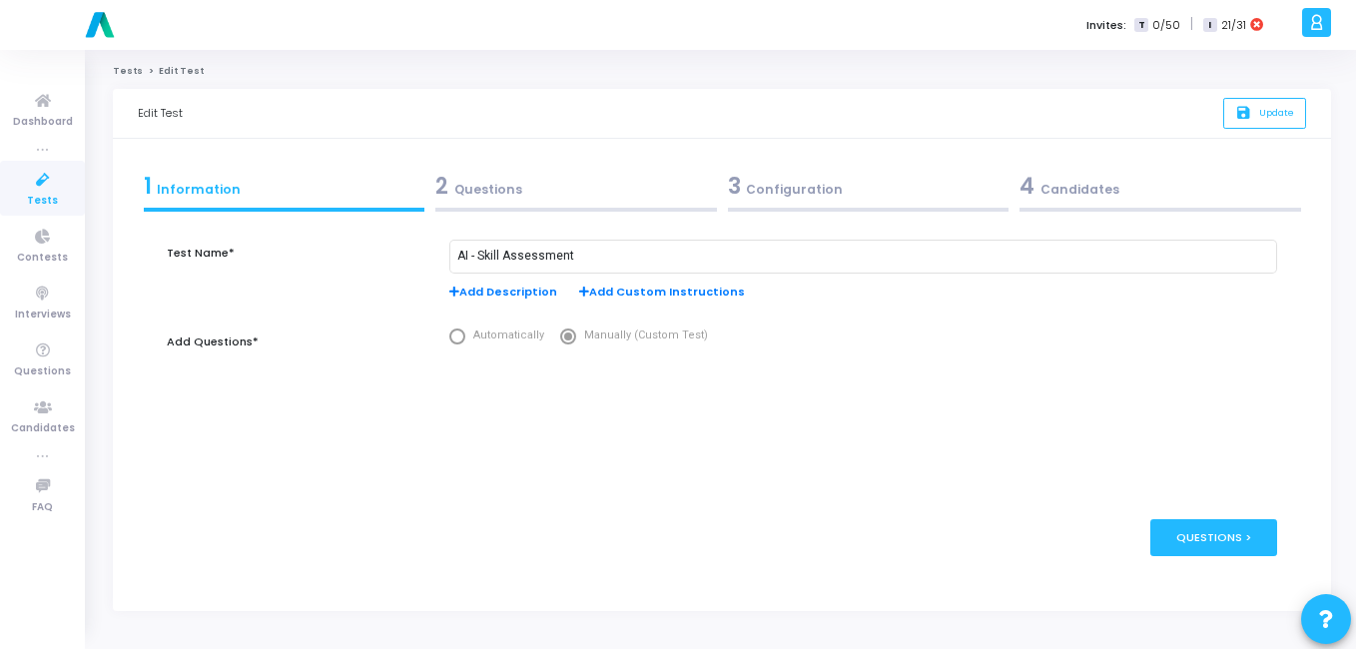
click at [752, 190] on div "3 Configuration" at bounding box center [869, 186] width 282 height 33
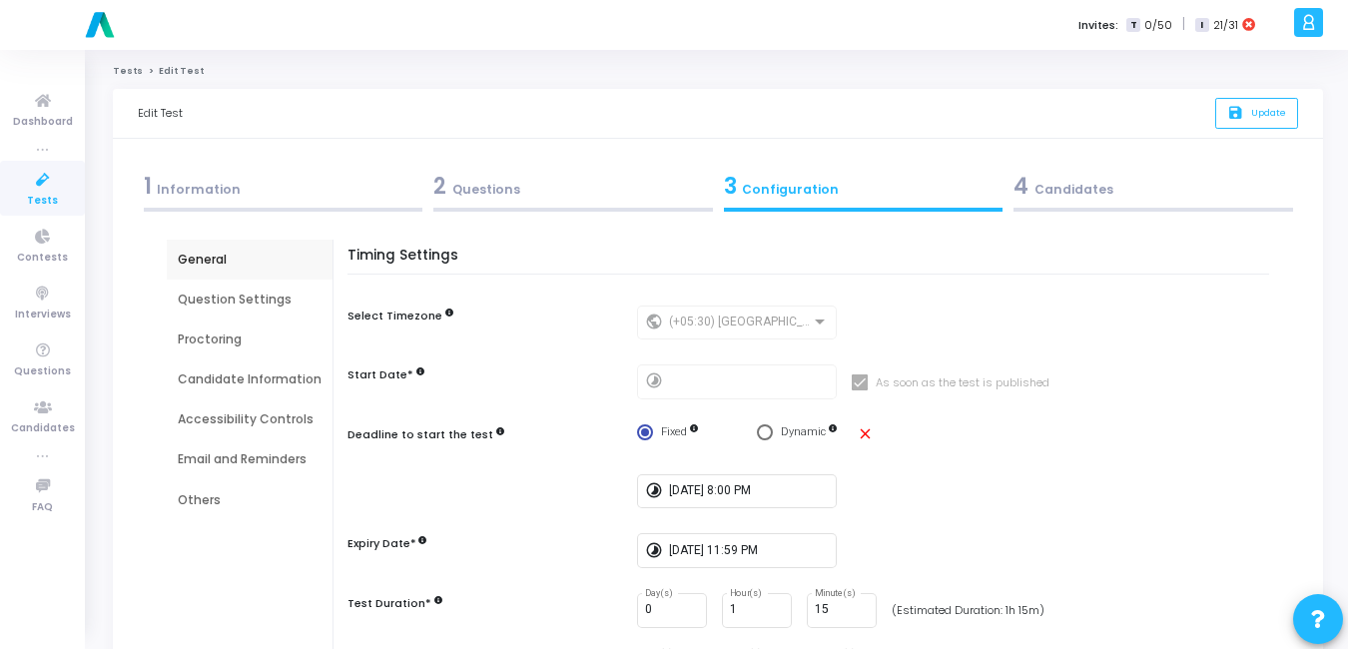
click at [272, 454] on div "Email and Reminders" at bounding box center [250, 459] width 144 height 18
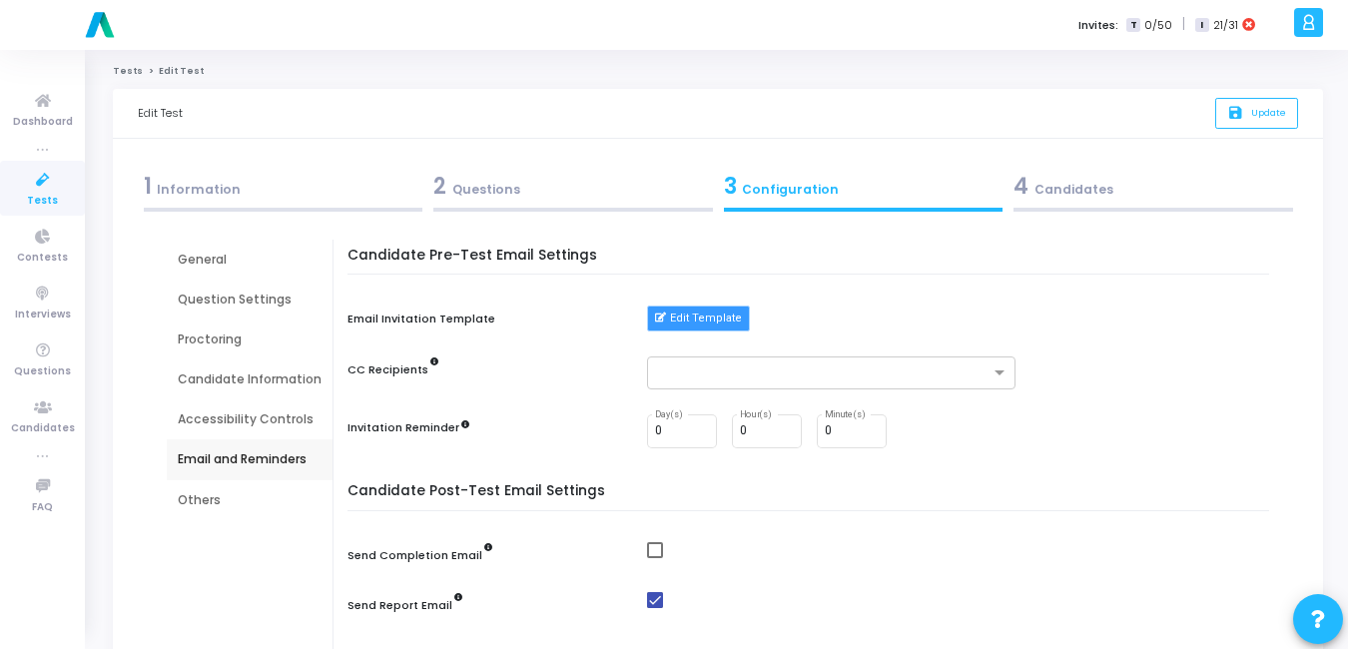
click at [728, 316] on button "Edit Template" at bounding box center [698, 319] width 103 height 26
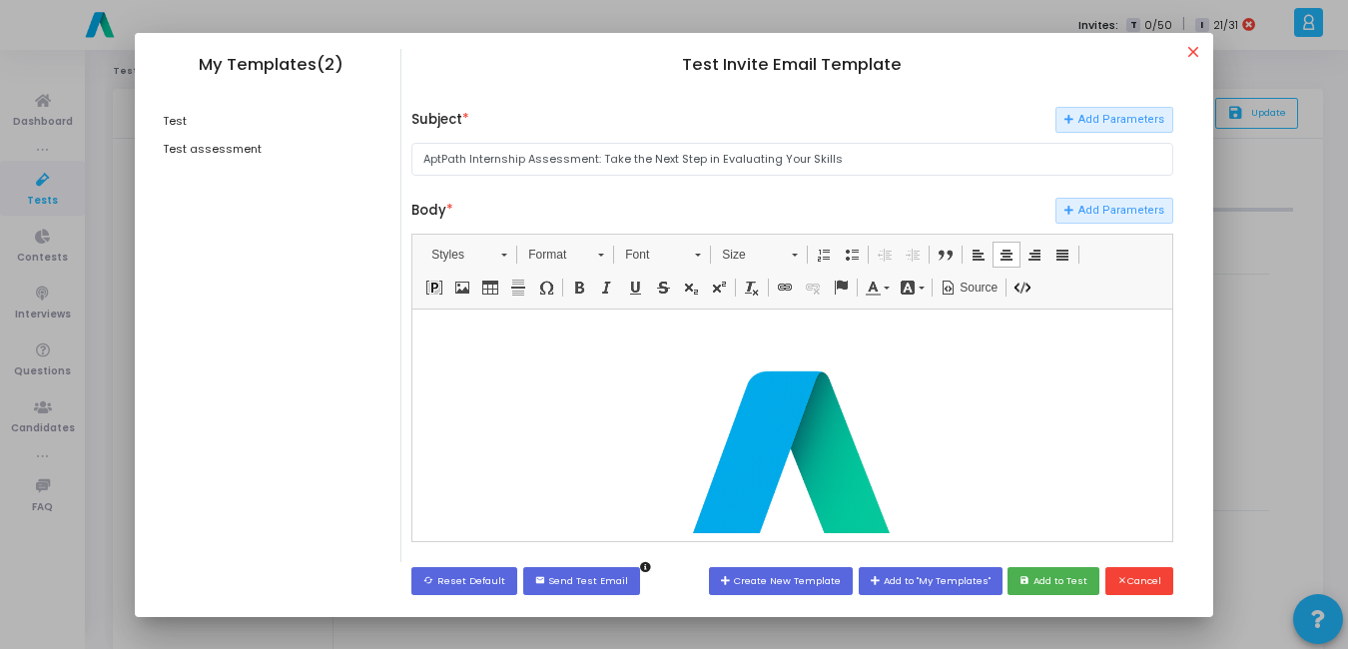
click at [997, 391] on div "​" at bounding box center [791, 471] width 499 height 307
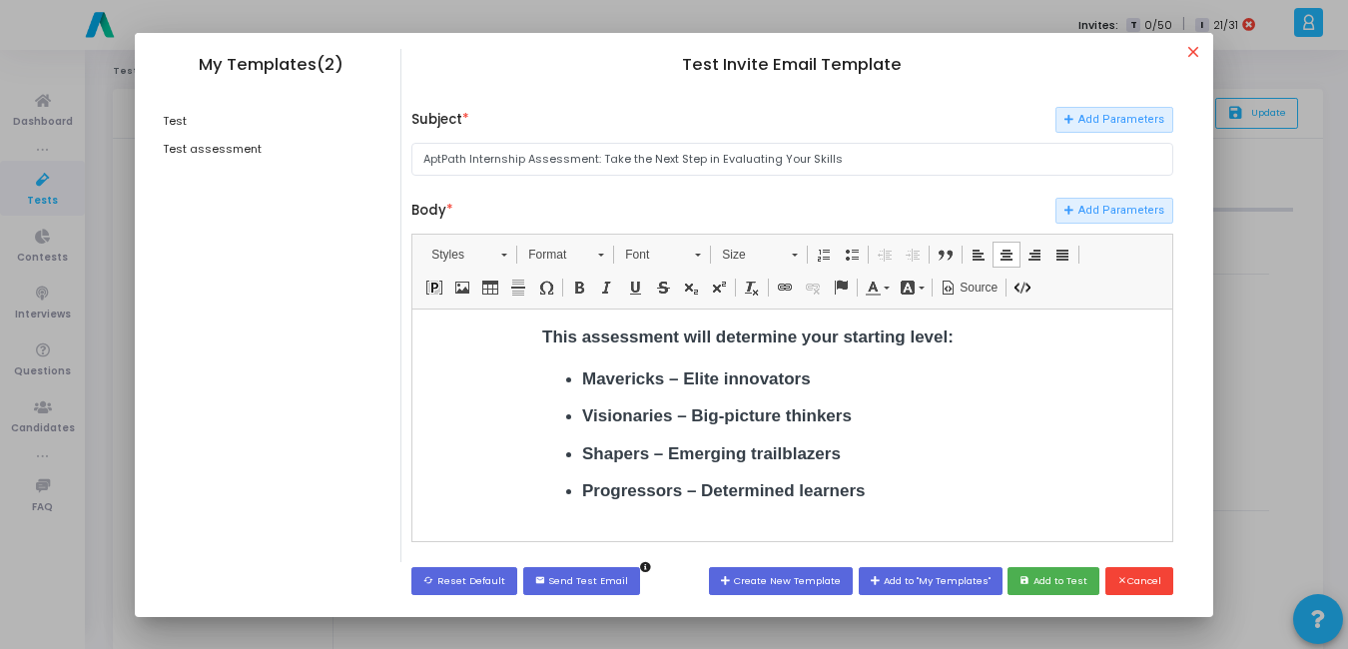
scroll to position [406, 0]
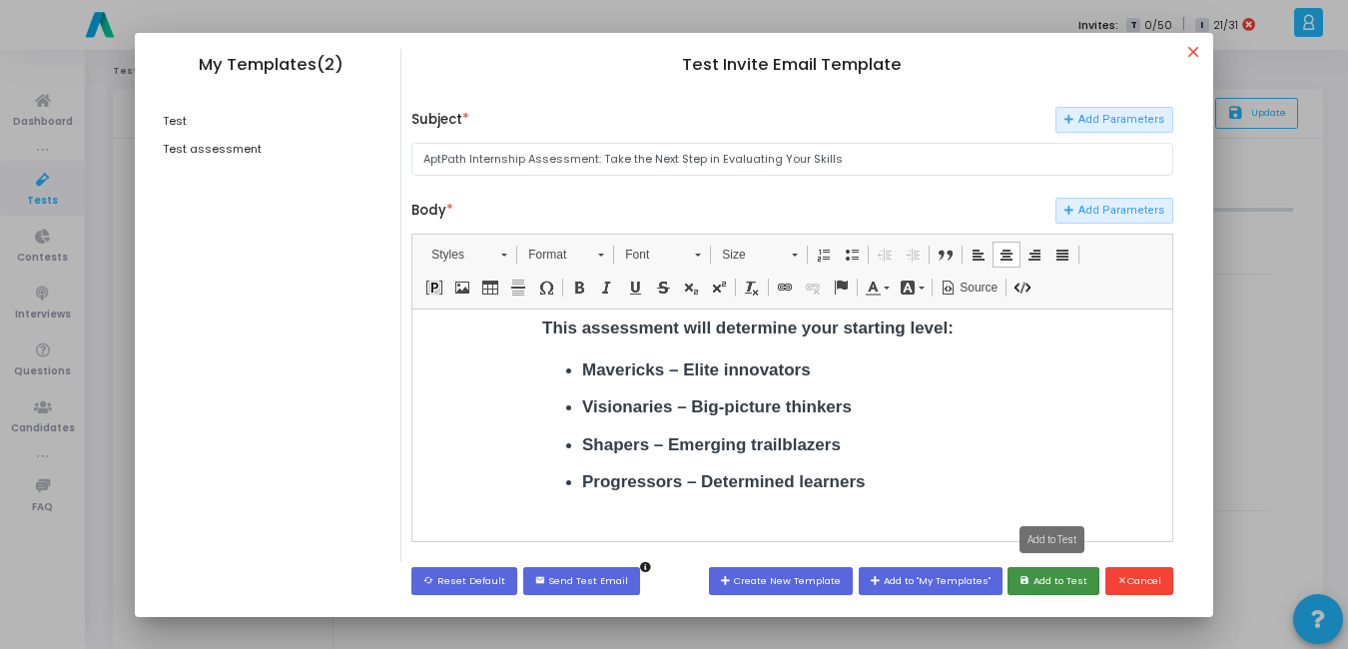
click at [1060, 572] on button "save Add to Test" at bounding box center [1054, 580] width 92 height 27
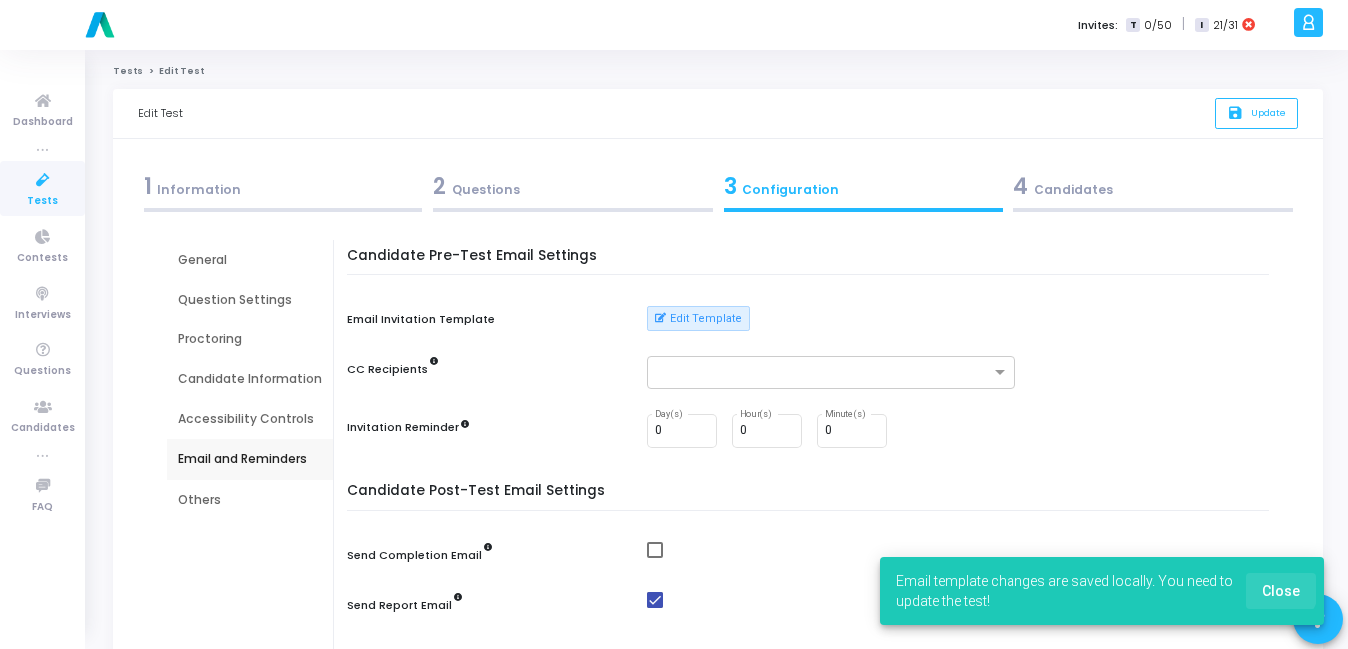
click at [1273, 587] on span "Close" at bounding box center [1281, 591] width 38 height 16
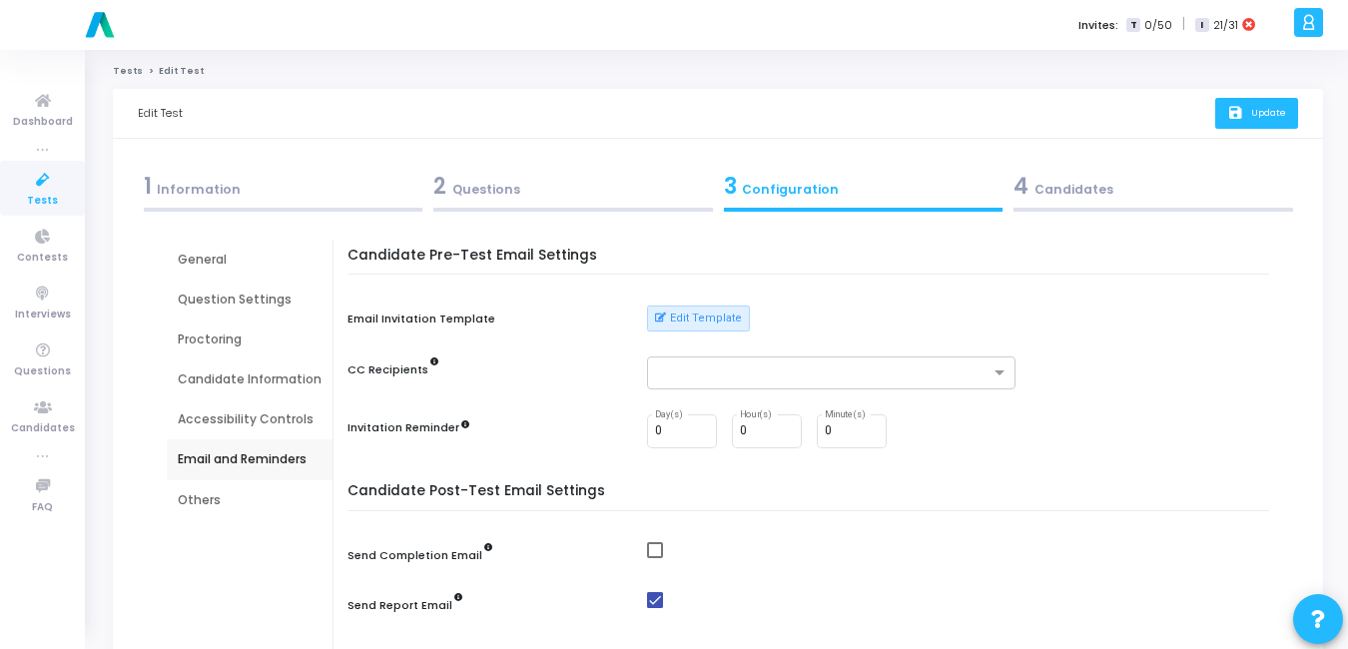
click at [1246, 114] on button "save Update" at bounding box center [1256, 113] width 83 height 31
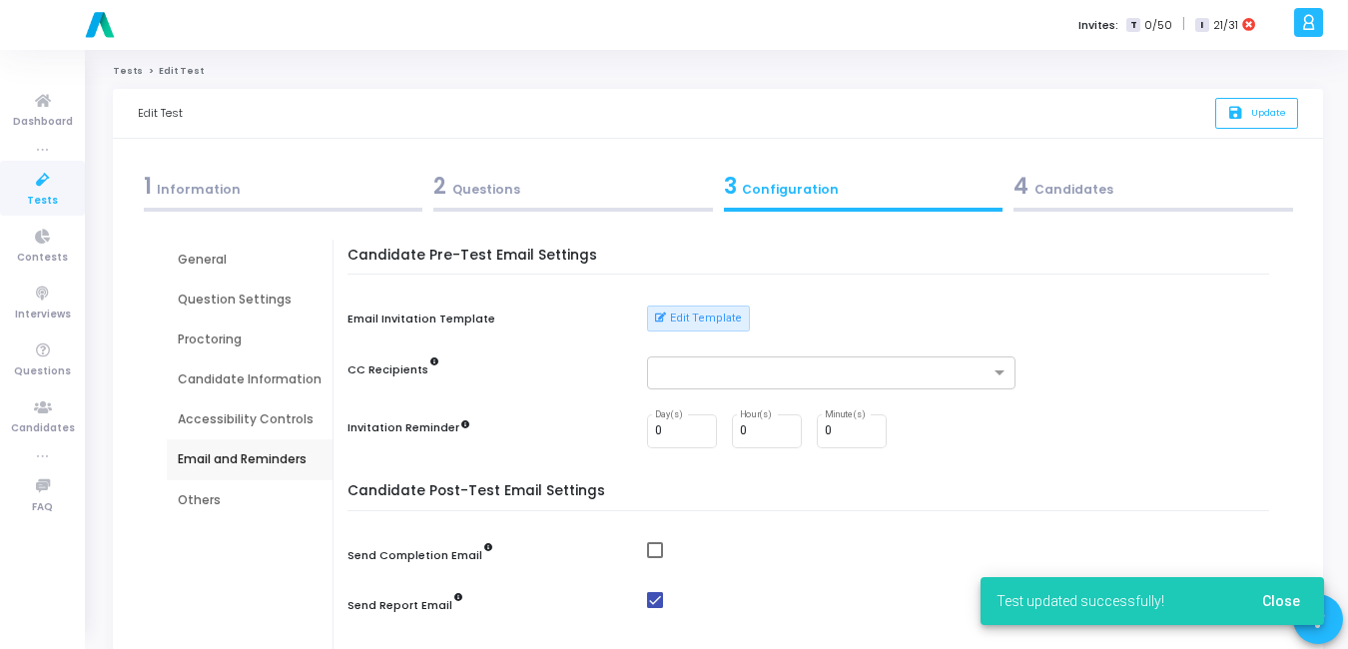
click at [41, 181] on icon at bounding box center [43, 180] width 42 height 25
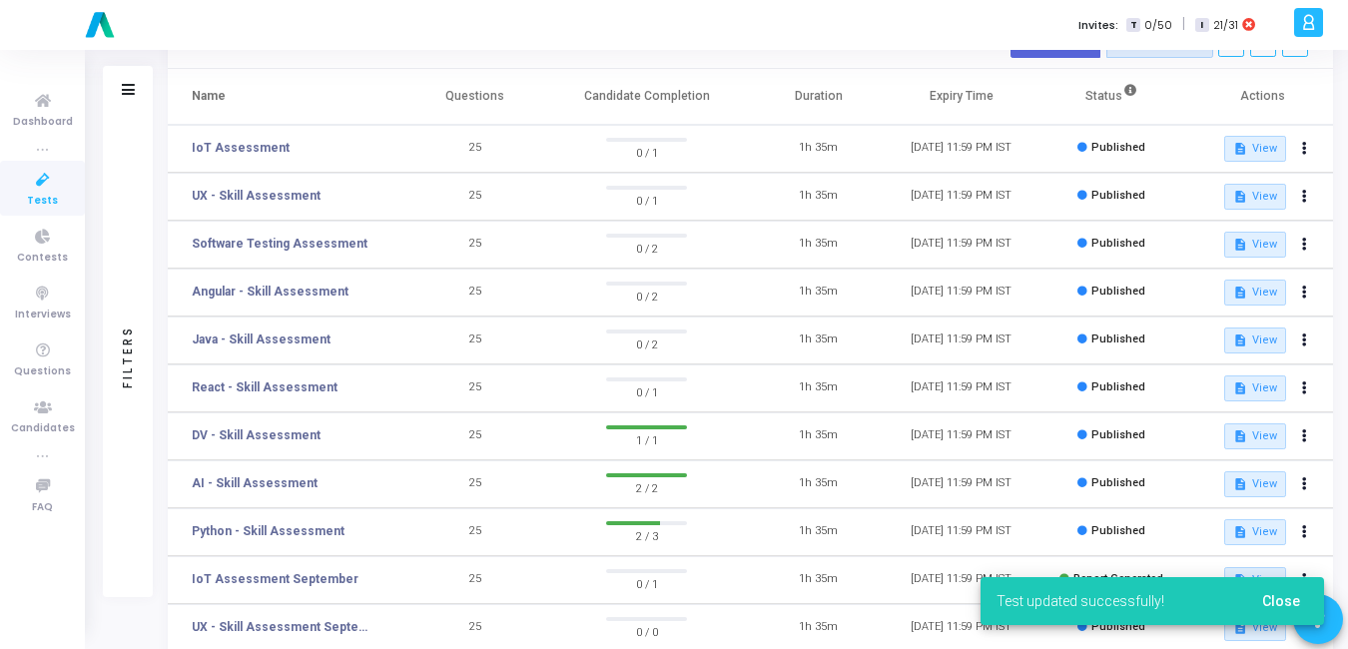
scroll to position [113, 0]
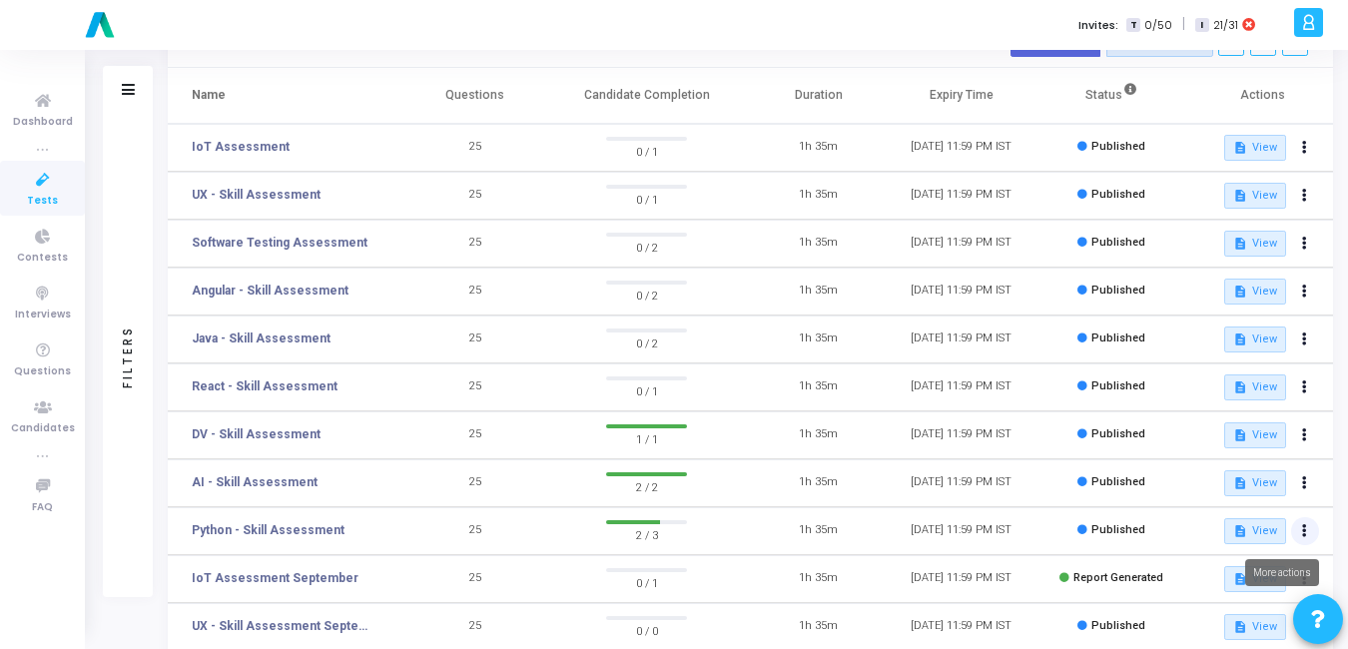
click at [1302, 529] on icon at bounding box center [1304, 531] width 5 height 10
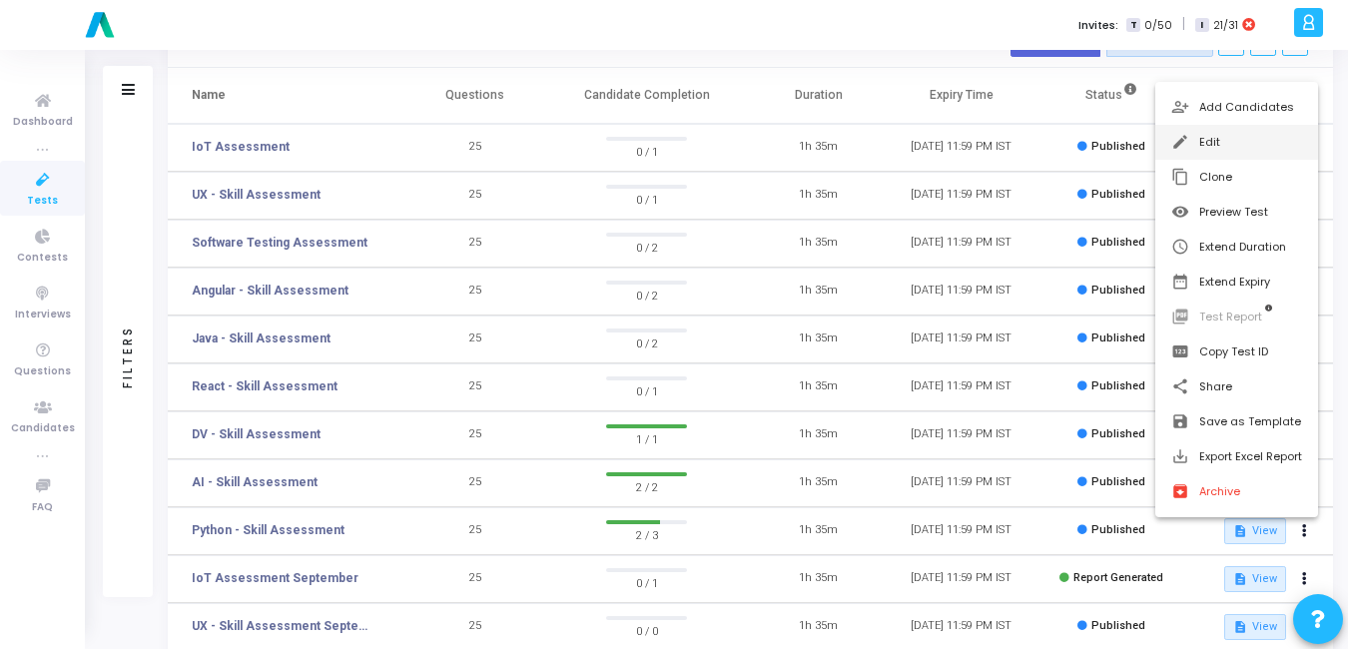
click at [1184, 135] on mat-icon "edit" at bounding box center [1181, 143] width 20 height 20
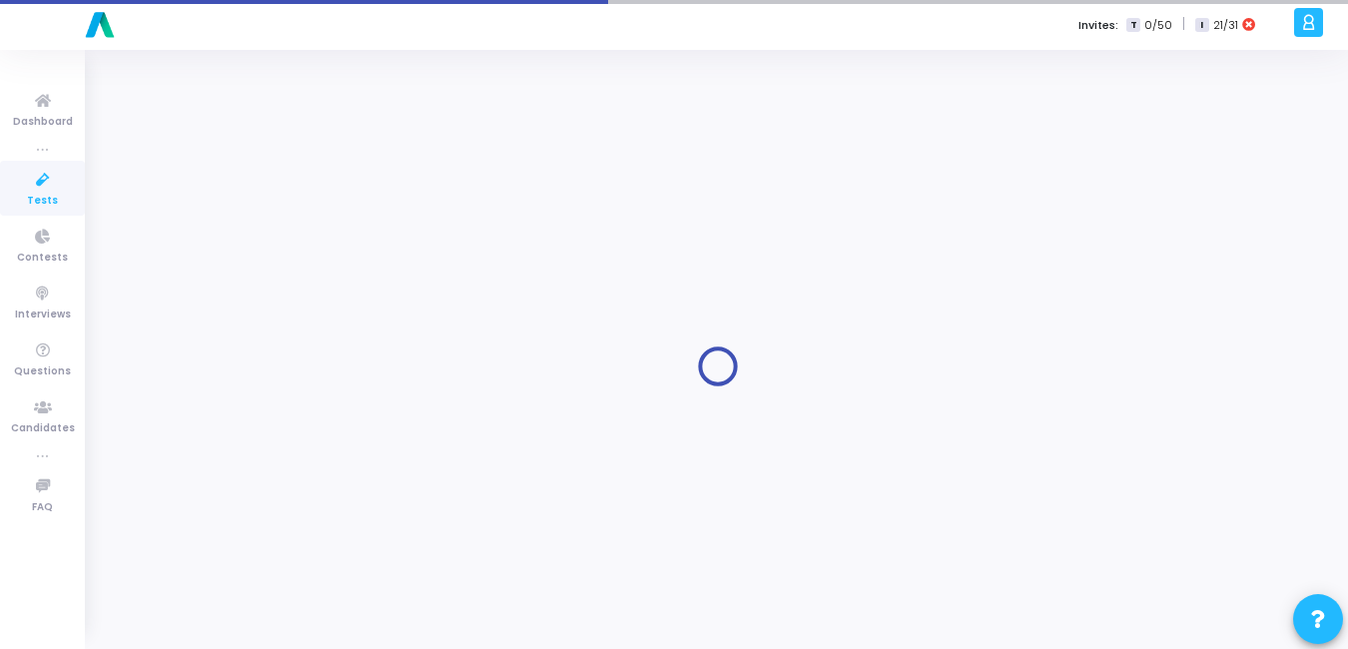
type input "Python - Skill Assessment"
radio input "true"
type input "[DATE] 11:59 PM"
type input "1"
type input "15"
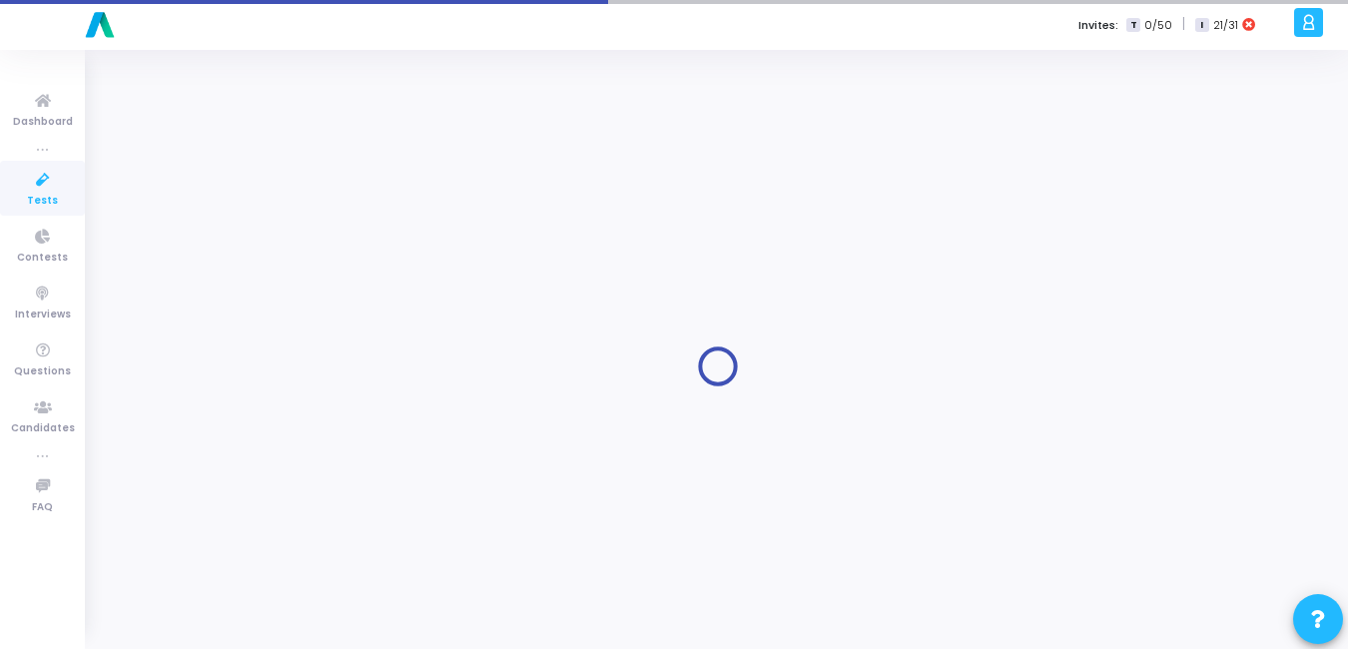
type input "50"
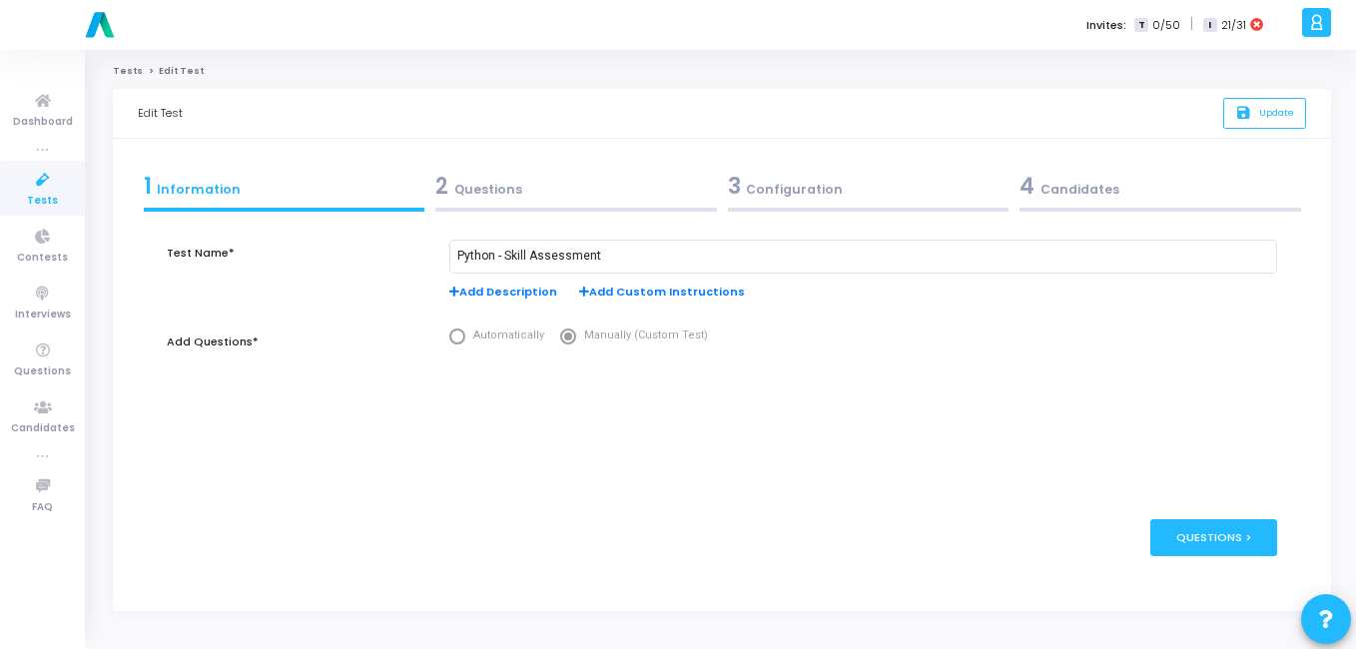
click at [786, 192] on div "3 Configuration" at bounding box center [869, 186] width 282 height 33
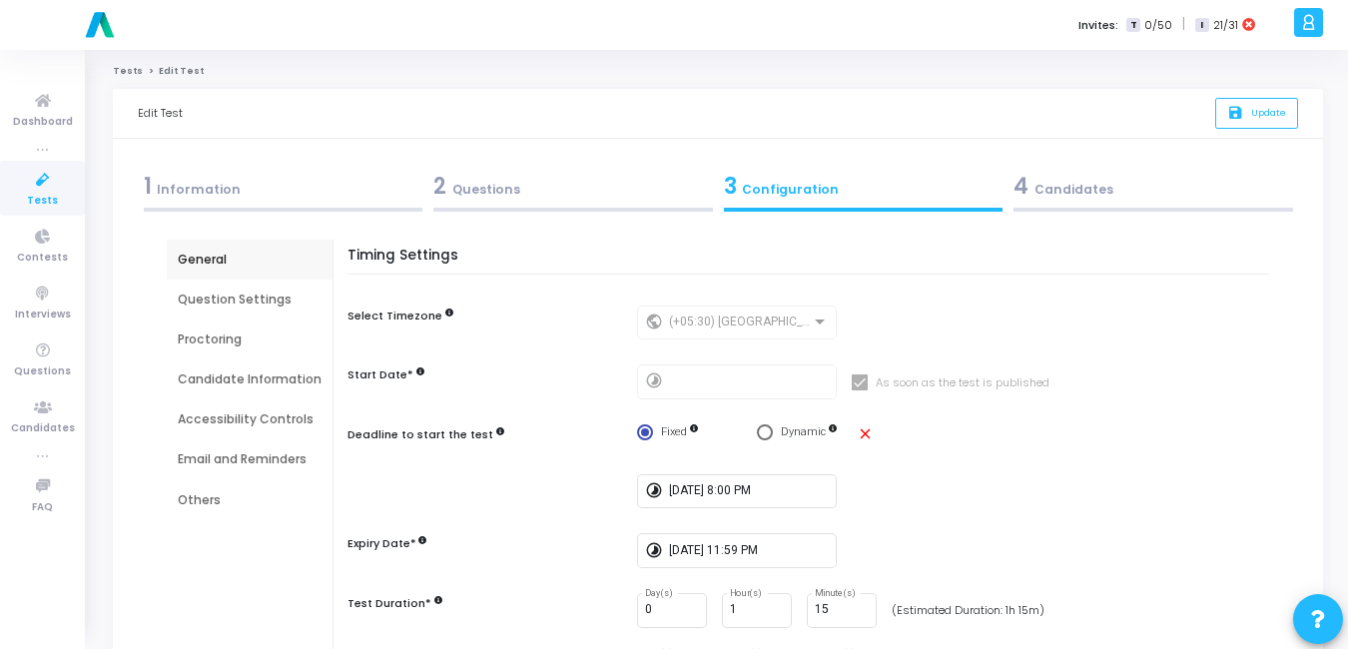
click at [207, 458] on div "Email and Reminders" at bounding box center [250, 459] width 144 height 18
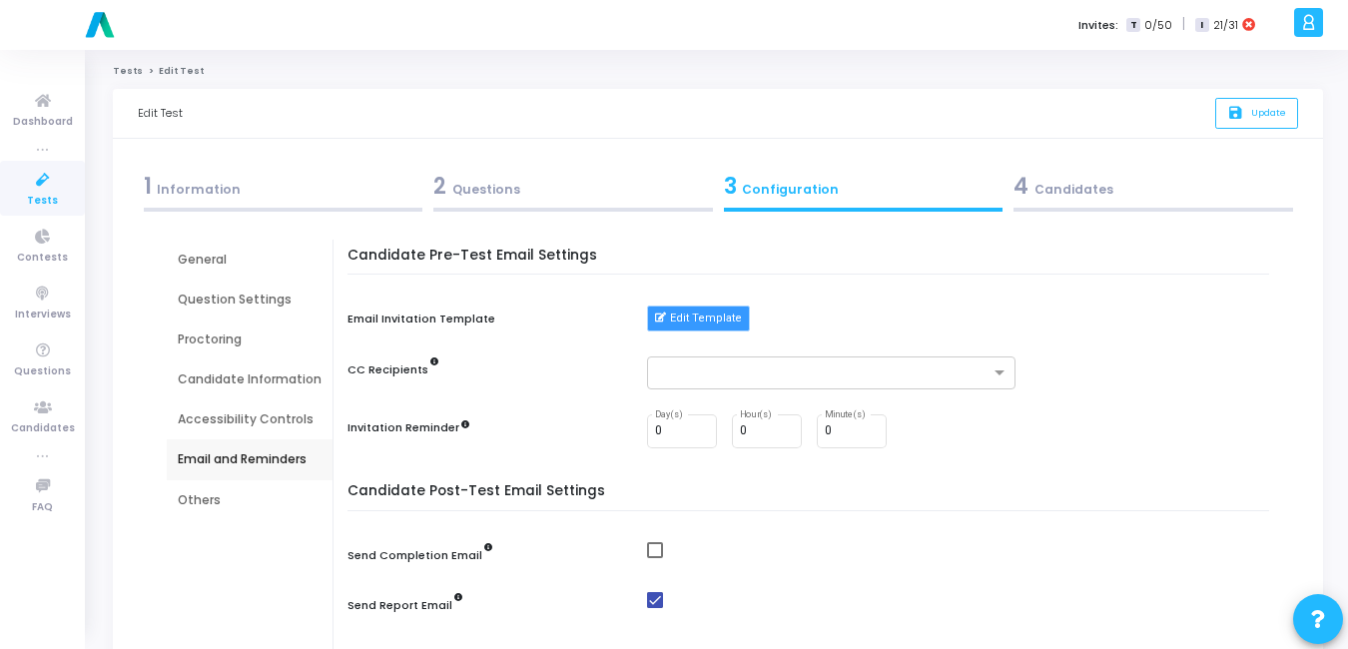
click at [715, 319] on button "Edit Template" at bounding box center [698, 319] width 103 height 26
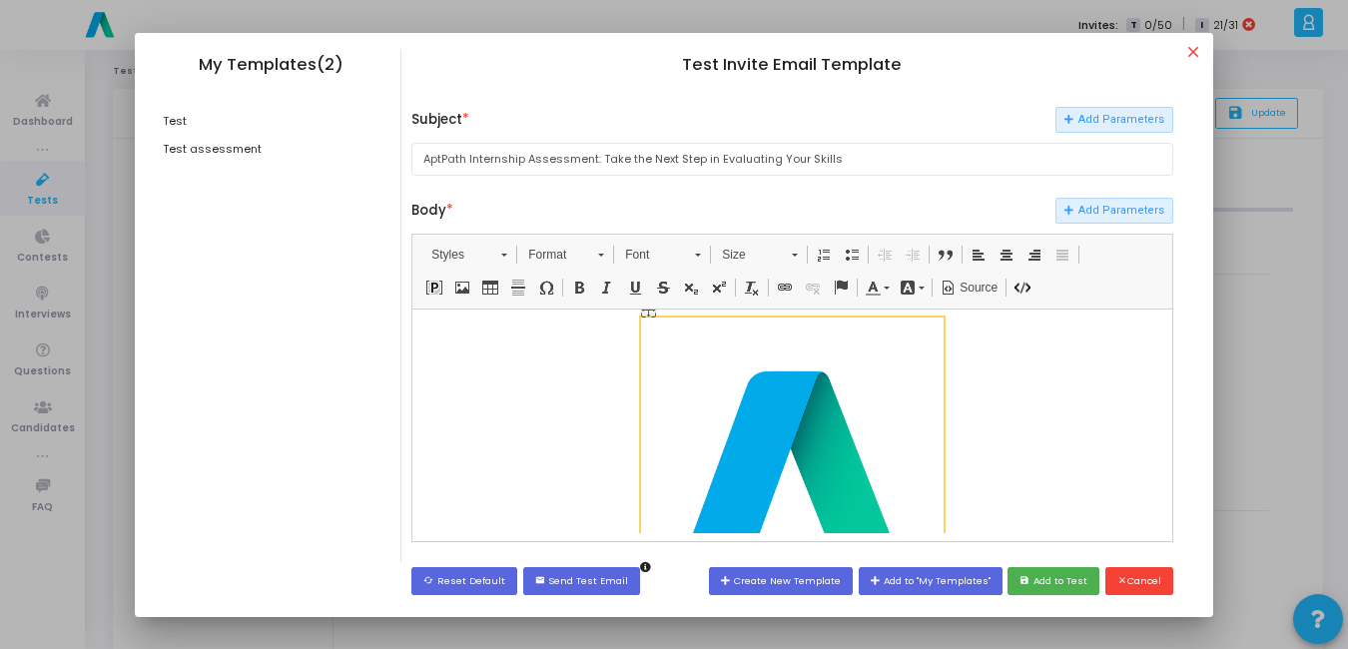
click at [913, 452] on img "image widget" at bounding box center [792, 469] width 303 height 303
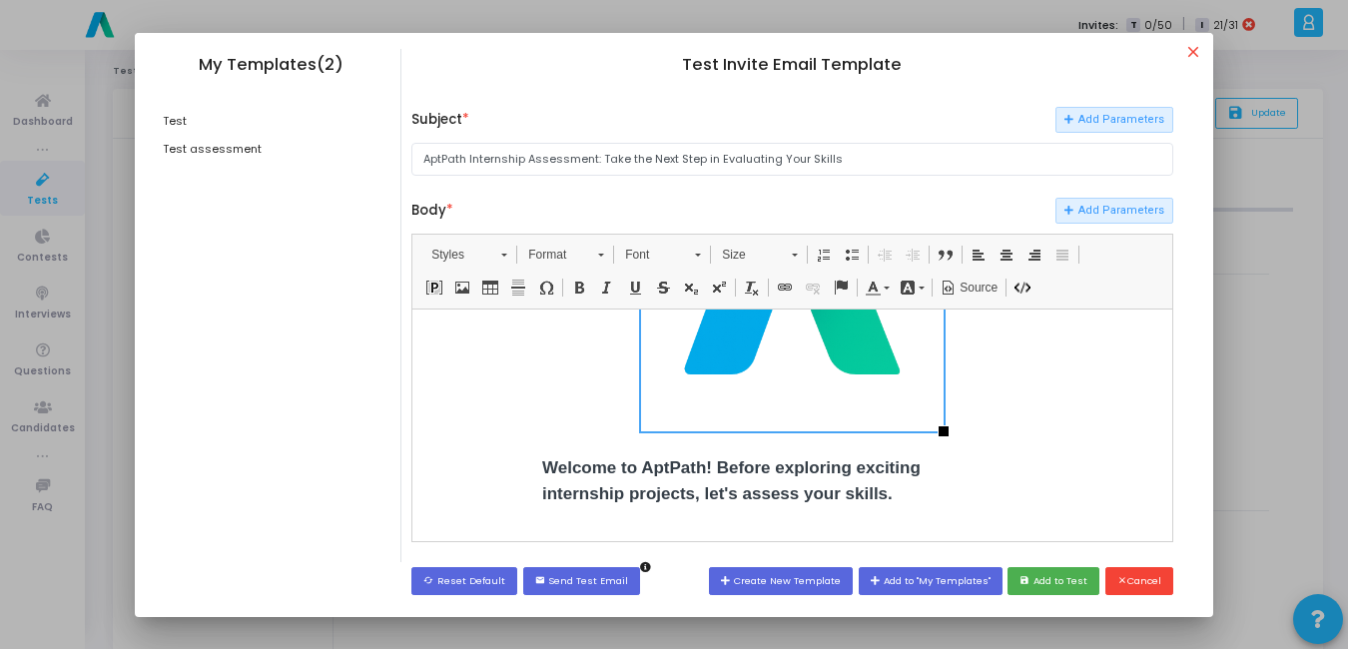
scroll to position [191, 0]
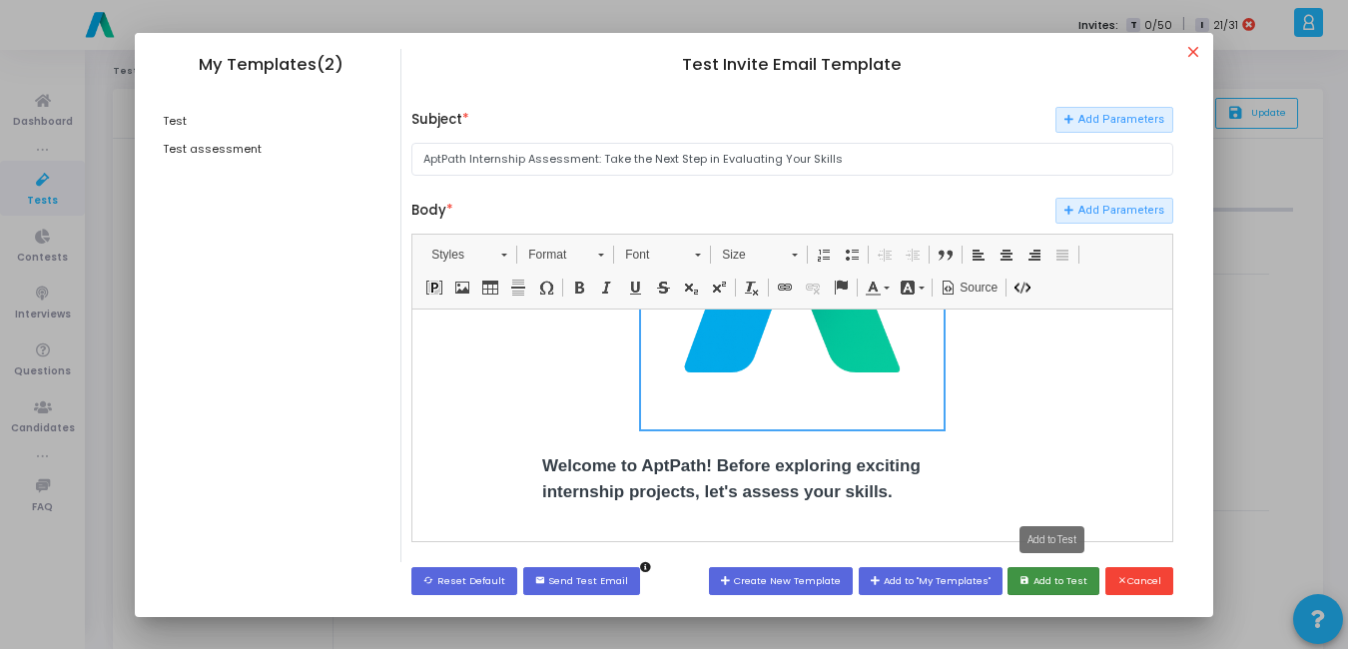
click at [1028, 583] on icon "save" at bounding box center [1027, 581] width 14 height 10
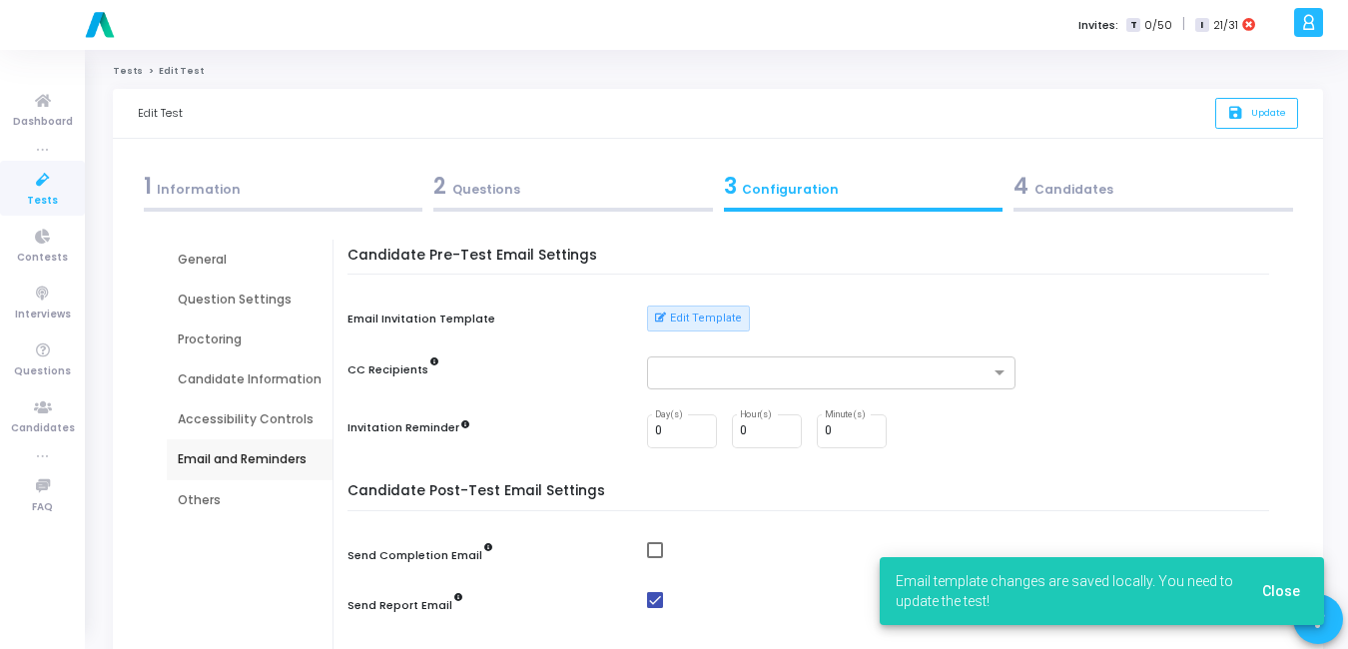
click at [1282, 588] on span "Close" at bounding box center [1281, 591] width 38 height 16
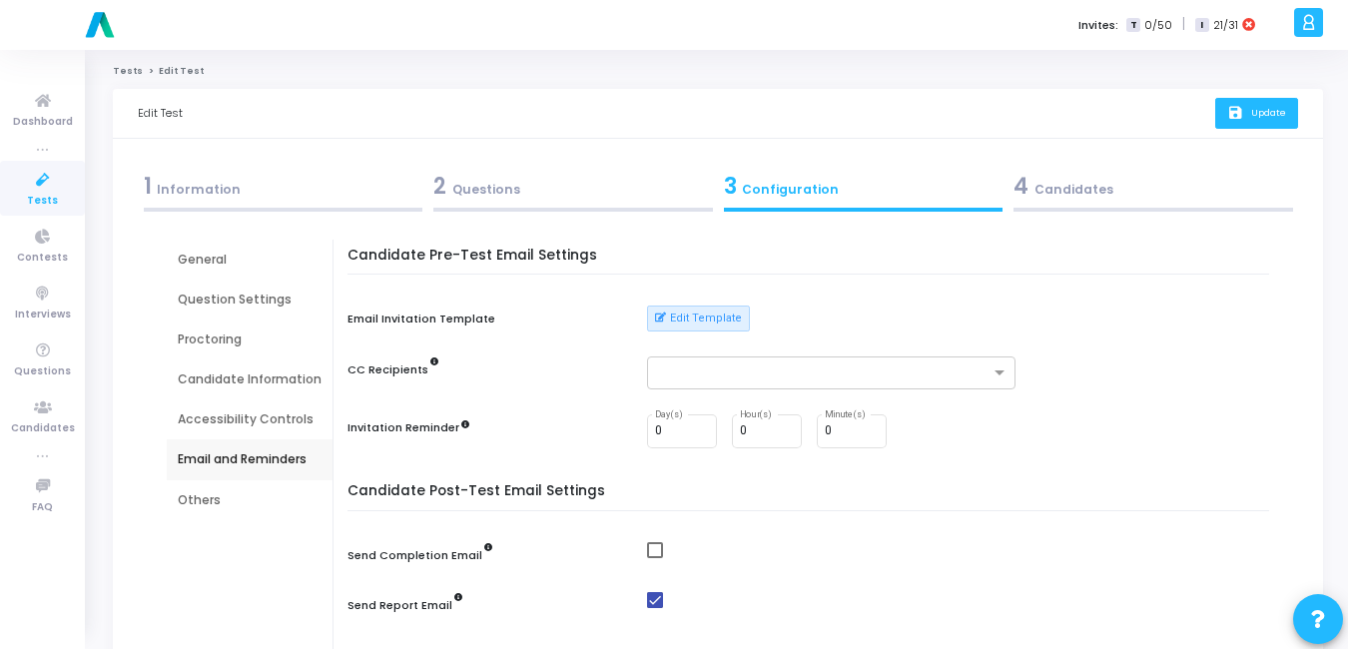
click at [1267, 121] on button "save Update" at bounding box center [1256, 113] width 83 height 31
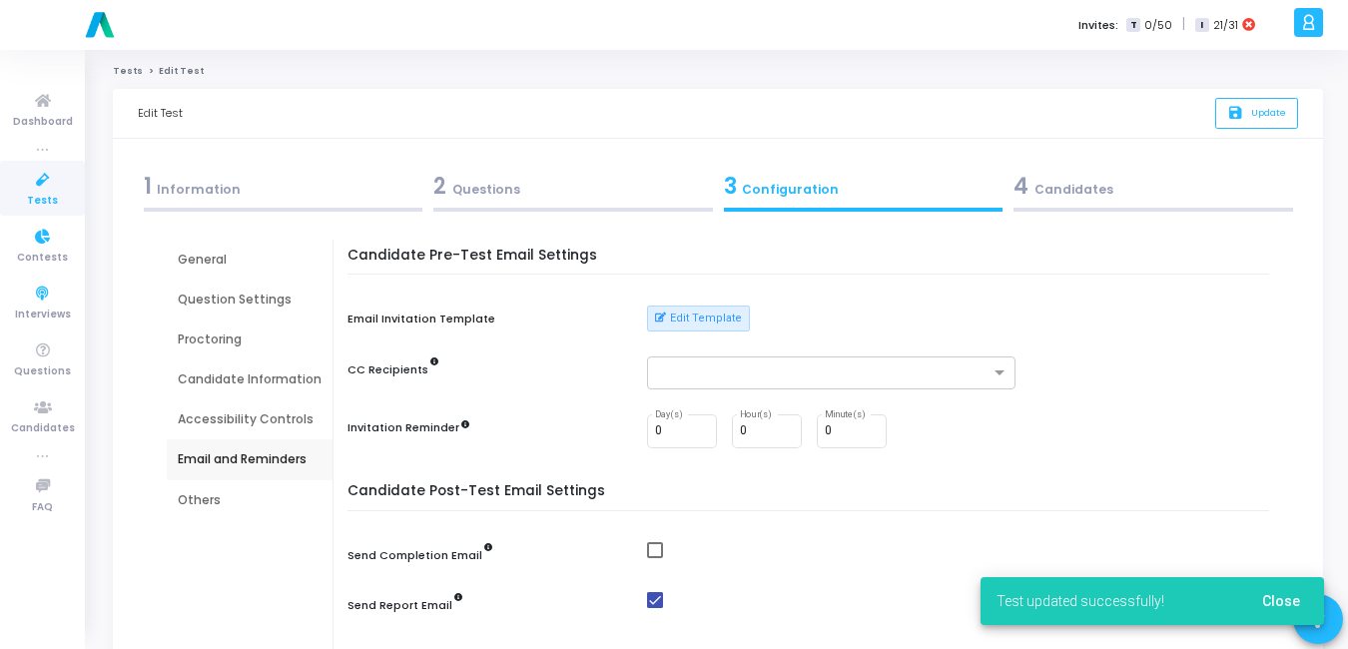
click at [42, 191] on icon at bounding box center [43, 180] width 42 height 25
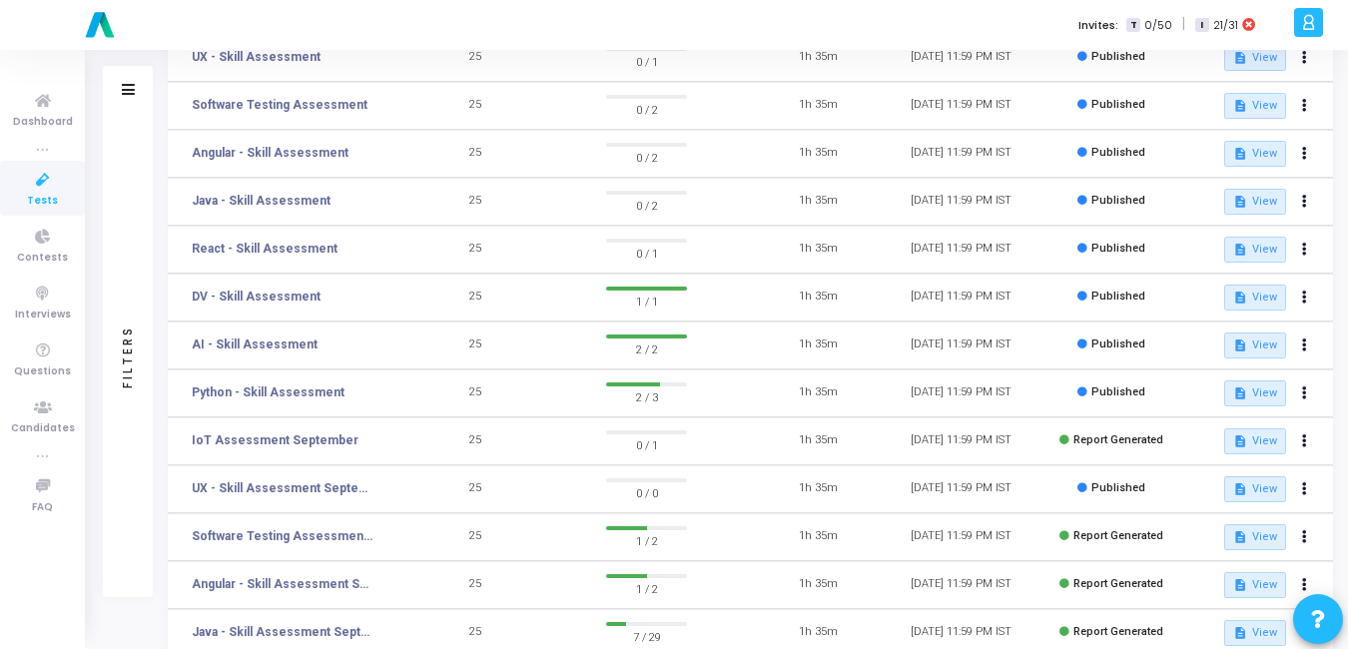
scroll to position [255, 0]
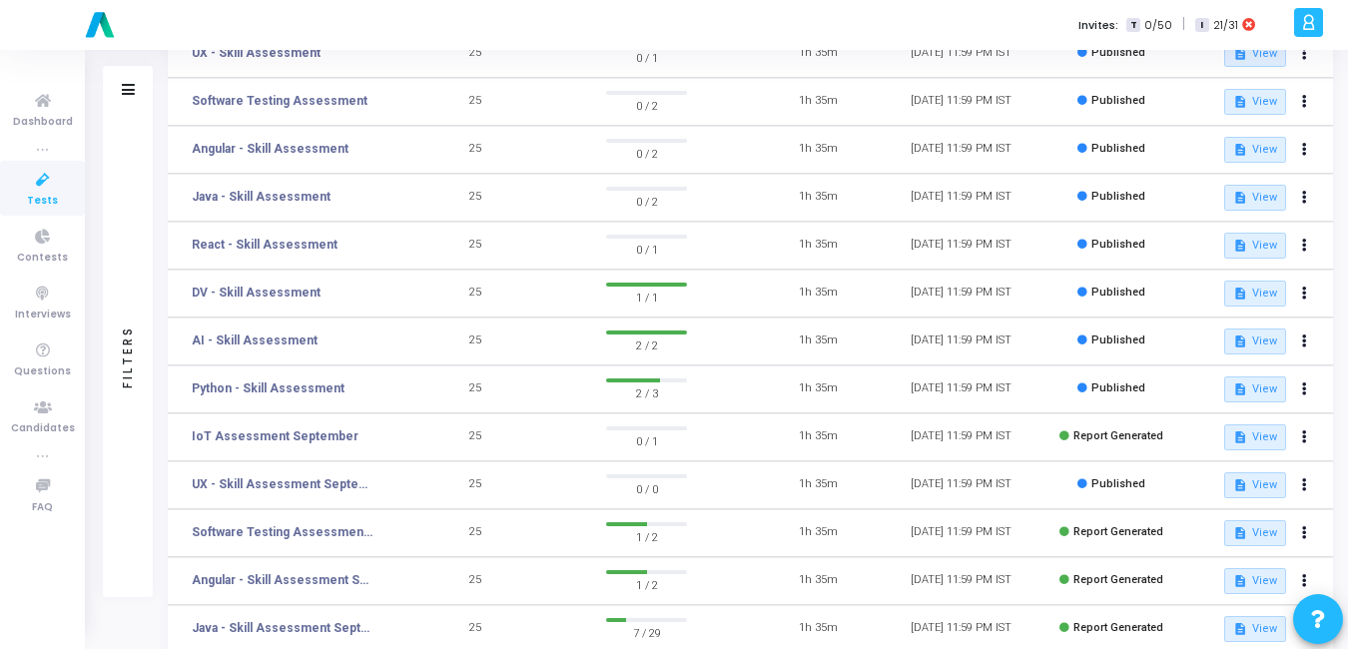
click at [257, 378] on td "Python - Skill Assessment" at bounding box center [286, 389] width 236 height 48
click at [254, 385] on link "Python - Skill Assessment" at bounding box center [268, 388] width 153 height 18
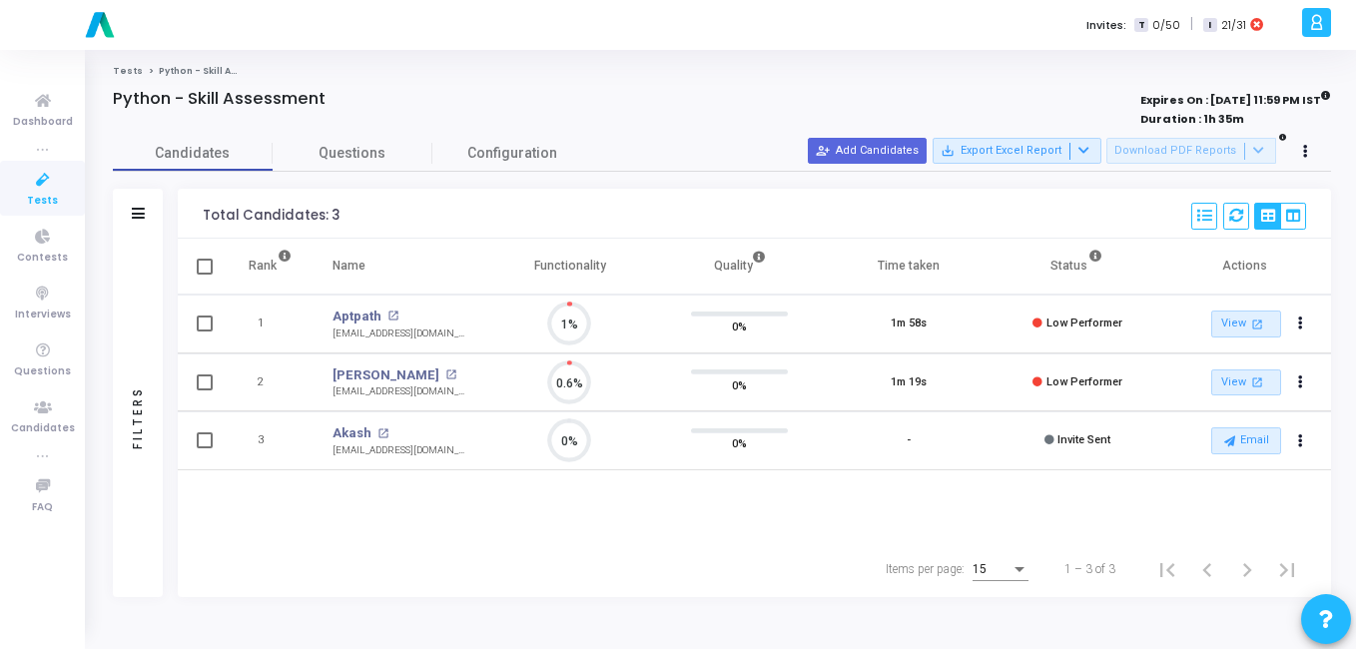
scroll to position [9, 9]
